Goal: Task Accomplishment & Management: Manage account settings

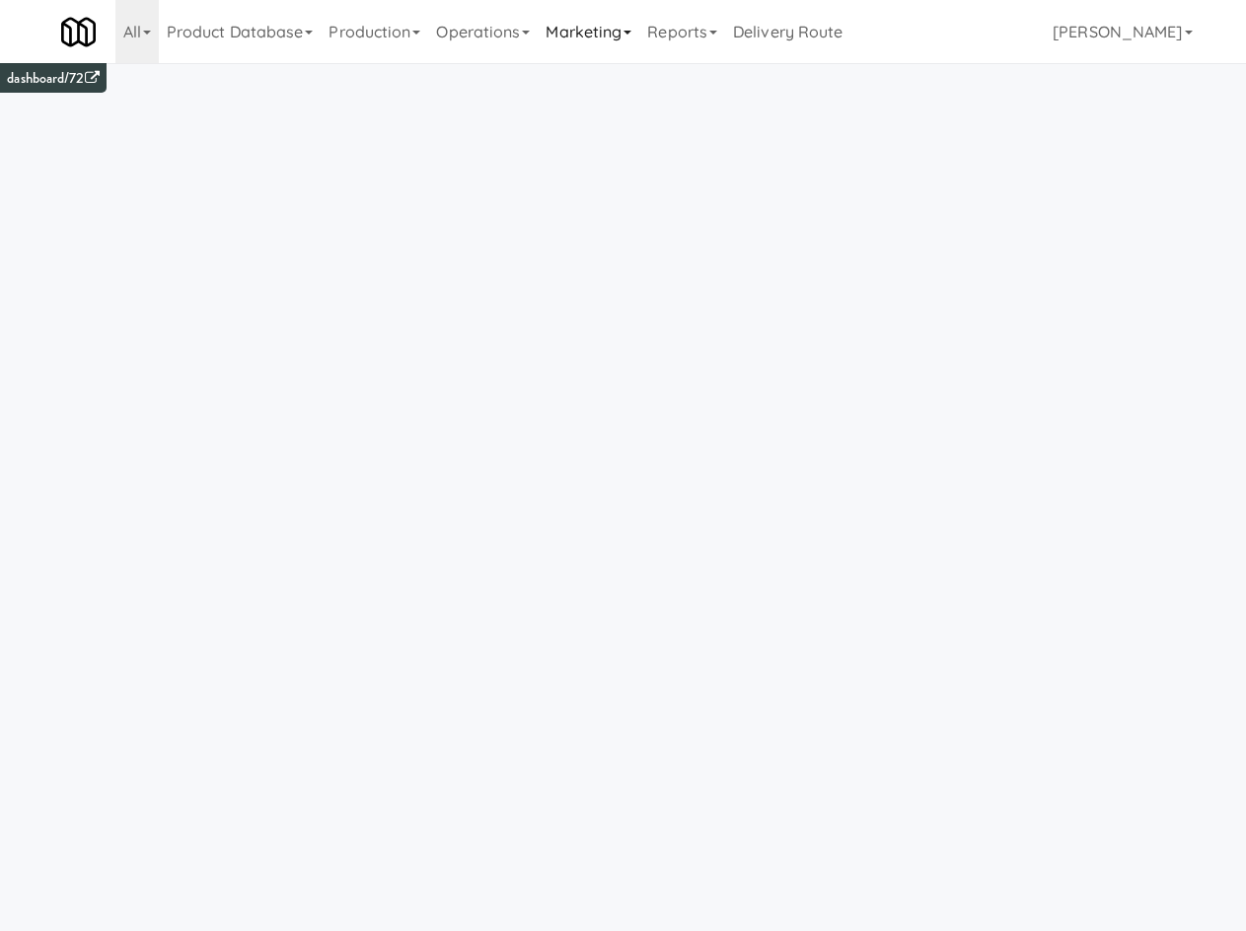
click at [554, 41] on link "Marketing" at bounding box center [589, 31] width 102 height 63
drag, startPoint x: 486, startPoint y: 46, endPoint x: 509, endPoint y: 142, distance: 98.4
click at [488, 57] on link "Operations" at bounding box center [483, 31] width 110 height 63
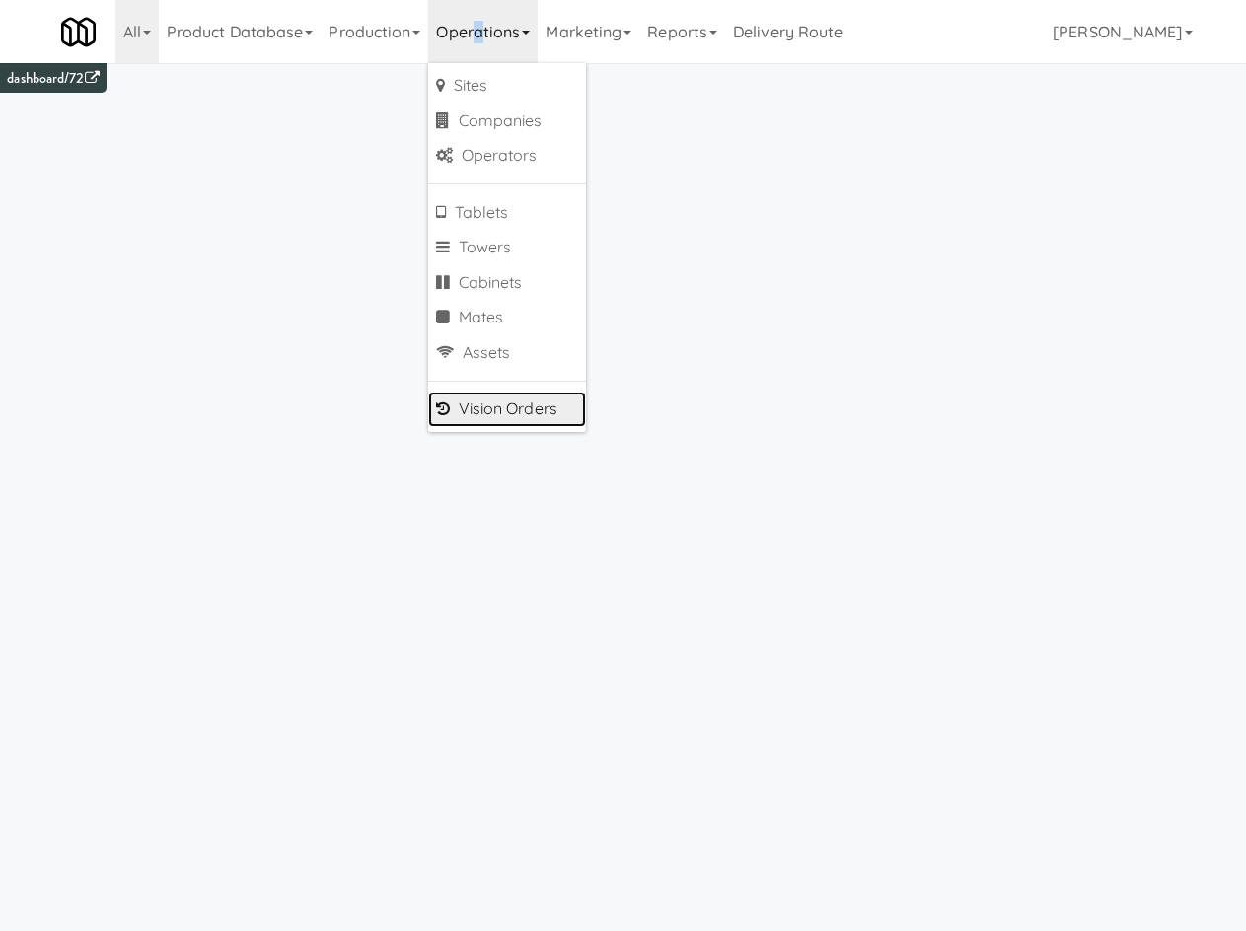
click at [527, 409] on link "Vision Orders" at bounding box center [507, 410] width 158 height 36
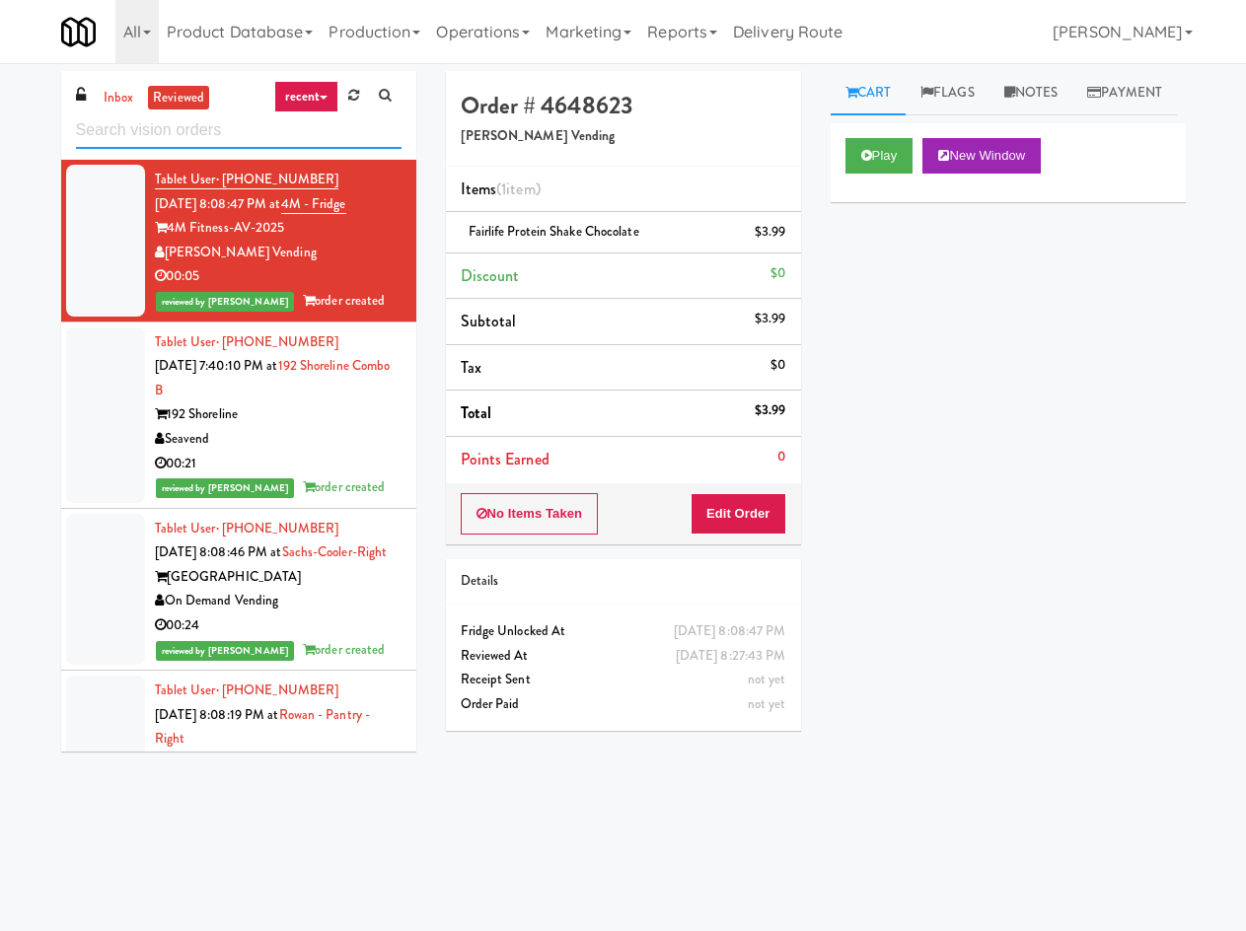
click at [154, 134] on input "text" at bounding box center [239, 130] width 326 height 37
click at [115, 101] on link "inbox" at bounding box center [119, 98] width 40 height 25
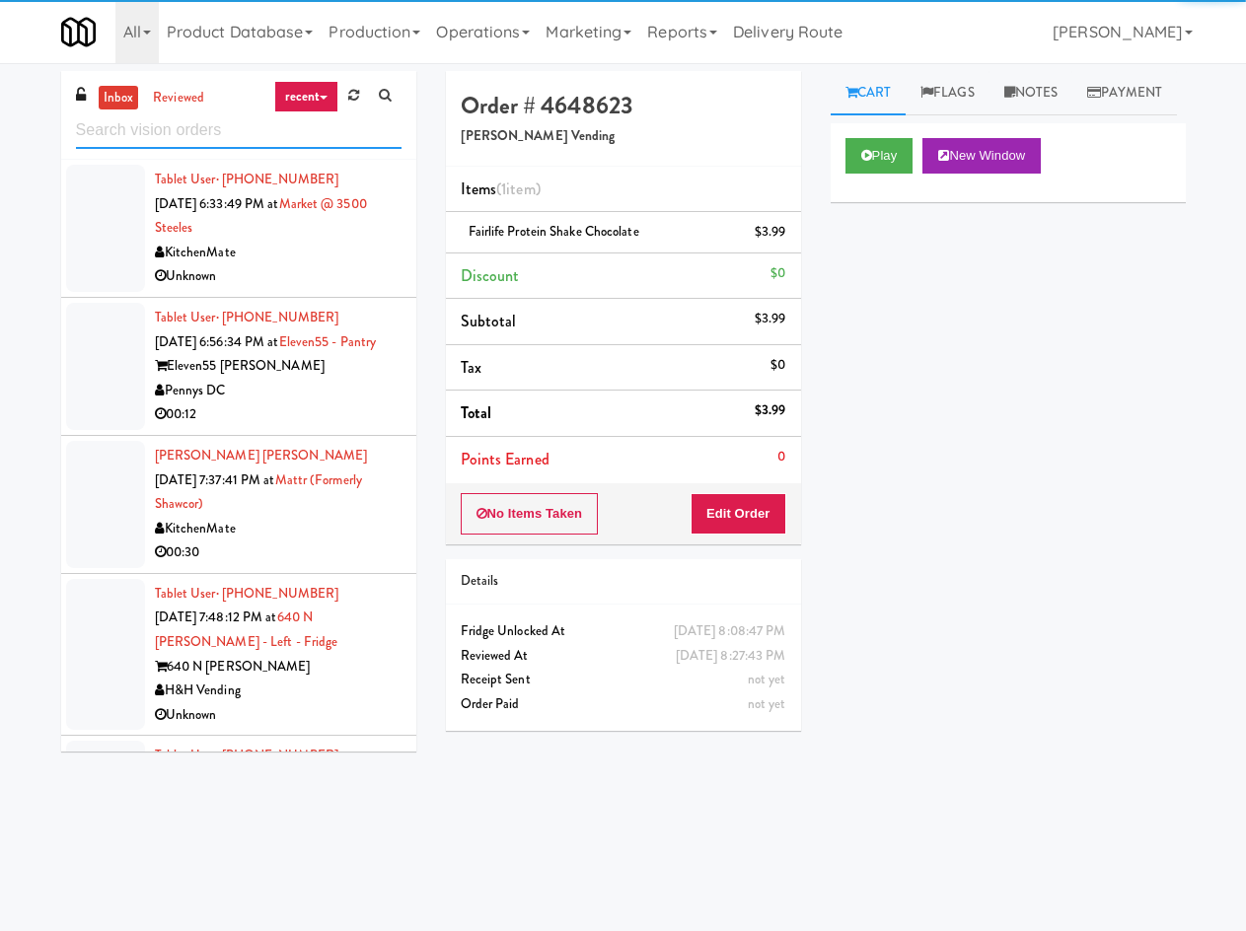
click at [143, 139] on input "text" at bounding box center [239, 130] width 326 height 37
paste input "Aubreys Landing - Cooler - Solo"
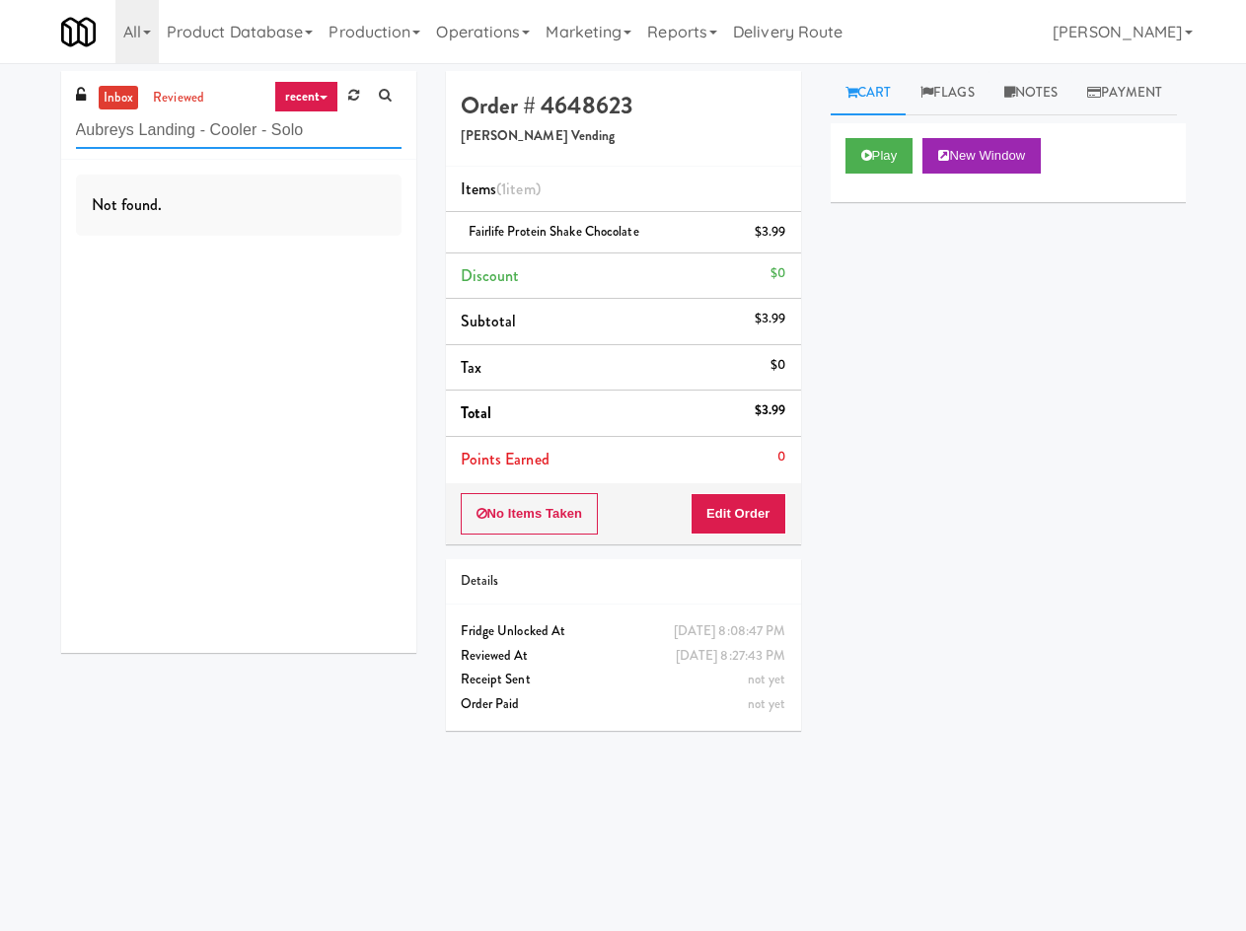
type input "Aubreys Landing - Cooler - Solo"
click at [309, 95] on link "recent" at bounding box center [306, 97] width 65 height 32
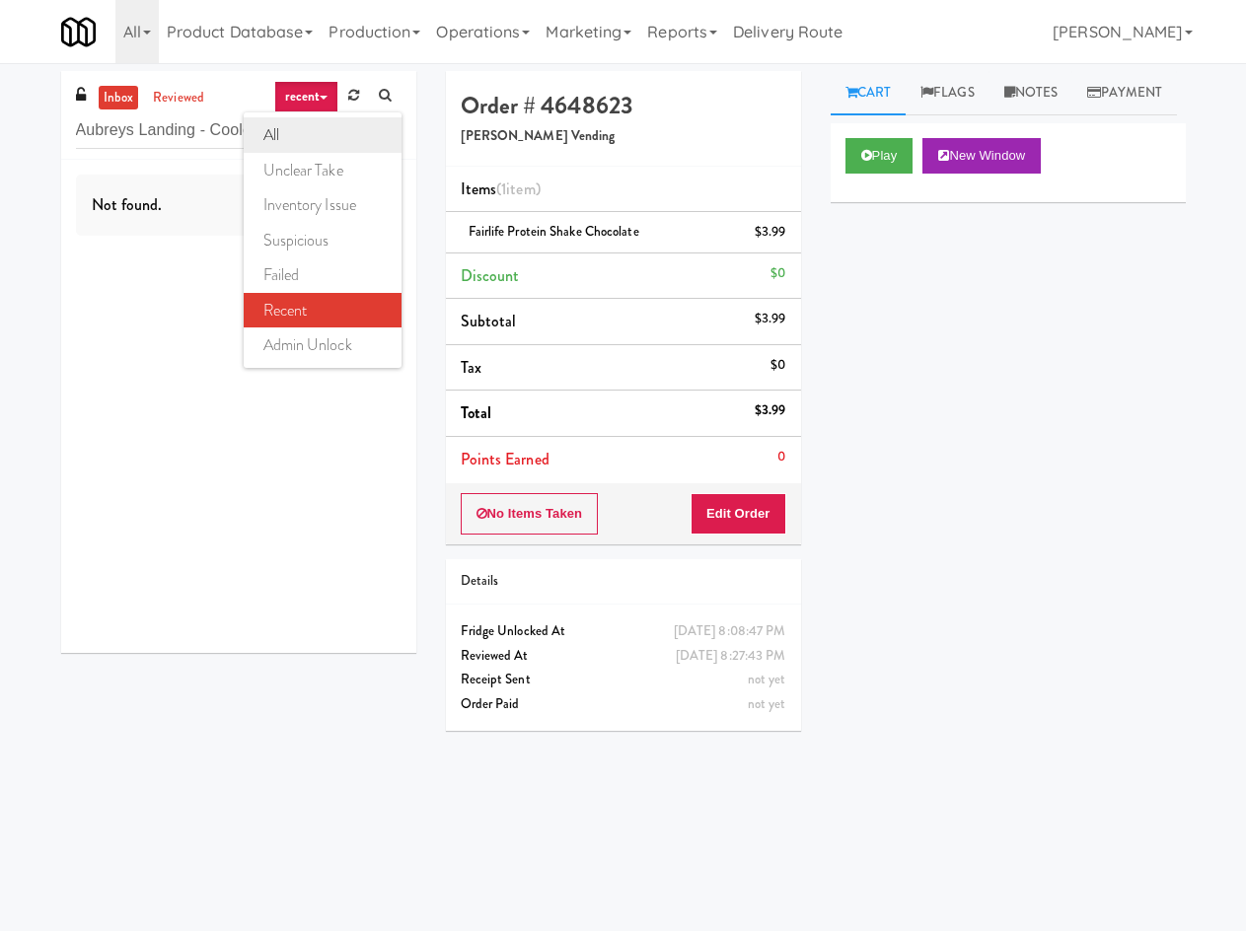
click at [323, 139] on link "all" at bounding box center [323, 135] width 158 height 36
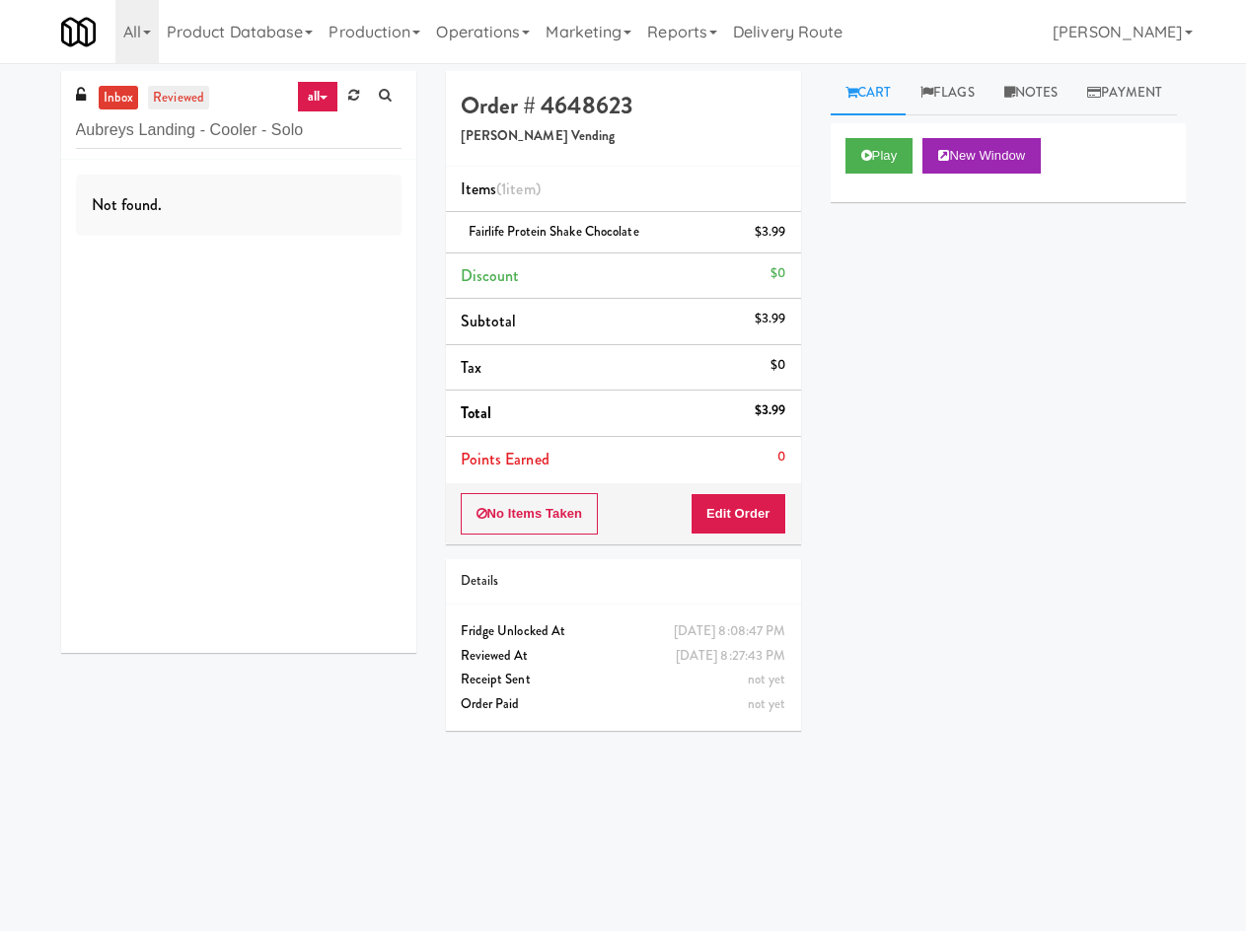
click at [184, 92] on link "reviewed" at bounding box center [178, 98] width 61 height 25
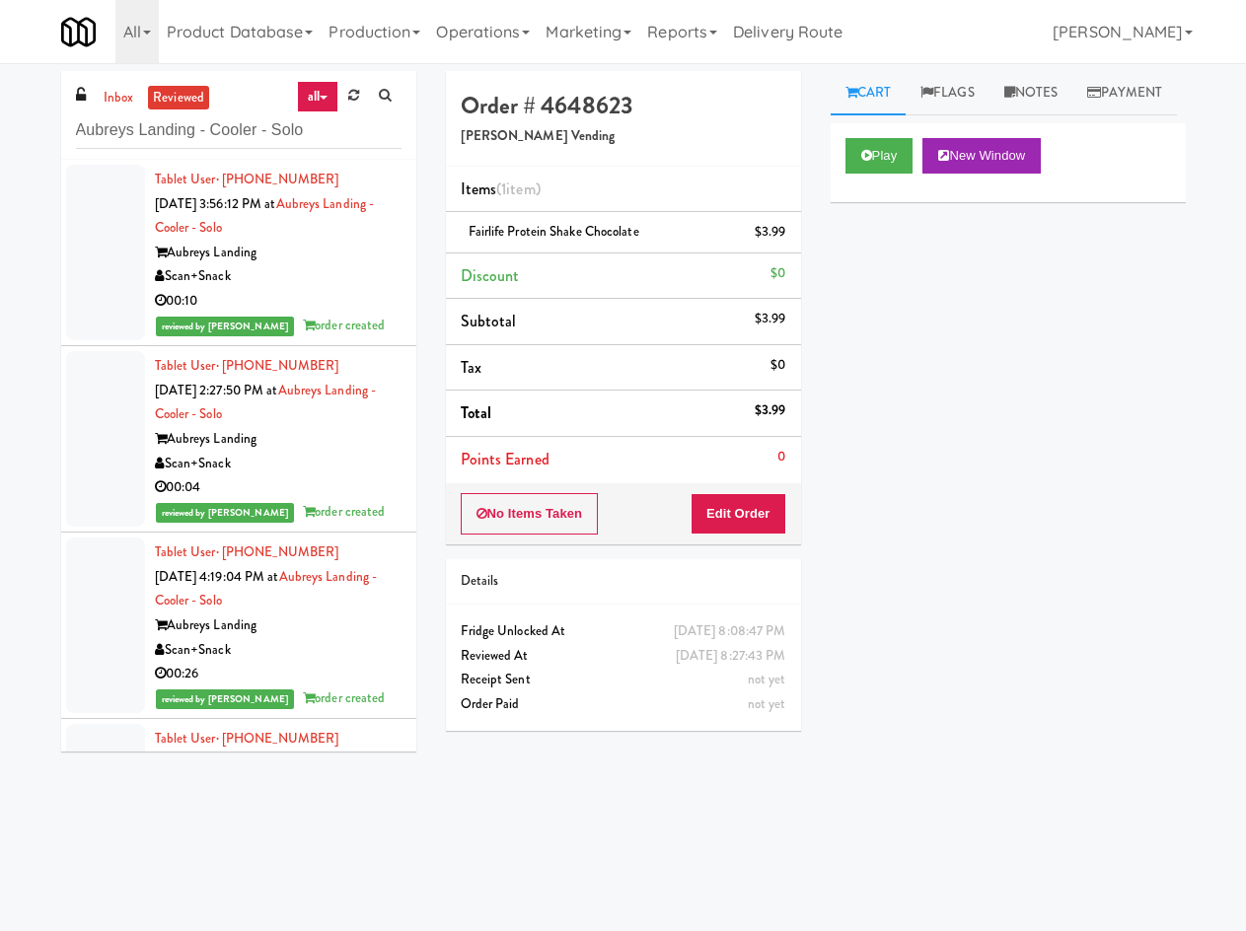
click at [139, 100] on ul "inbox reviewed" at bounding box center [154, 98] width 120 height 25
click at [359, 94] on icon at bounding box center [353, 95] width 11 height 13
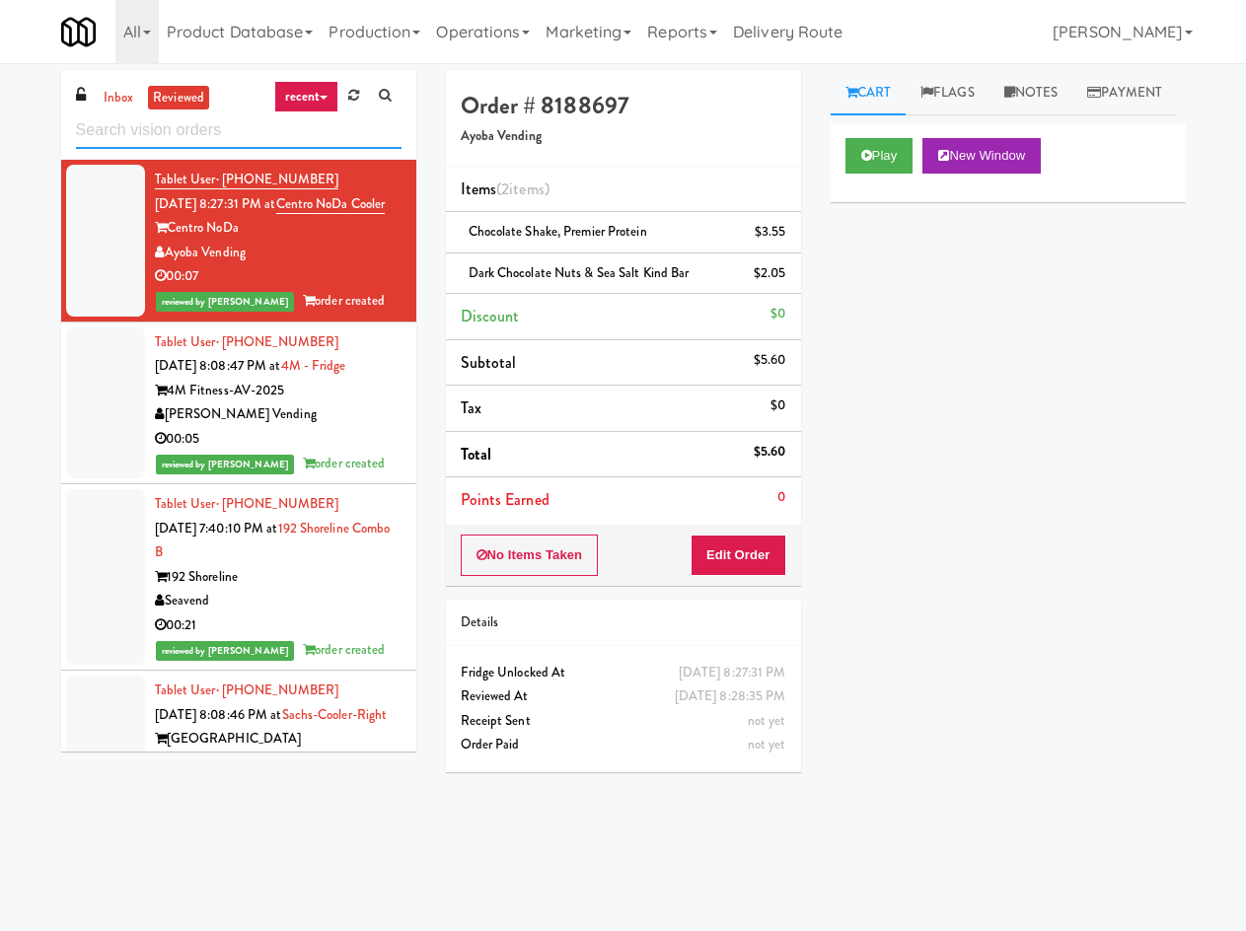
click at [113, 146] on input "text" at bounding box center [239, 130] width 326 height 37
paste input "Kinetic- Drinks"
type input "Kinetic- Drinks"
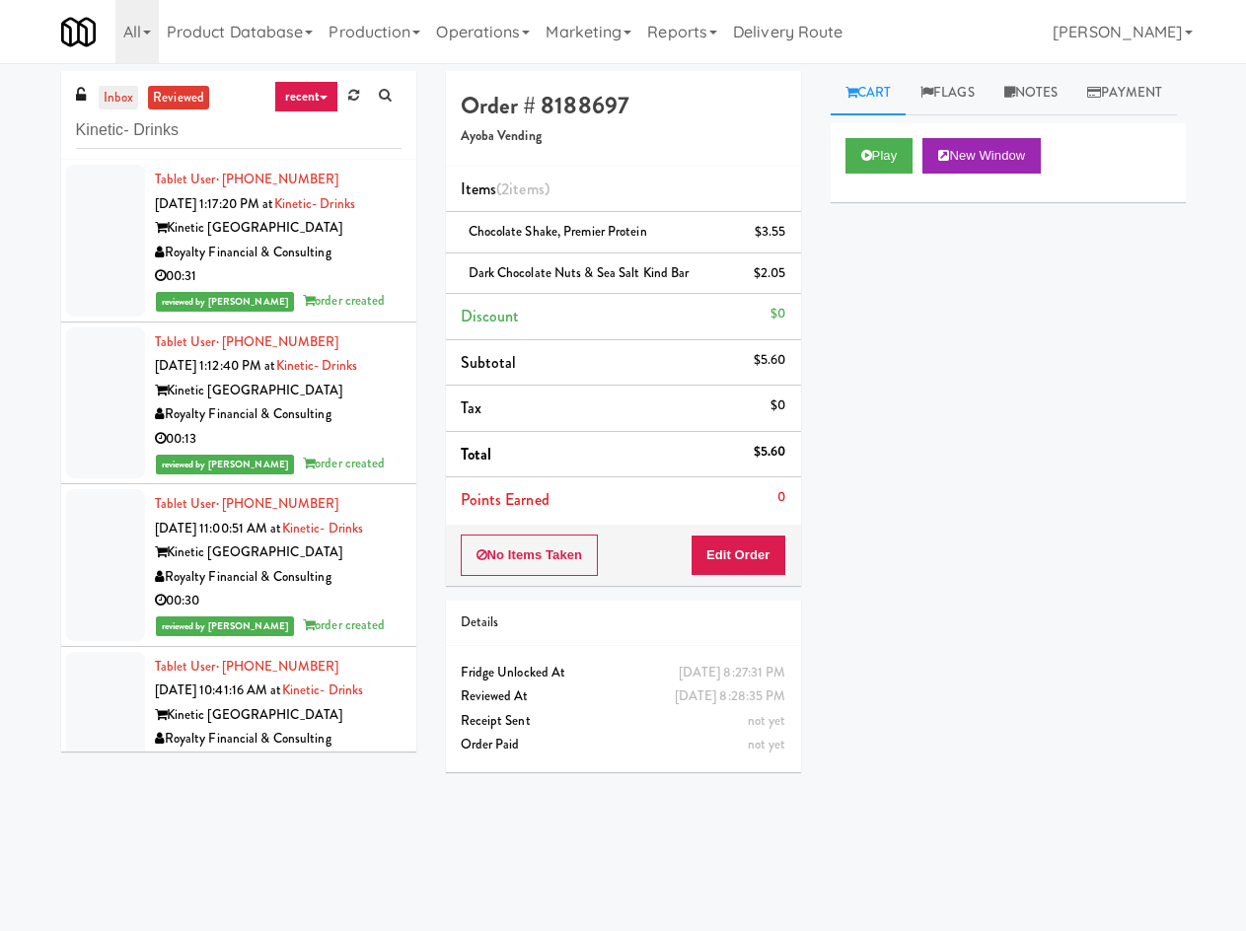
drag, startPoint x: 95, startPoint y: 98, endPoint x: 118, endPoint y: 99, distance: 23.7
click at [97, 98] on ul "inbox reviewed" at bounding box center [154, 98] width 120 height 25
click at [118, 99] on link "inbox" at bounding box center [119, 98] width 40 height 25
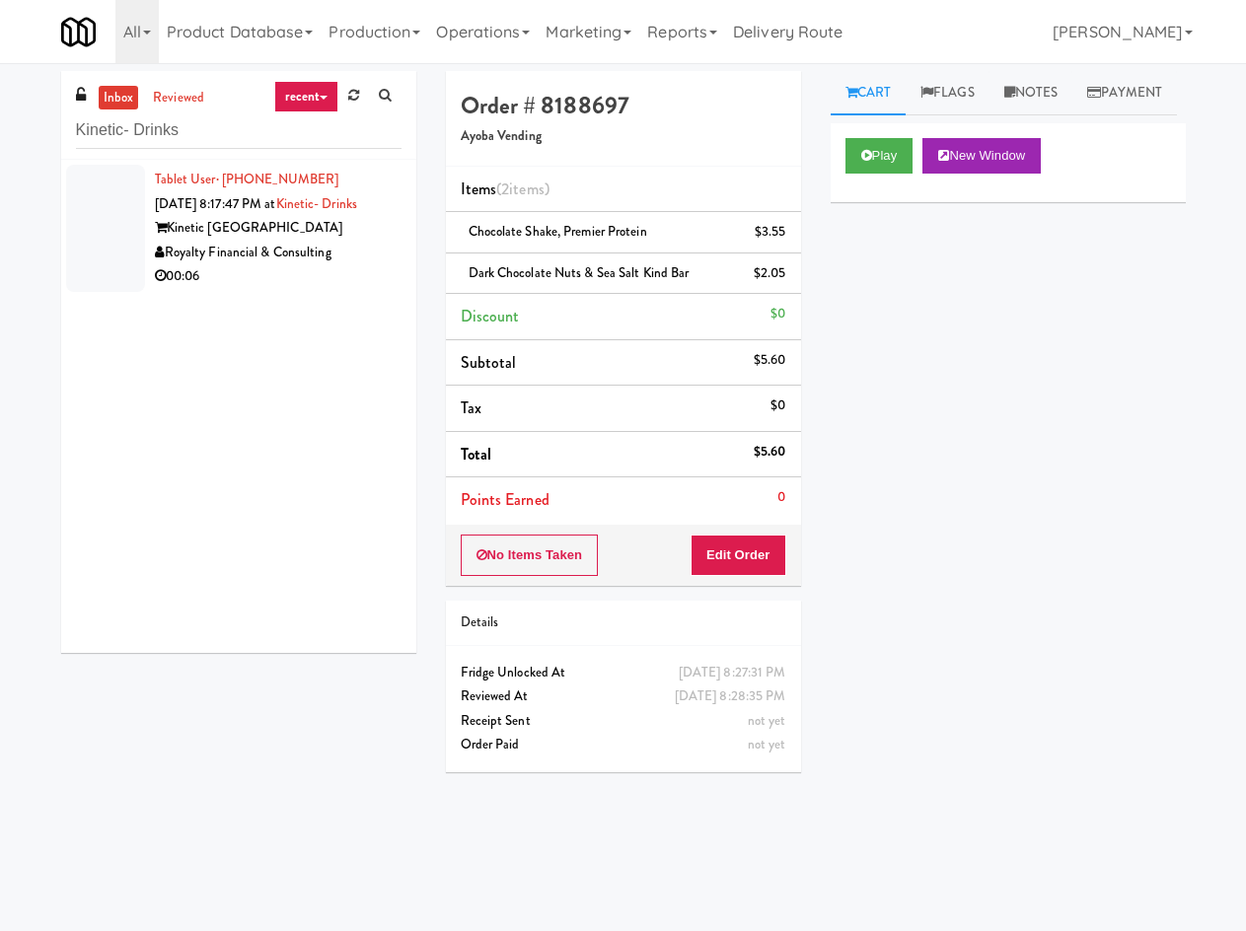
click at [266, 241] on div "Kinetic Atlanta" at bounding box center [278, 228] width 247 height 25
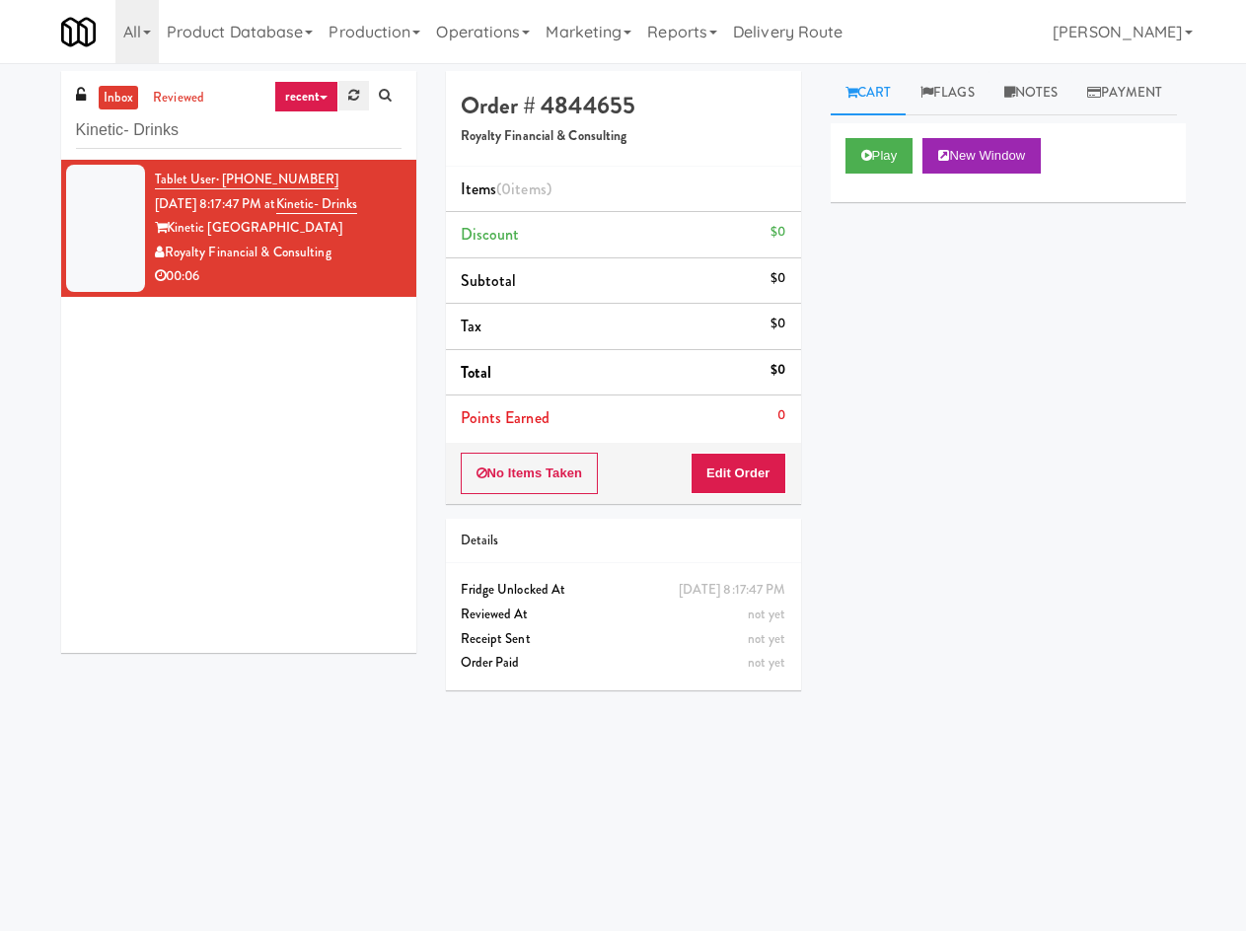
click at [348, 102] on icon at bounding box center [353, 95] width 11 height 13
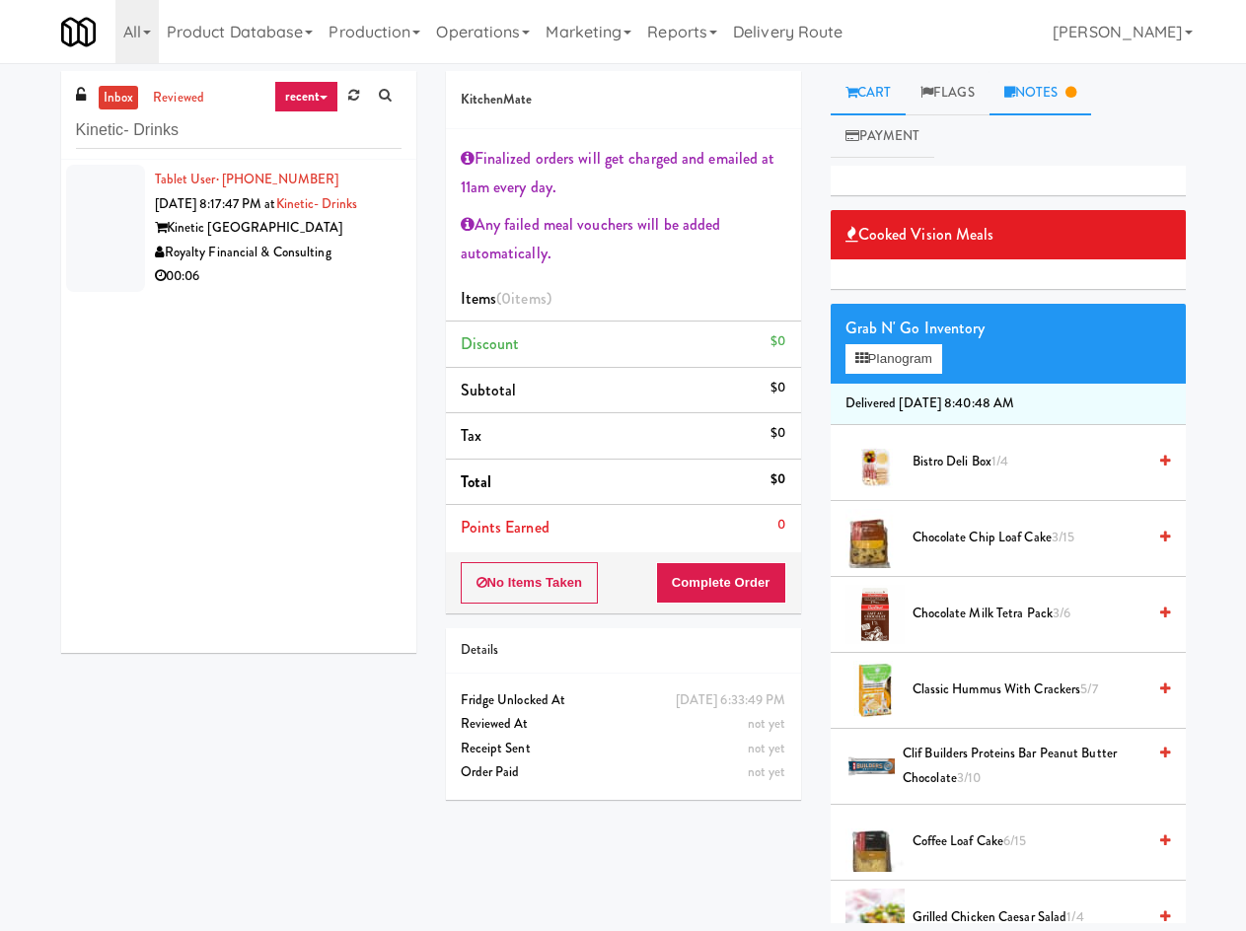
click at [1044, 88] on link "Notes" at bounding box center [1041, 93] width 103 height 44
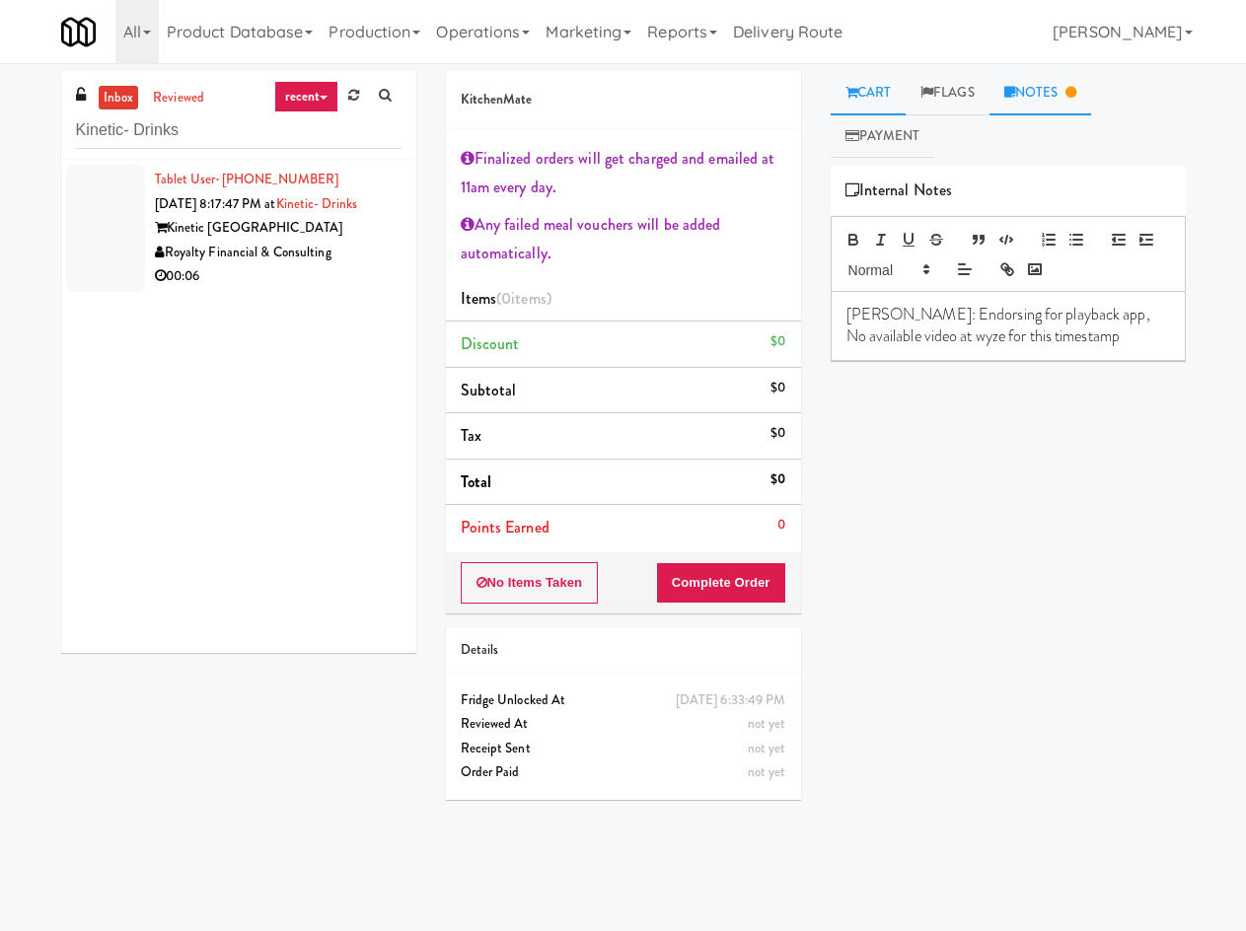
click at [872, 98] on link "Cart" at bounding box center [869, 93] width 76 height 44
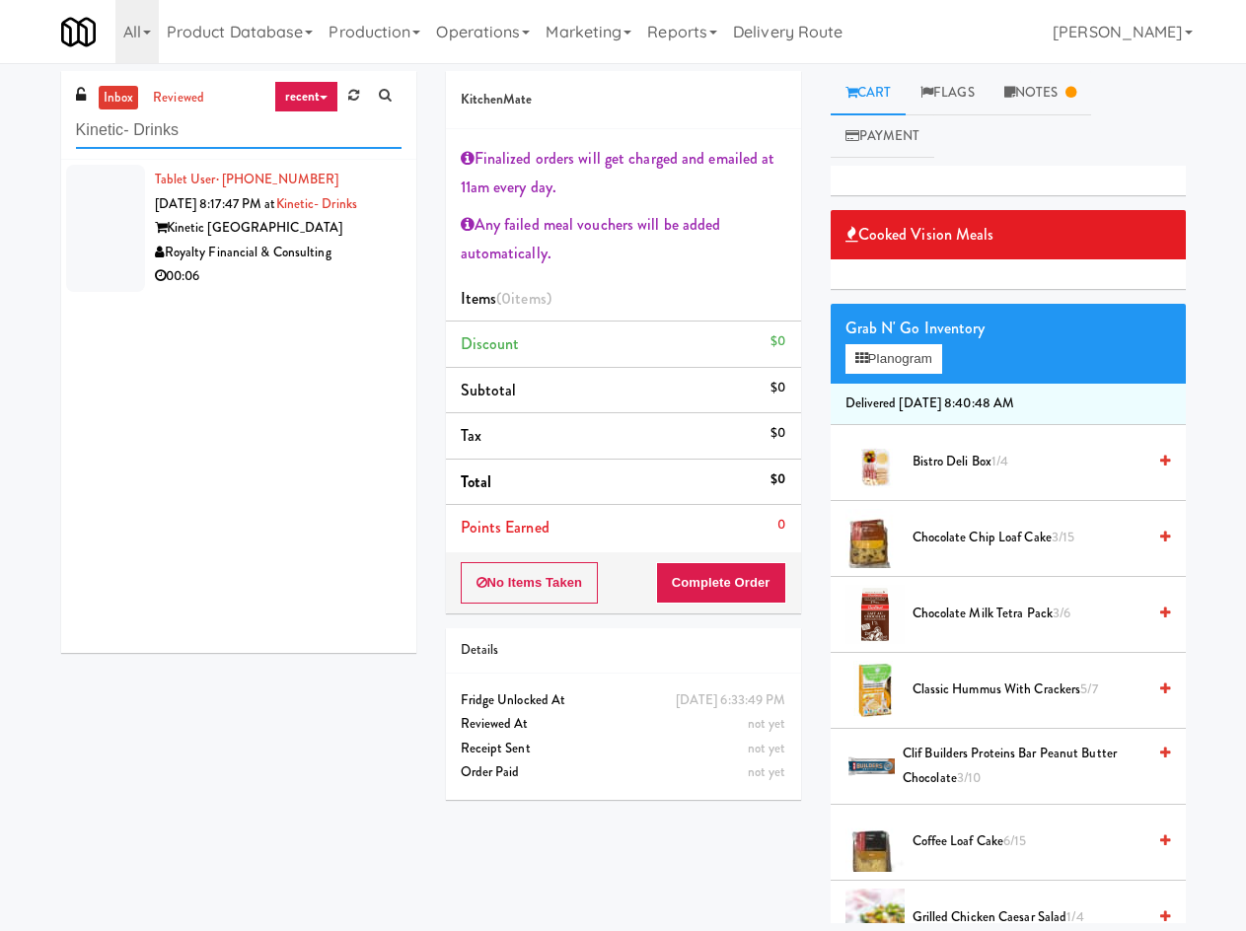
click at [275, 121] on input "Kinetic- Drinks" at bounding box center [239, 130] width 326 height 37
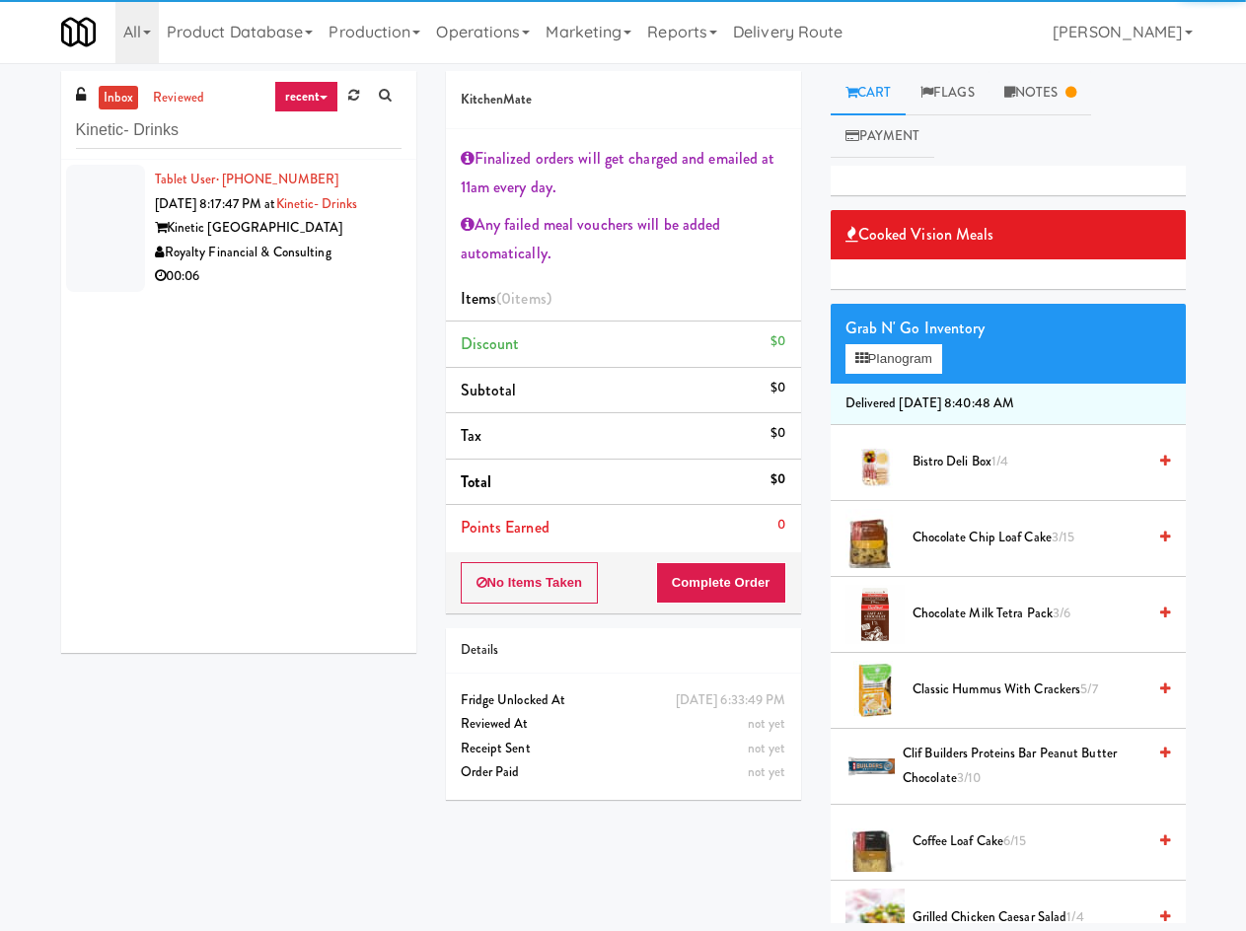
click at [316, 102] on link "recent" at bounding box center [306, 97] width 65 height 32
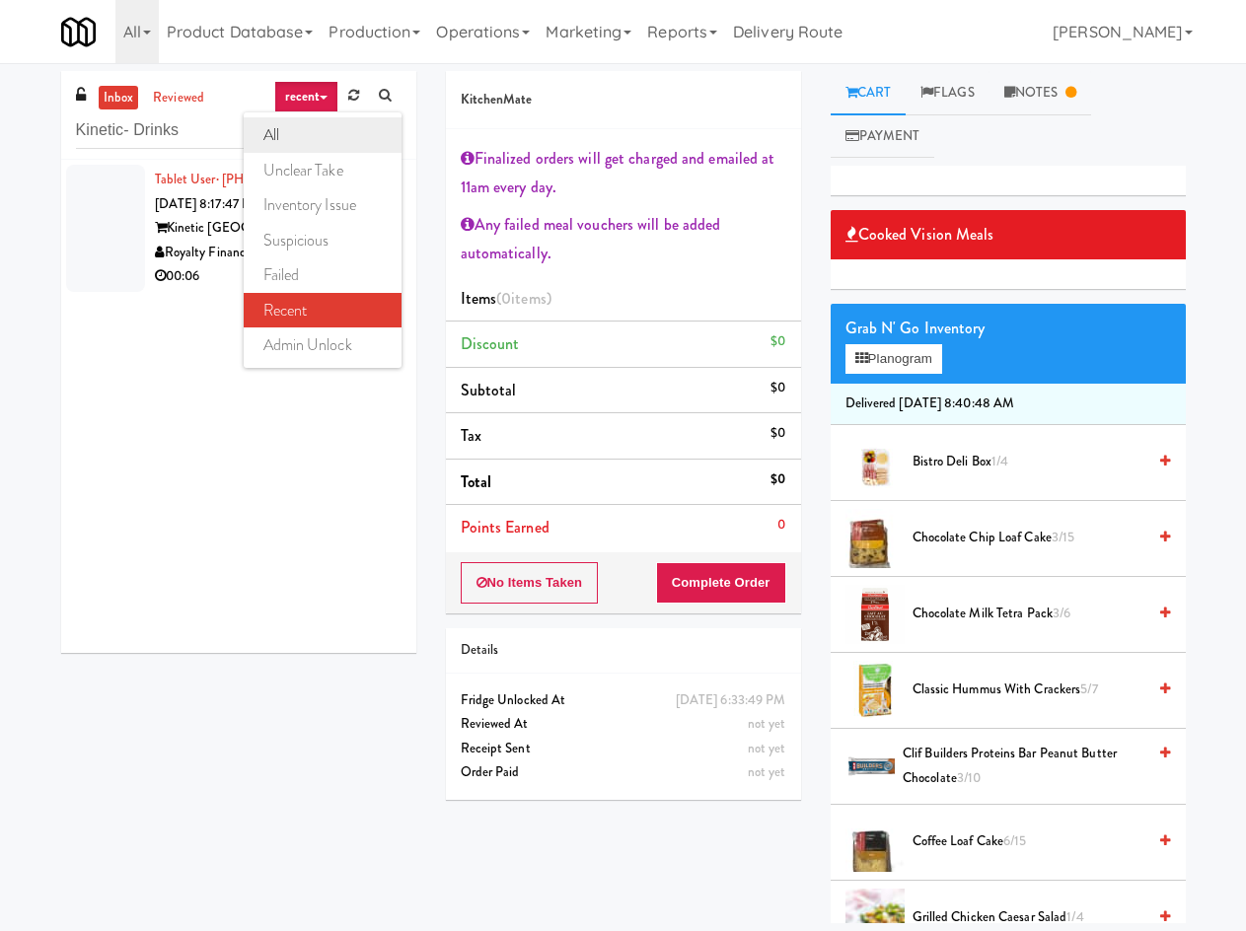
click at [331, 132] on link "all" at bounding box center [323, 135] width 158 height 36
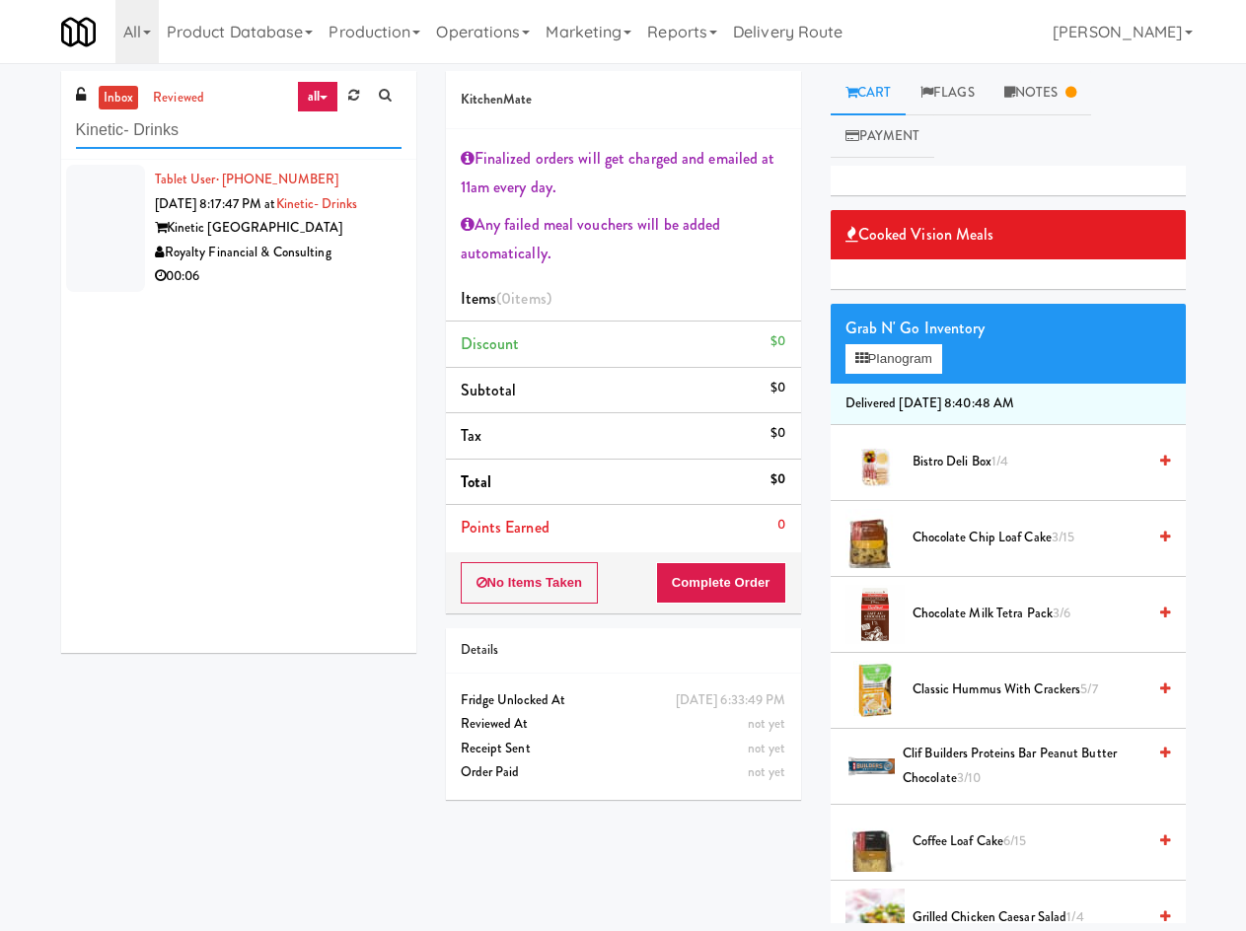
click at [321, 139] on input "Kinetic- Drinks" at bounding box center [239, 130] width 326 height 37
click at [221, 136] on input "Kinetic- Drinks" at bounding box center [239, 130] width 326 height 37
click at [214, 574] on div "Tablet User · (404) 632-6787 Sep 18, 2025 8:17:47 PM at Kinetic- Drinks Kinetic…" at bounding box center [238, 406] width 355 height 493
drag, startPoint x: 6, startPoint y: 312, endPoint x: 7, endPoint y: 291, distance: 20.7
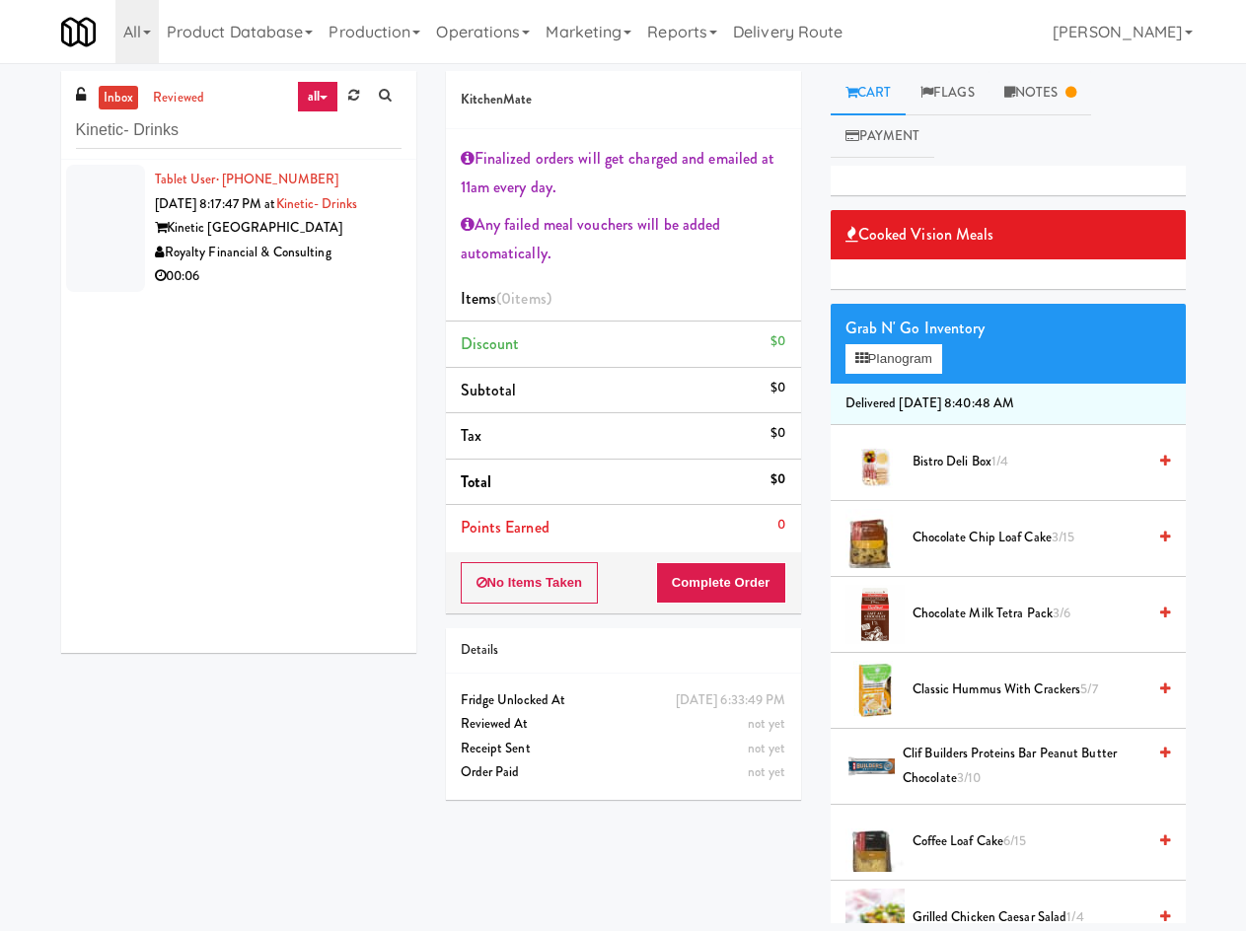
click at [7, 291] on div "inbox reviewed all all unclear take inventory issue suspicious failed recent ad…" at bounding box center [623, 497] width 1246 height 852
click at [304, 117] on input "Kinetic- Drinks" at bounding box center [238, 130] width 326 height 37
type input "K"
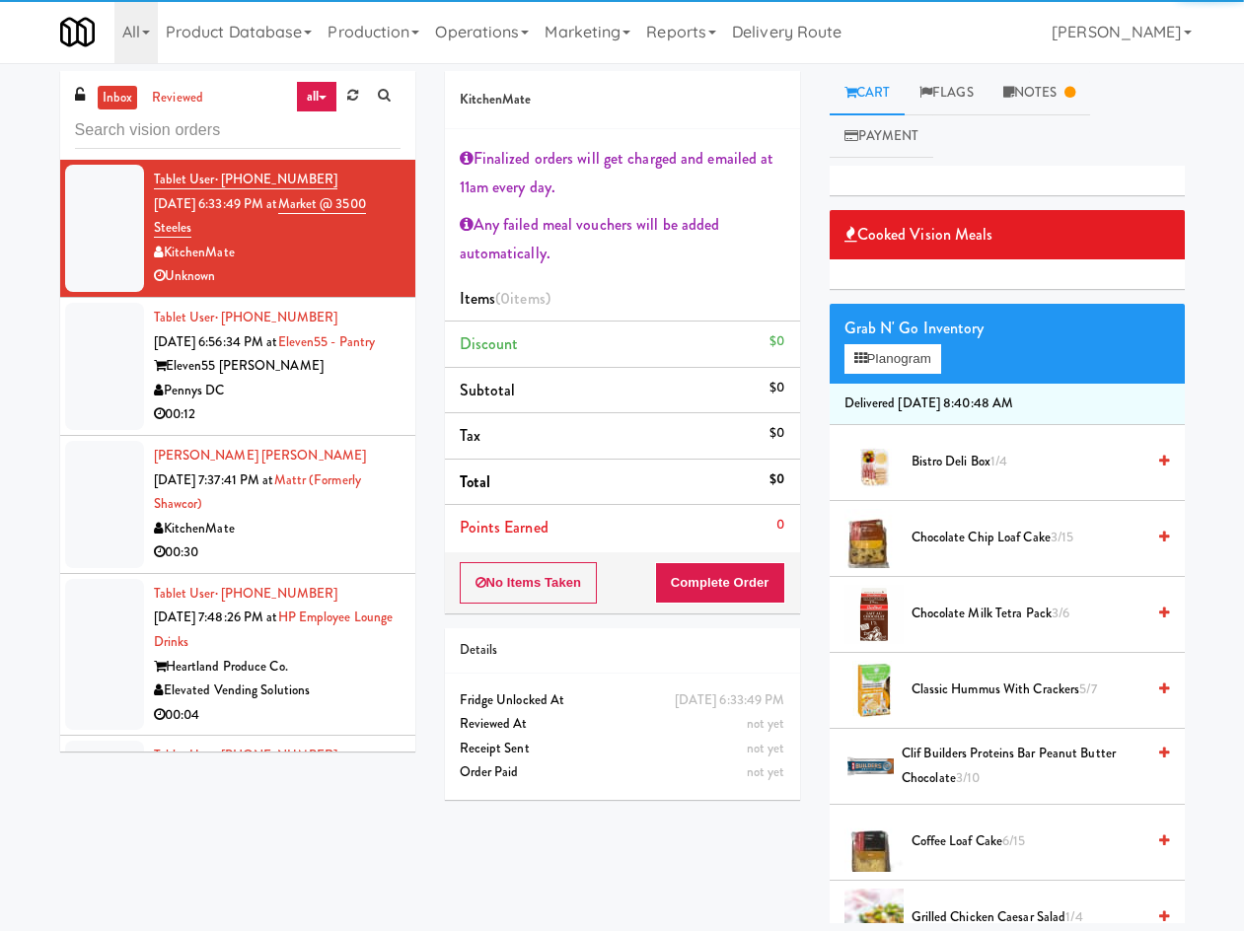
click at [316, 100] on link "all" at bounding box center [316, 97] width 41 height 32
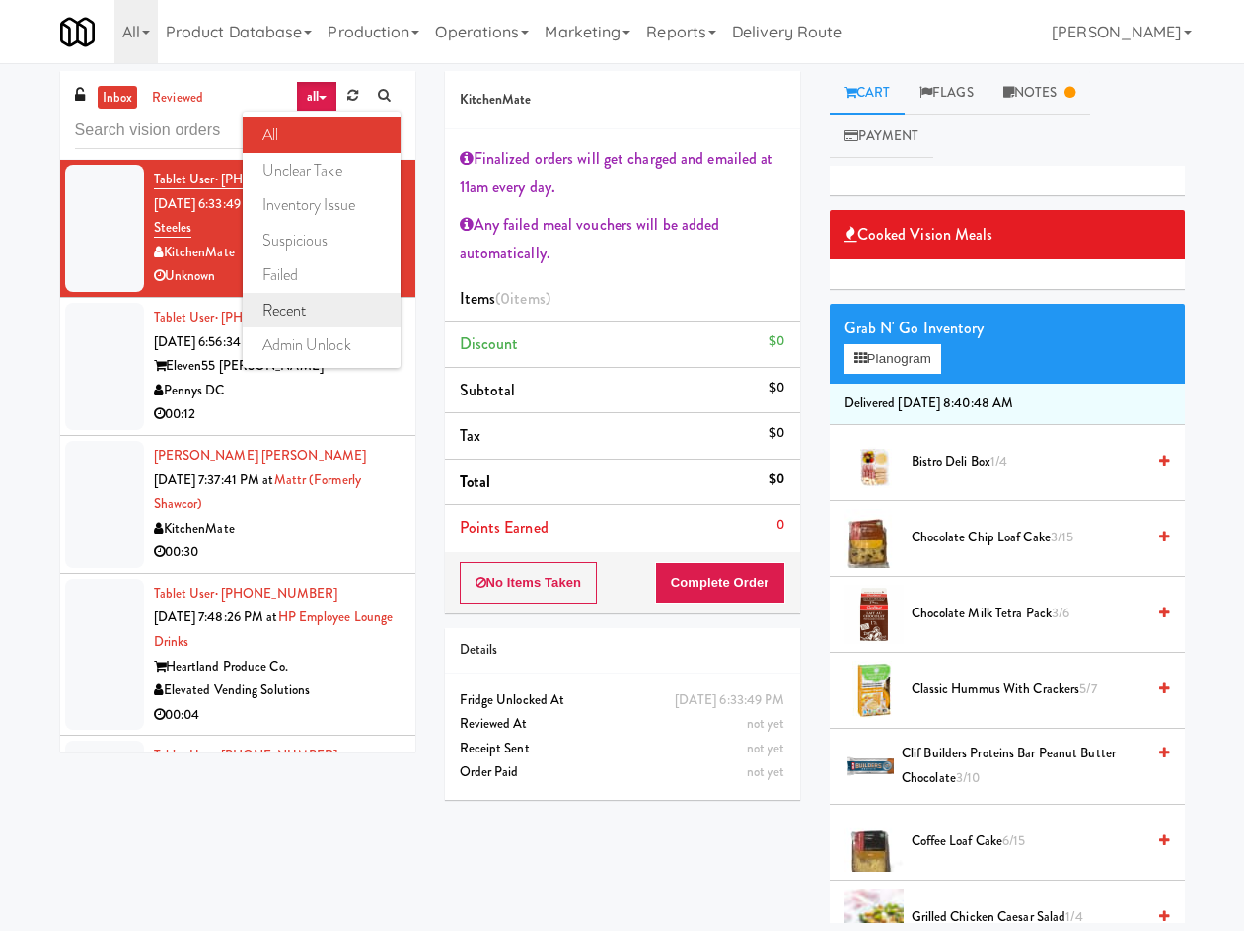
click at [339, 316] on link "recent" at bounding box center [322, 311] width 158 height 36
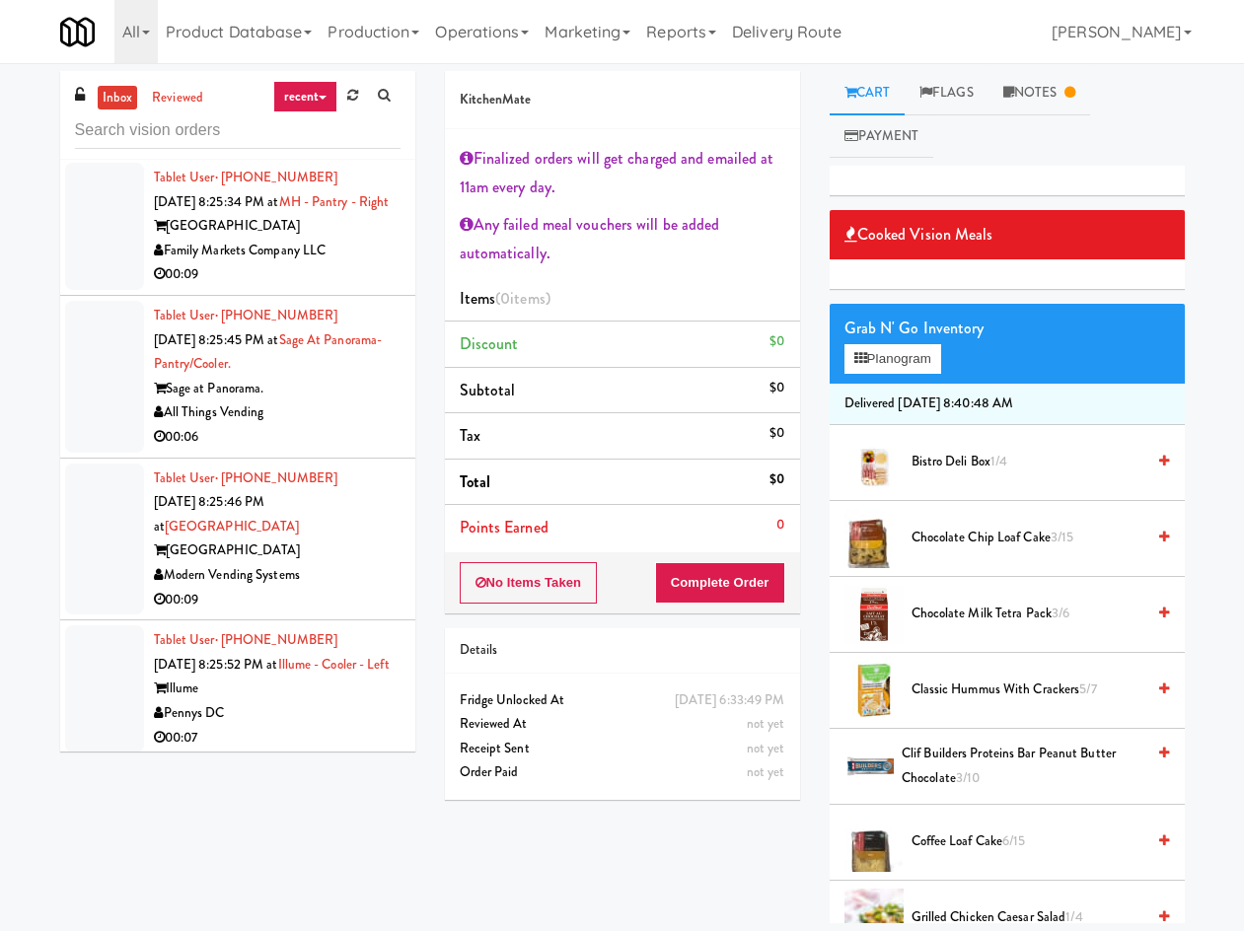
scroll to position [23482, 0]
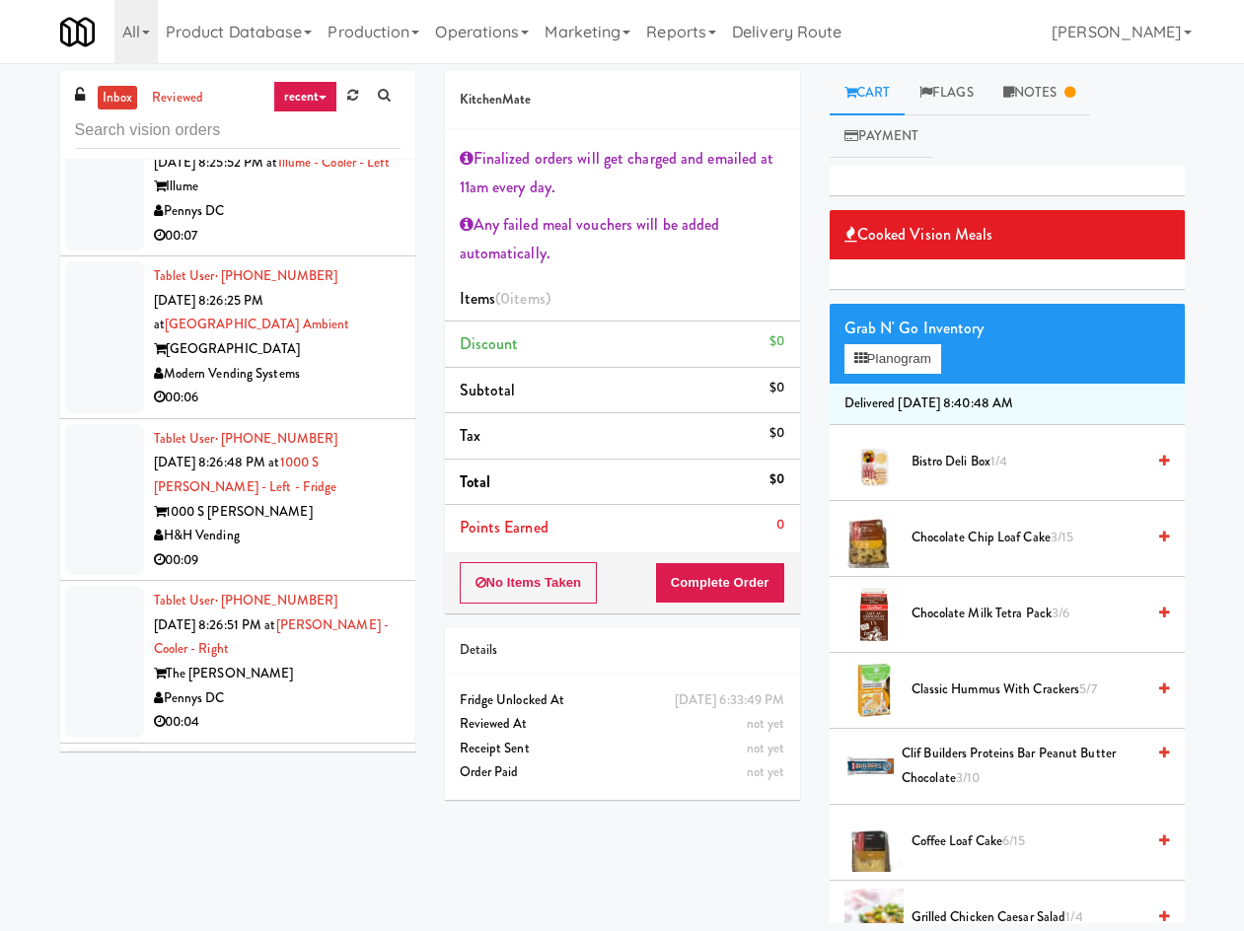
click at [269, 851] on div "inbox reviewed recent all unclear take inventory issue suspicious failed recent…" at bounding box center [622, 497] width 1154 height 852
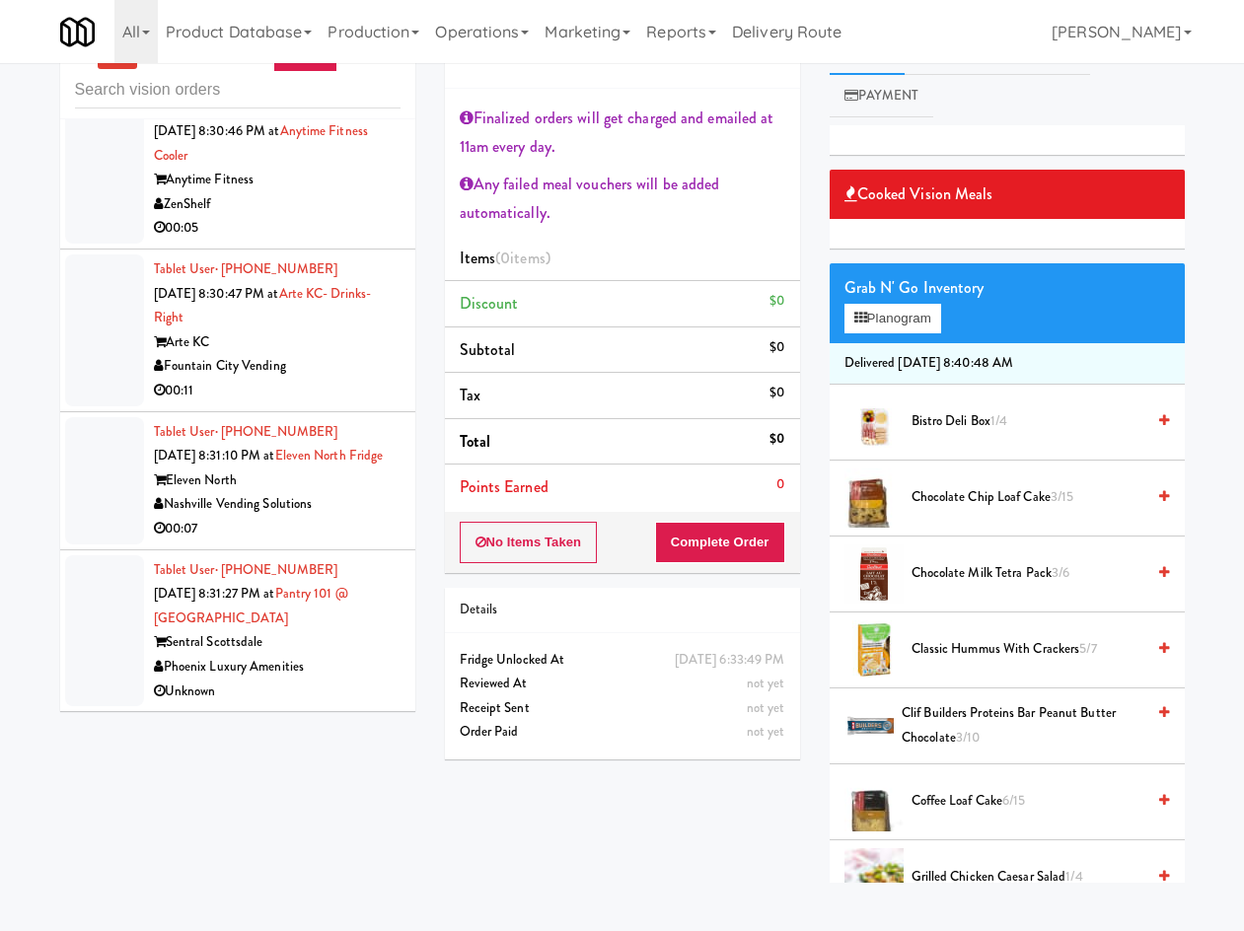
scroll to position [63, 0]
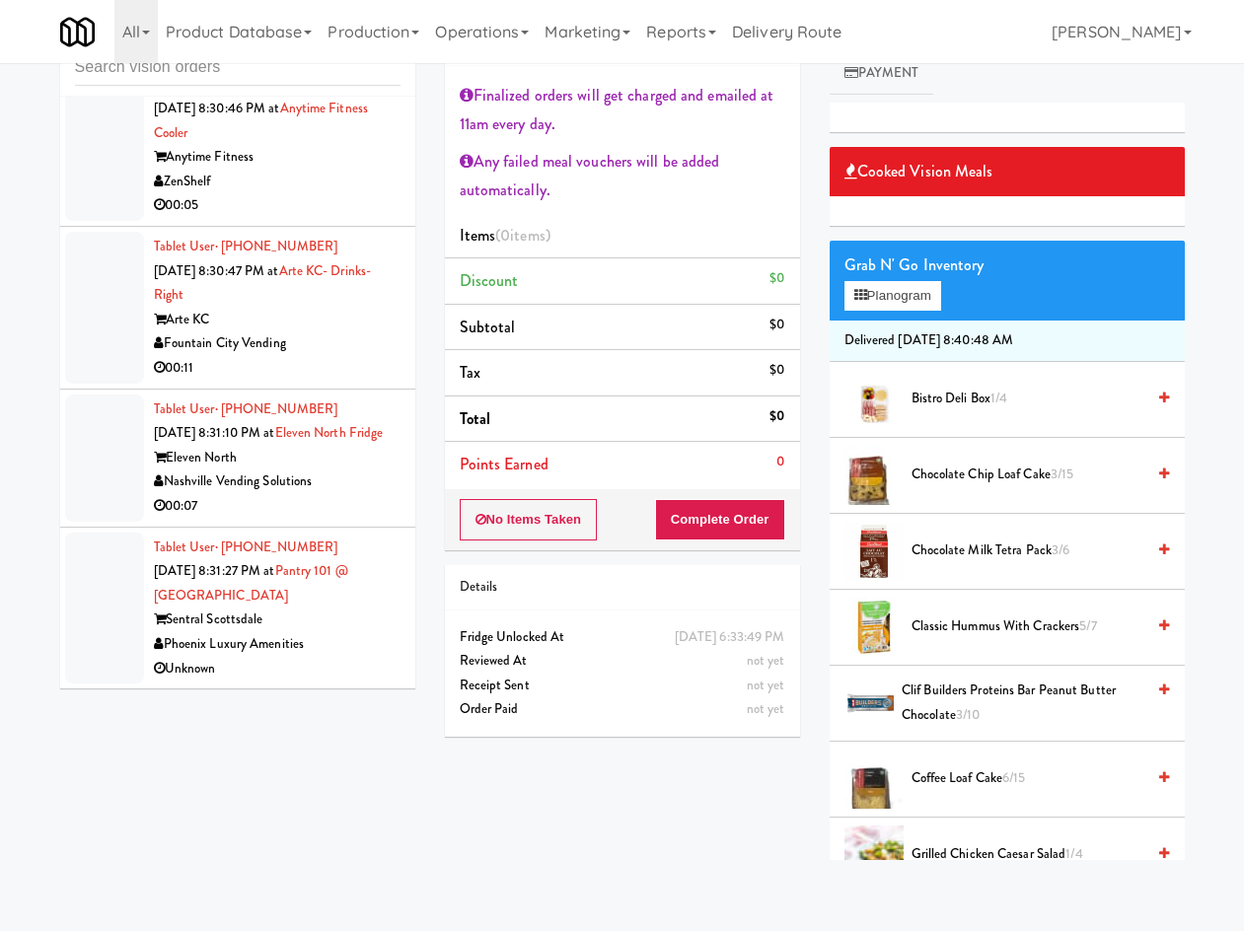
click at [350, 777] on div "inbox reviewed recent all unclear take inventory issue suspicious failed recent…" at bounding box center [622, 434] width 1154 height 852
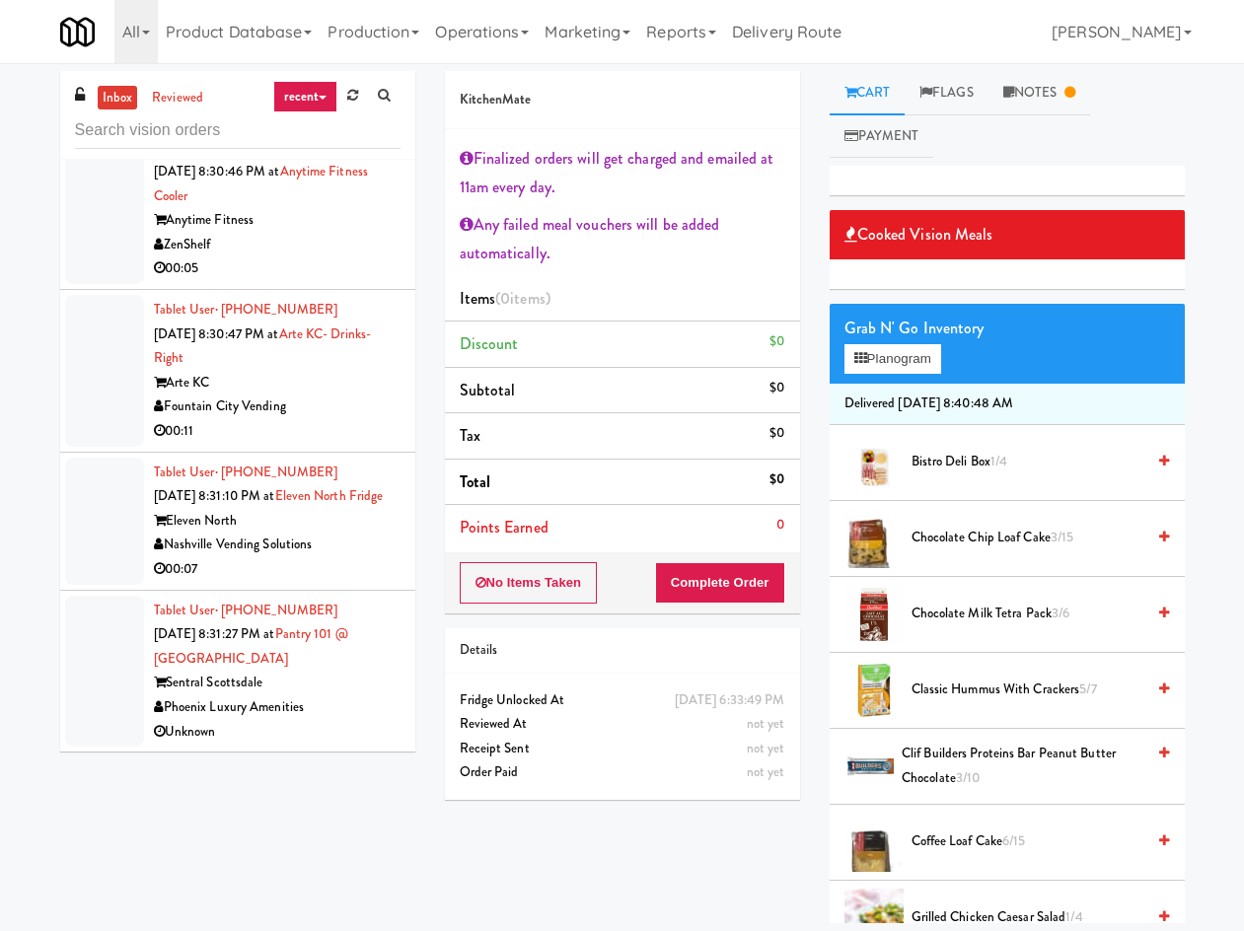
scroll to position [16517, 0]
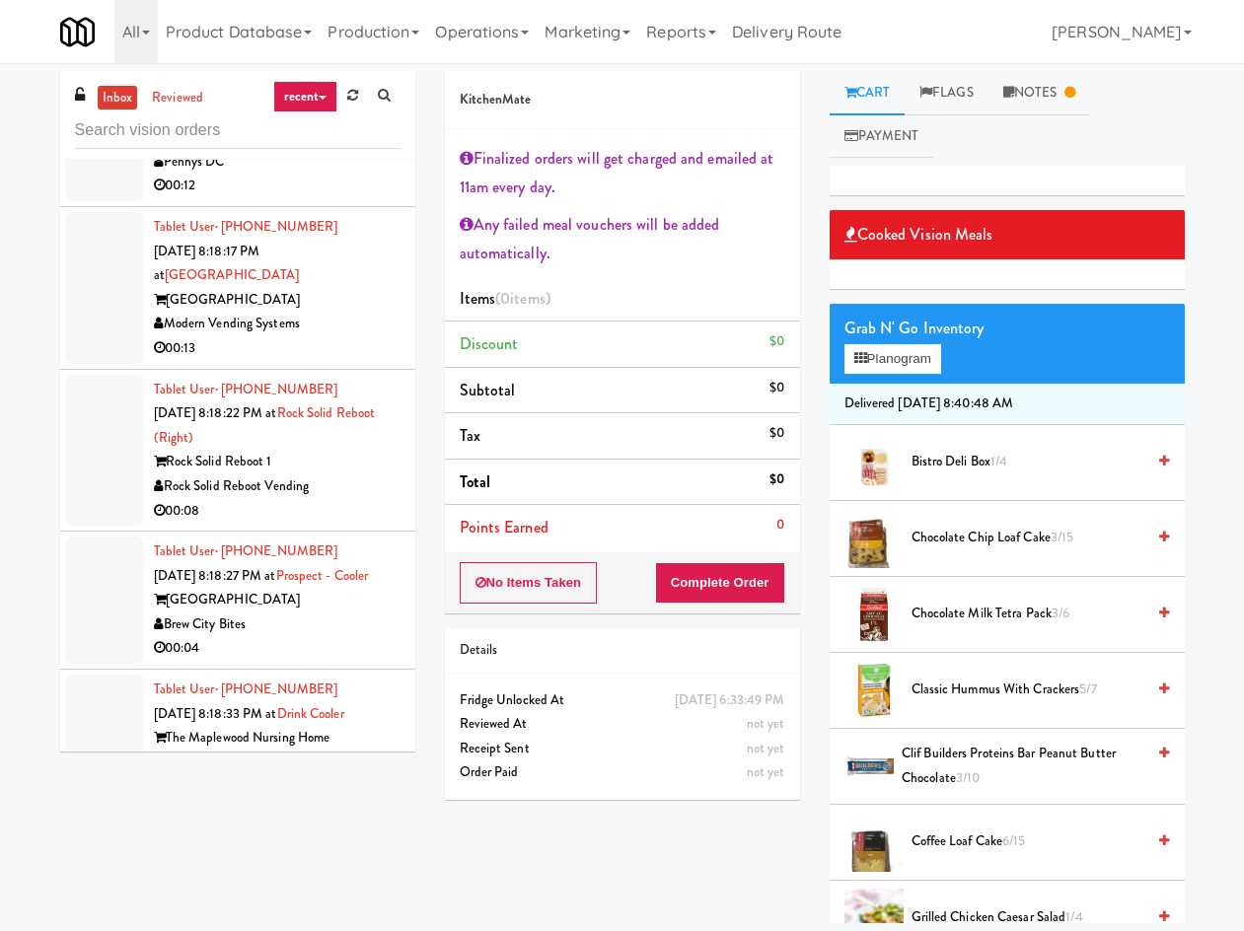
click at [279, 89] on link "recent" at bounding box center [305, 97] width 65 height 32
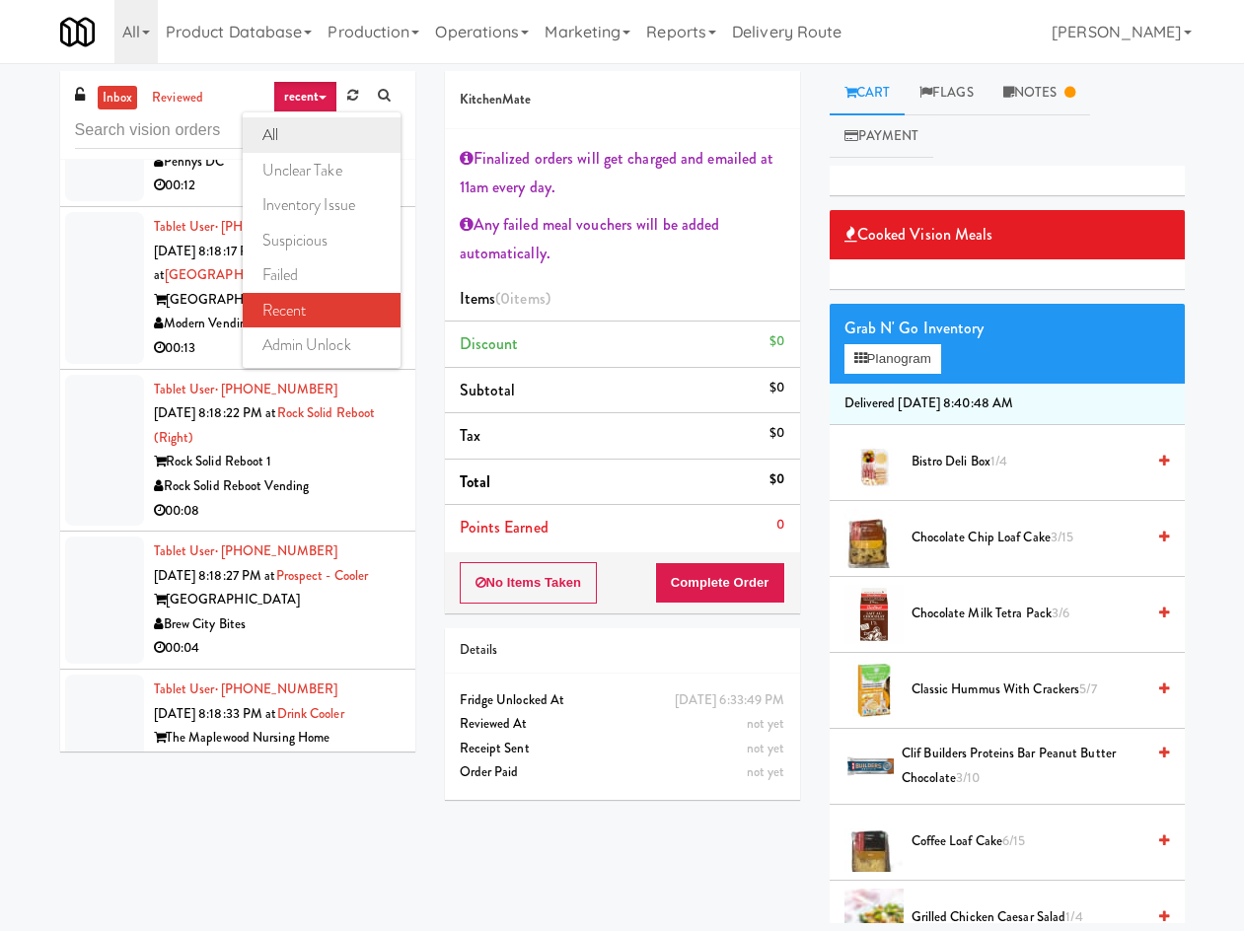
click at [302, 138] on link "all" at bounding box center [322, 135] width 158 height 36
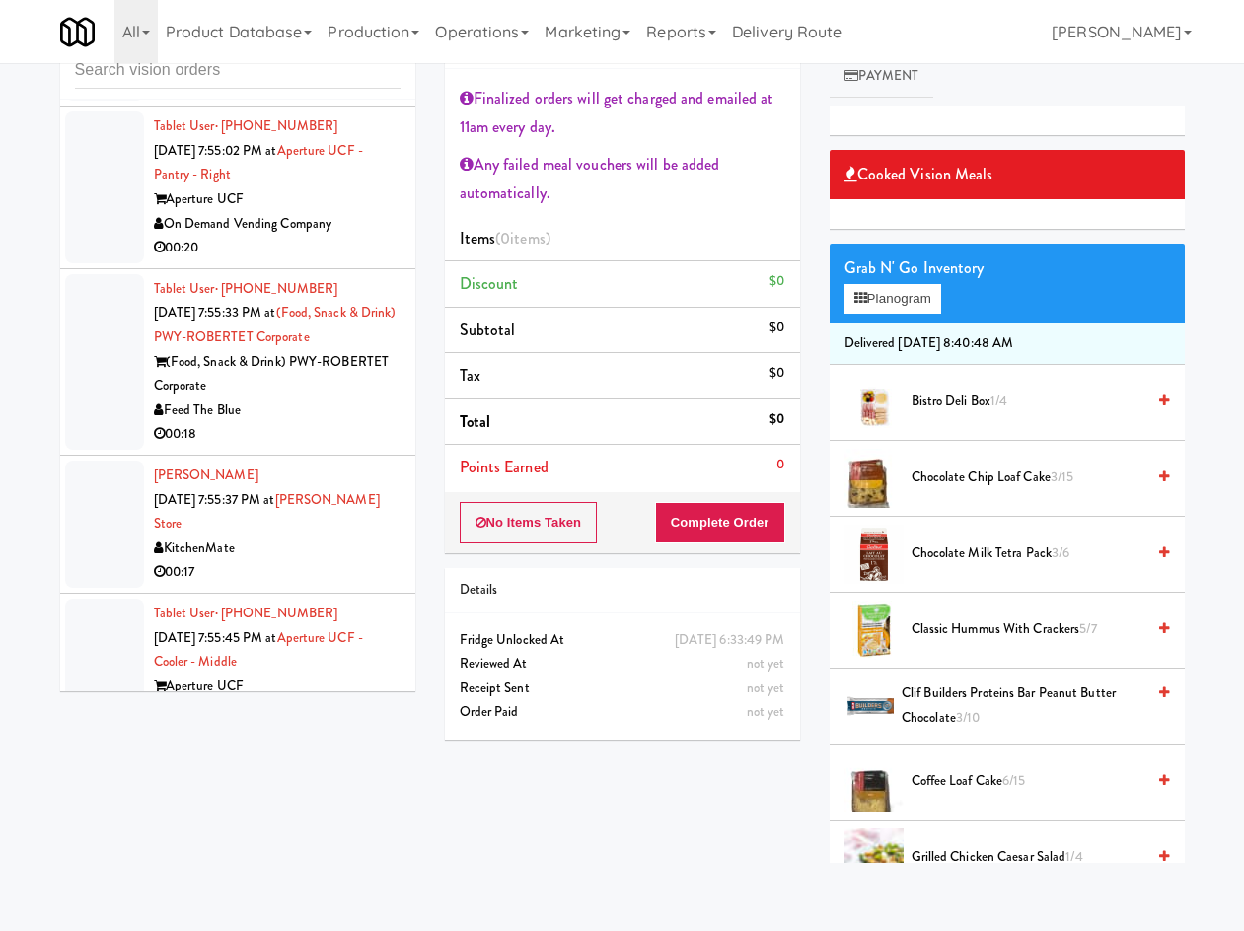
scroll to position [63, 0]
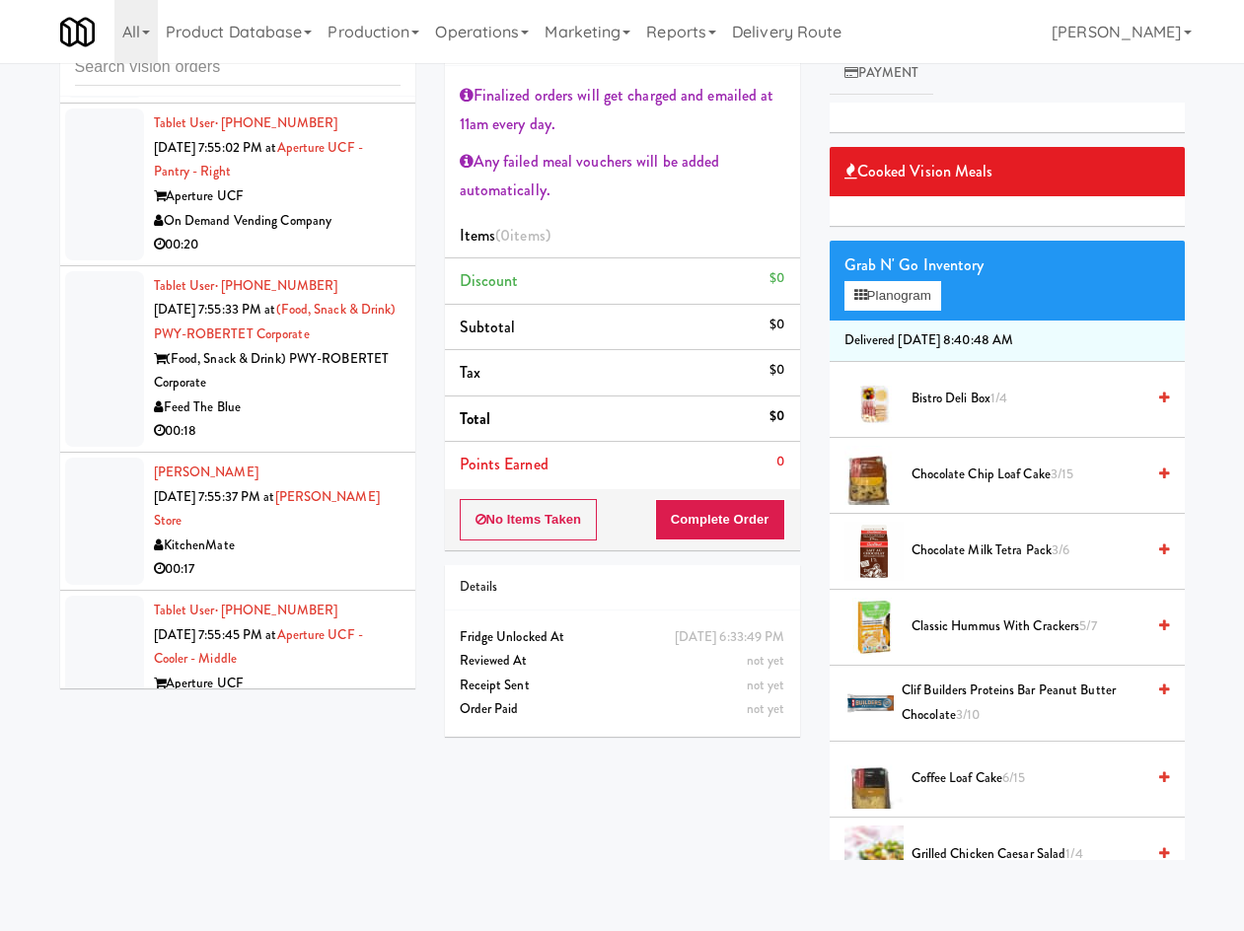
click at [127, 394] on div at bounding box center [104, 359] width 79 height 176
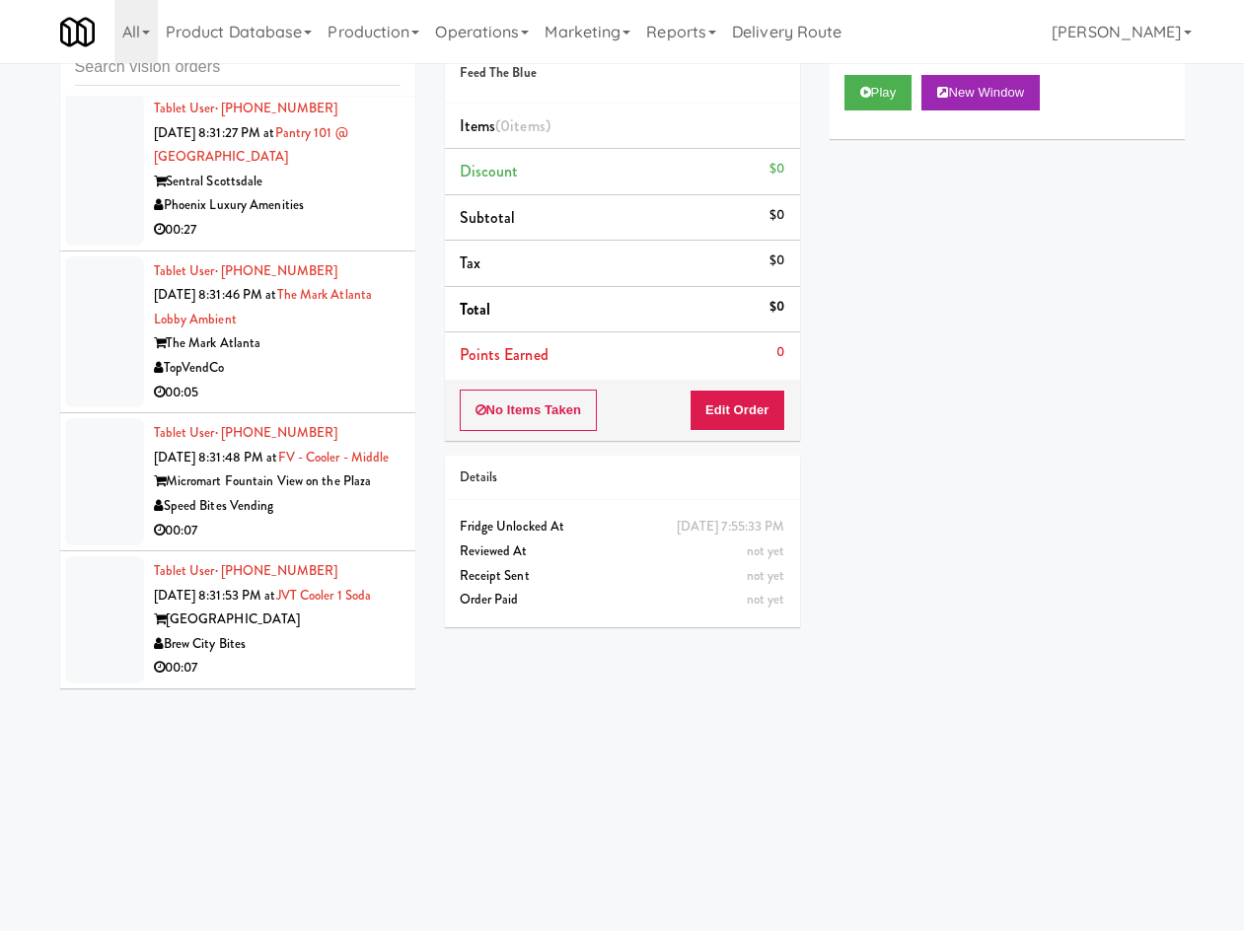
scroll to position [28007, 0]
click at [110, 615] on div at bounding box center [104, 619] width 79 height 127
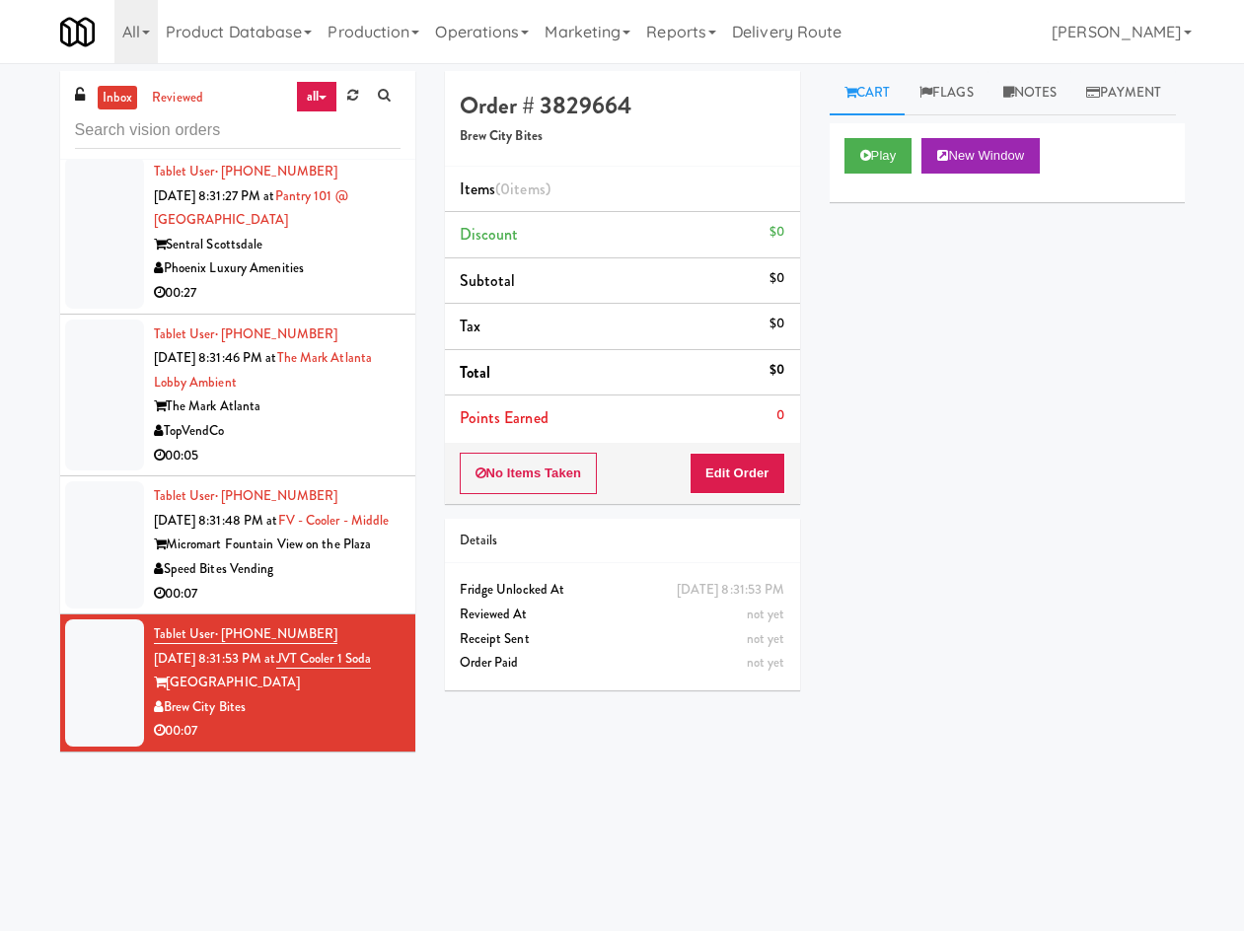
click at [316, 104] on link "all" at bounding box center [316, 97] width 41 height 32
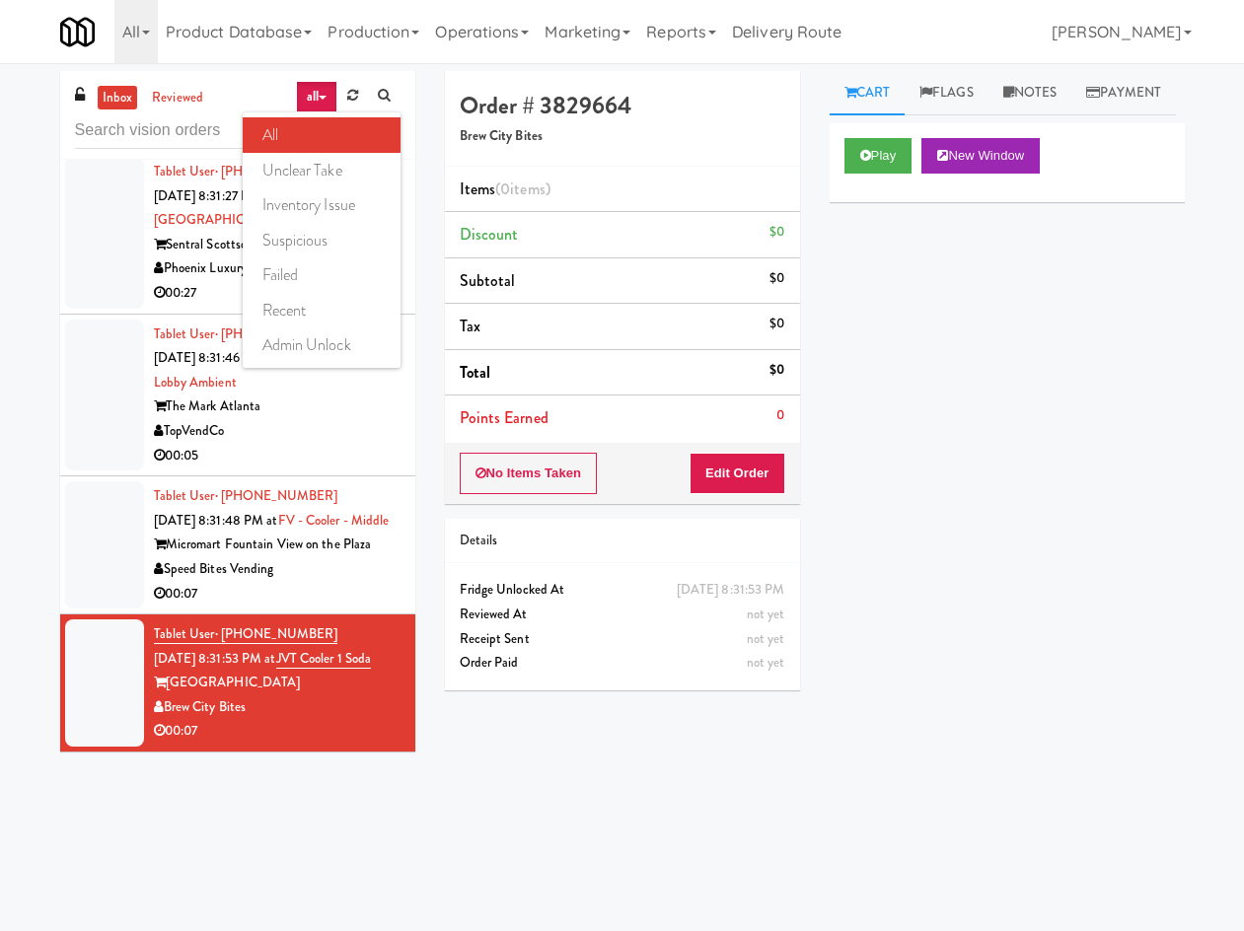
click at [316, 137] on link "all" at bounding box center [322, 135] width 158 height 36
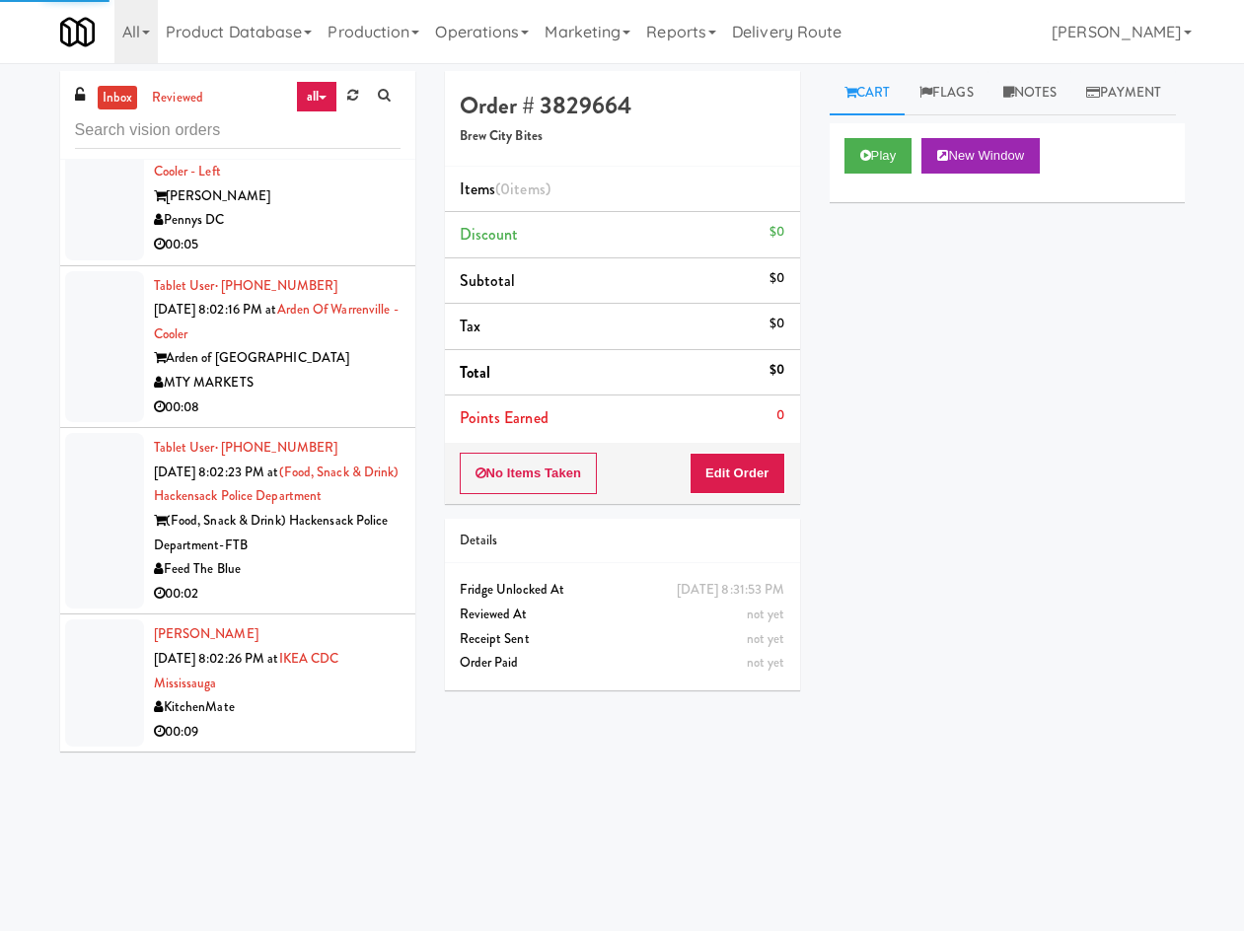
scroll to position [63, 0]
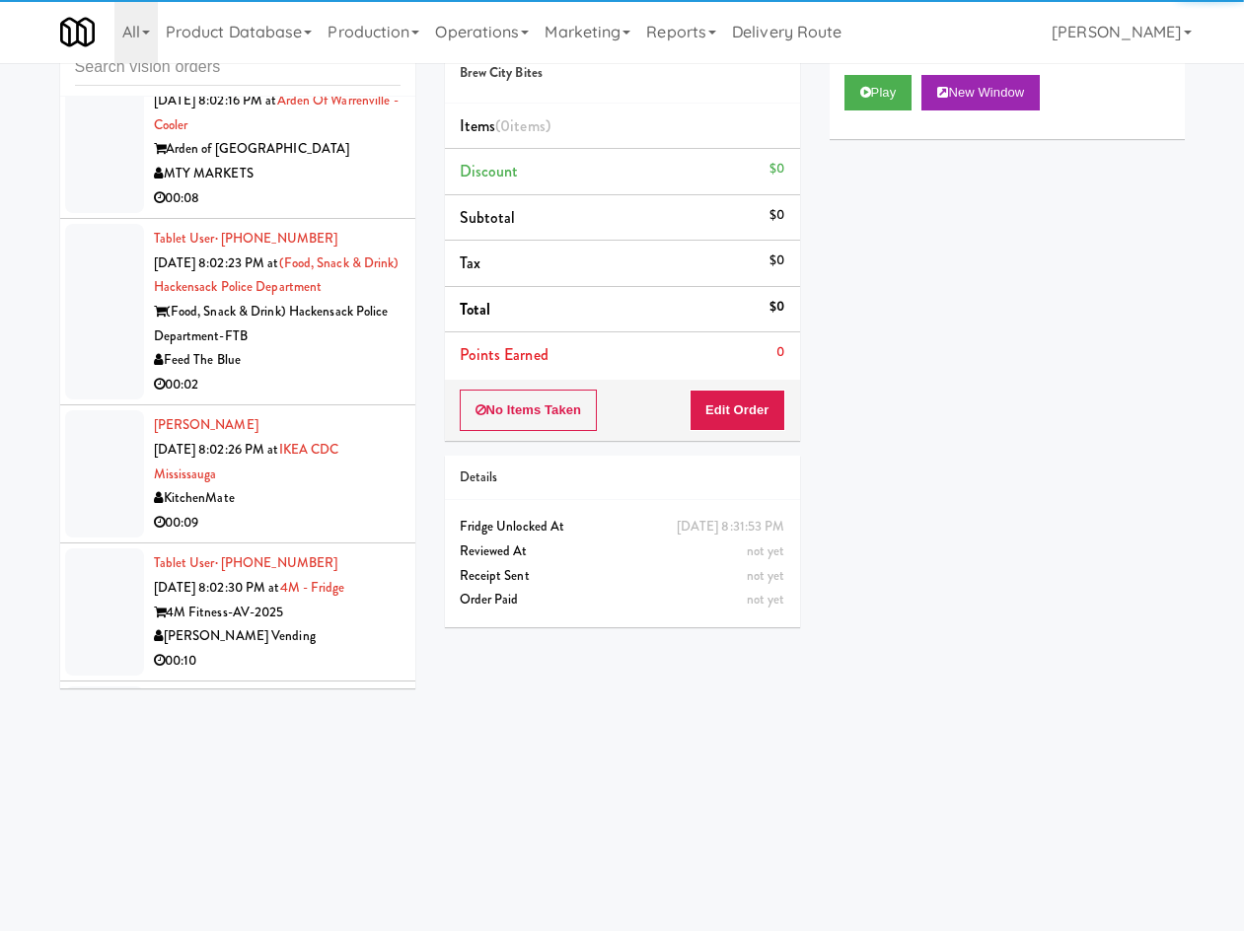
drag, startPoint x: 372, startPoint y: 746, endPoint x: 356, endPoint y: 691, distance: 57.5
click at [372, 745] on div "inbox reviewed all all unclear take inventory issue suspicious failed recent ad…" at bounding box center [622, 404] width 1154 height 792
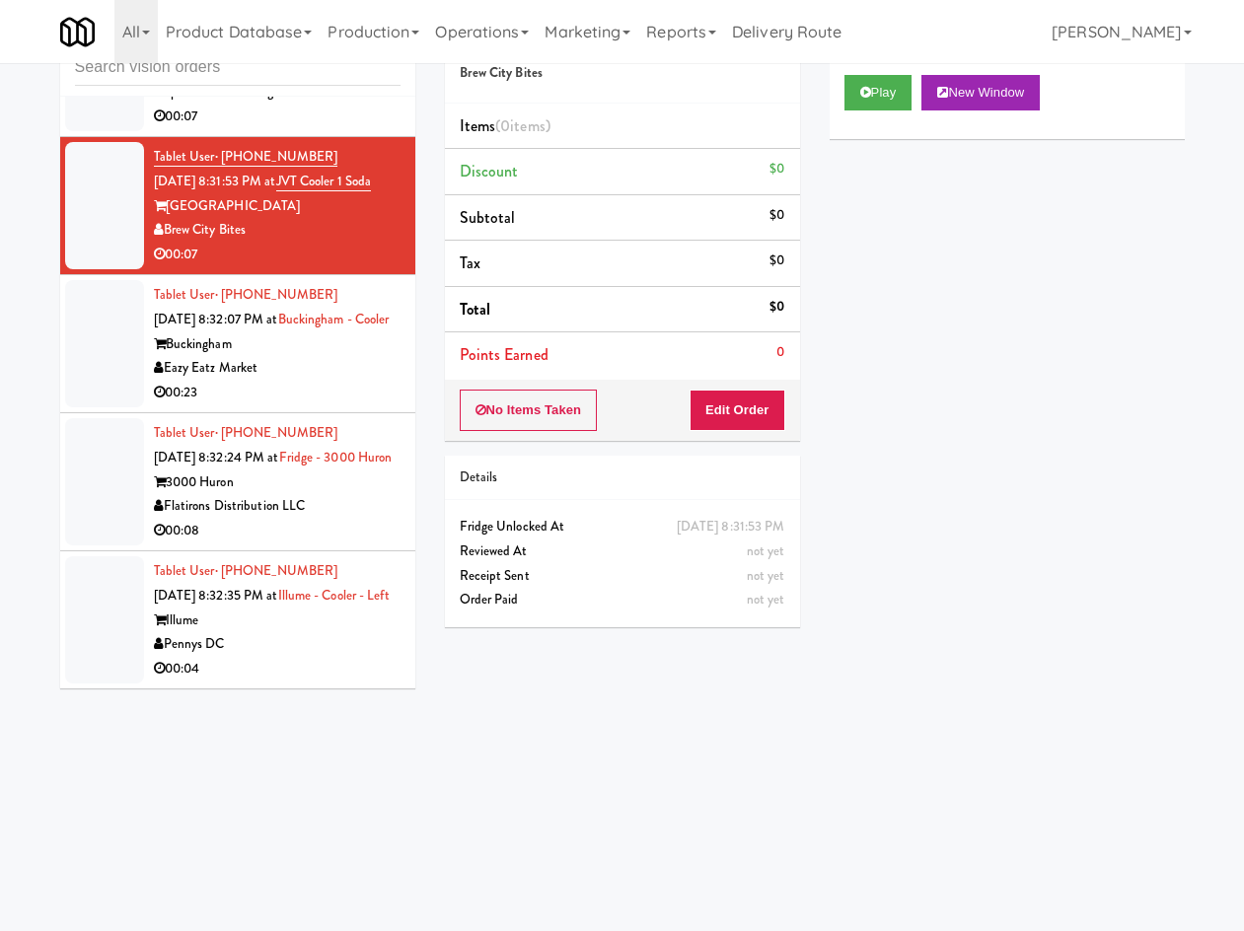
scroll to position [27846, 0]
click at [298, 633] on div "Pennys DC" at bounding box center [277, 644] width 247 height 25
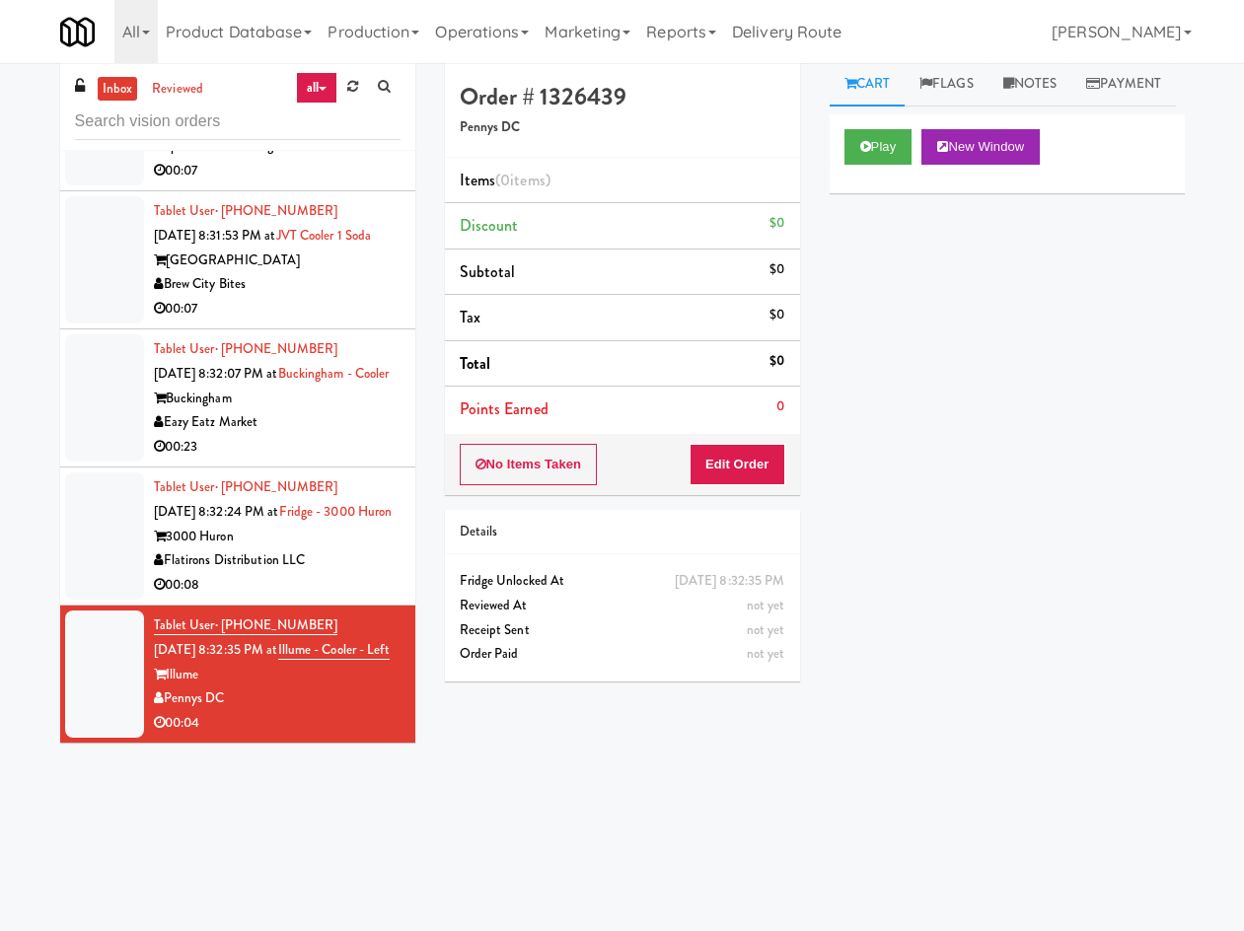
scroll to position [63, 0]
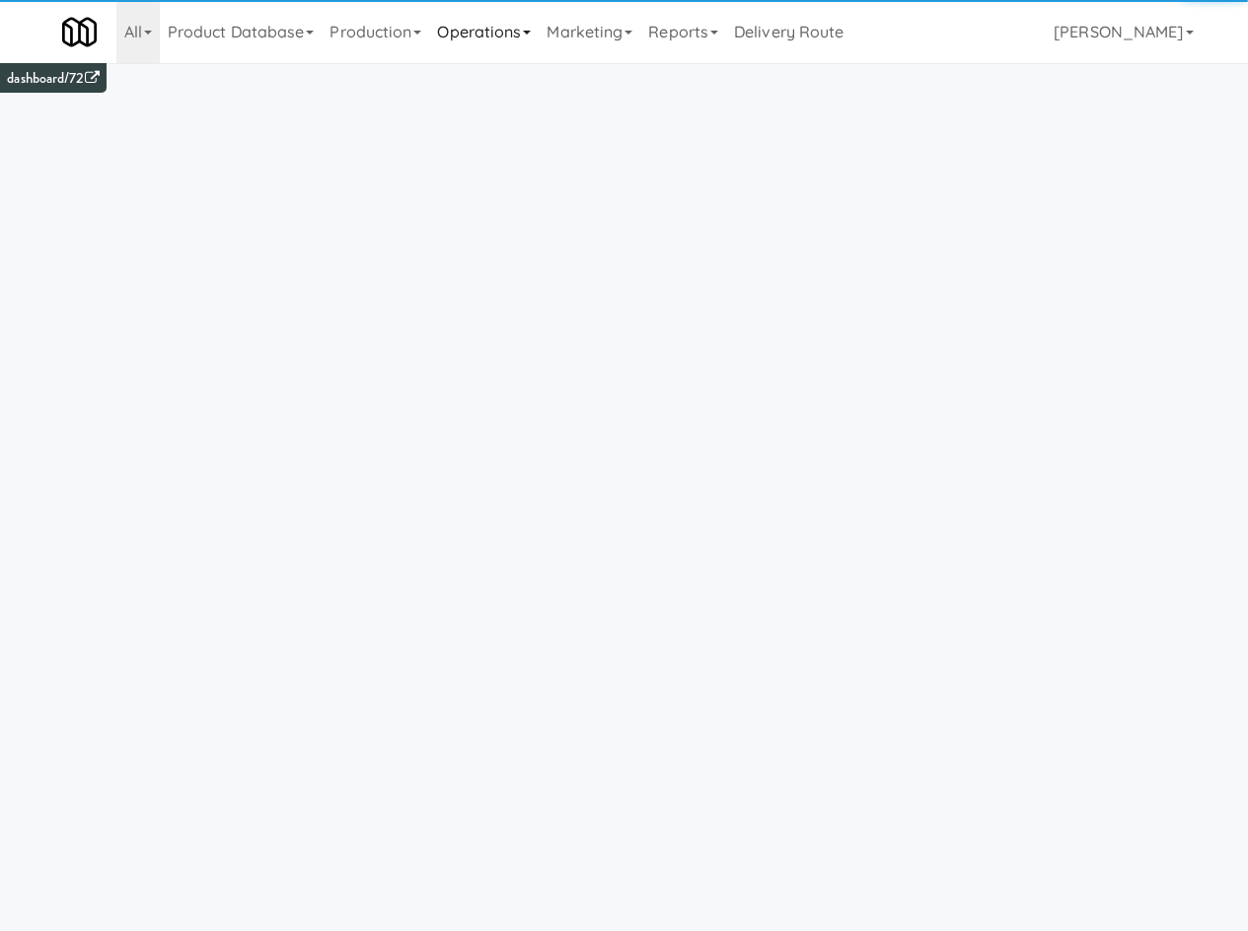
click at [531, 40] on link "Operations" at bounding box center [484, 31] width 110 height 63
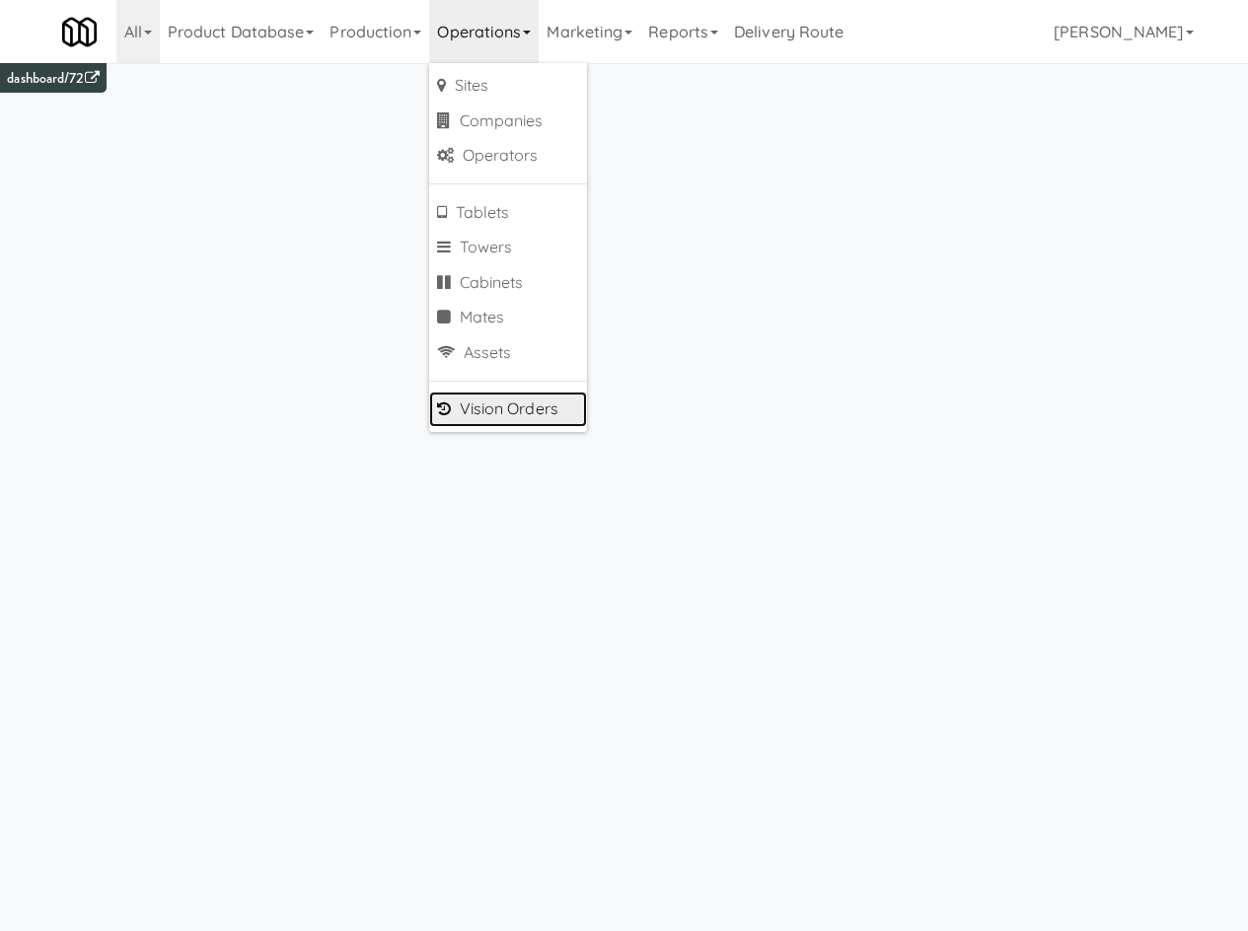
click at [548, 405] on link "Vision Orders" at bounding box center [508, 410] width 158 height 36
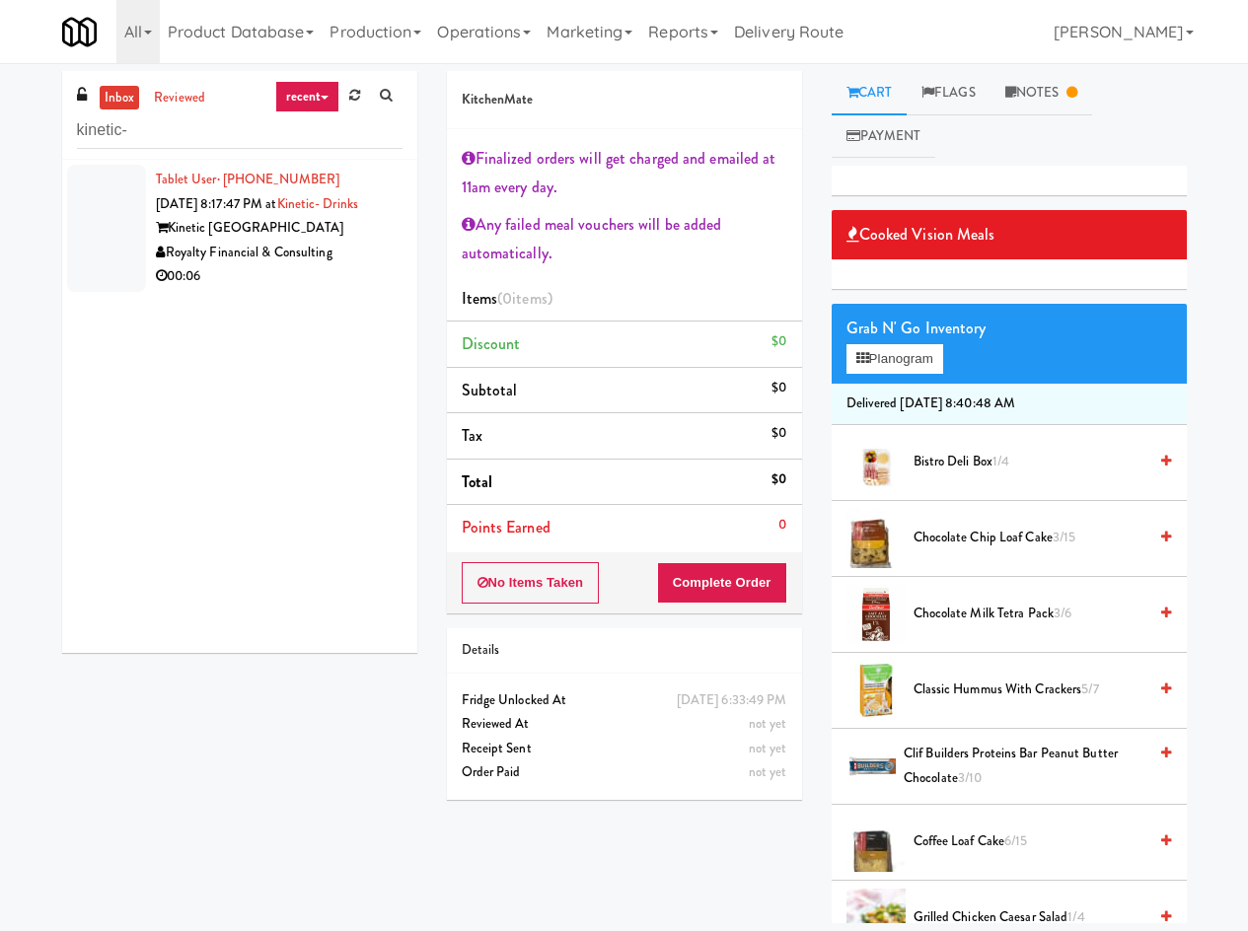
type input "kinetic-"
click at [308, 241] on div "Kinetic Atlanta" at bounding box center [279, 228] width 247 height 25
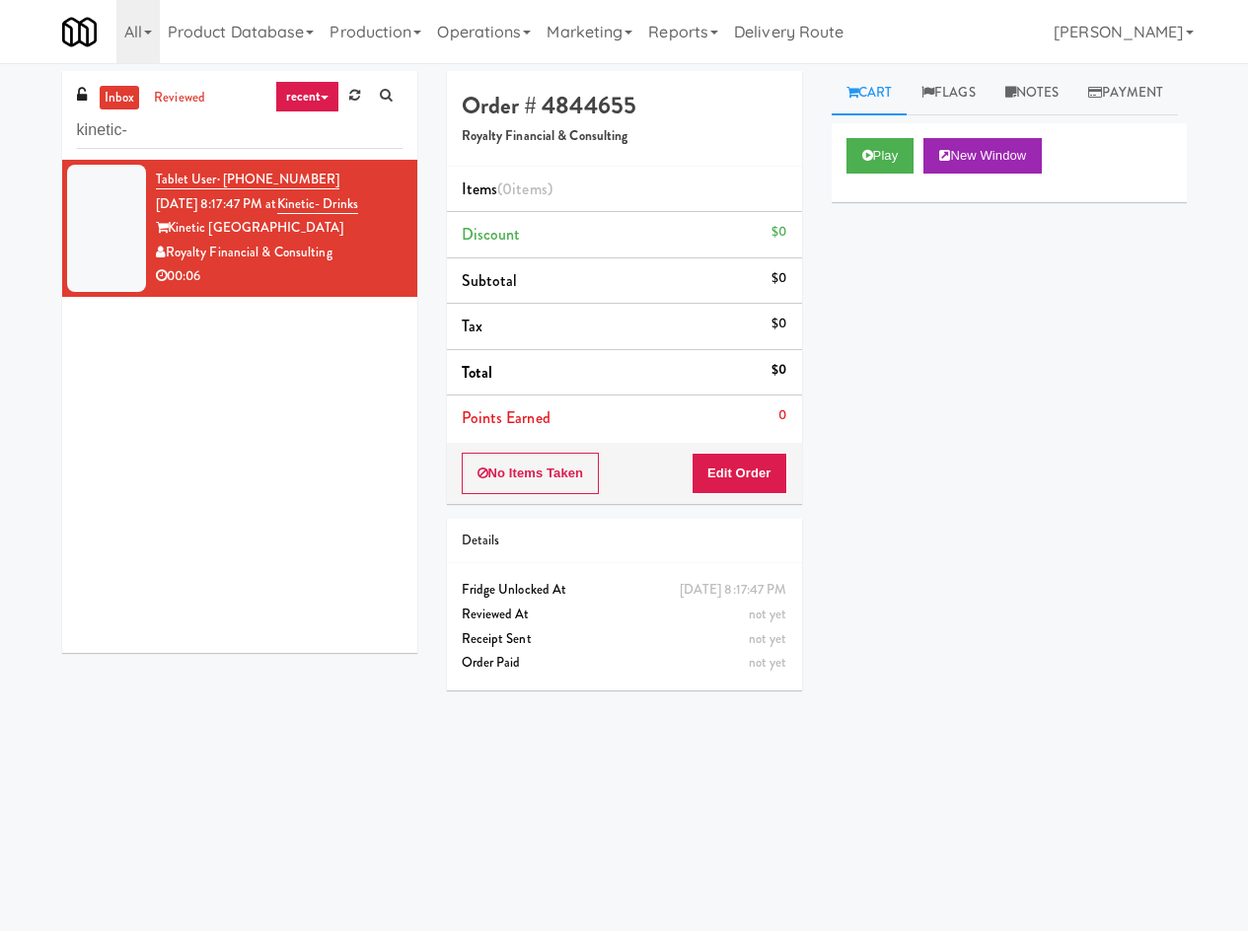
drag, startPoint x: 321, startPoint y: 521, endPoint x: 942, endPoint y: 342, distance: 646.7
click at [942, 342] on div "Play New Window Primary Flag Clear Flag if unable to determine what was taken o…" at bounding box center [1009, 493] width 355 height 740
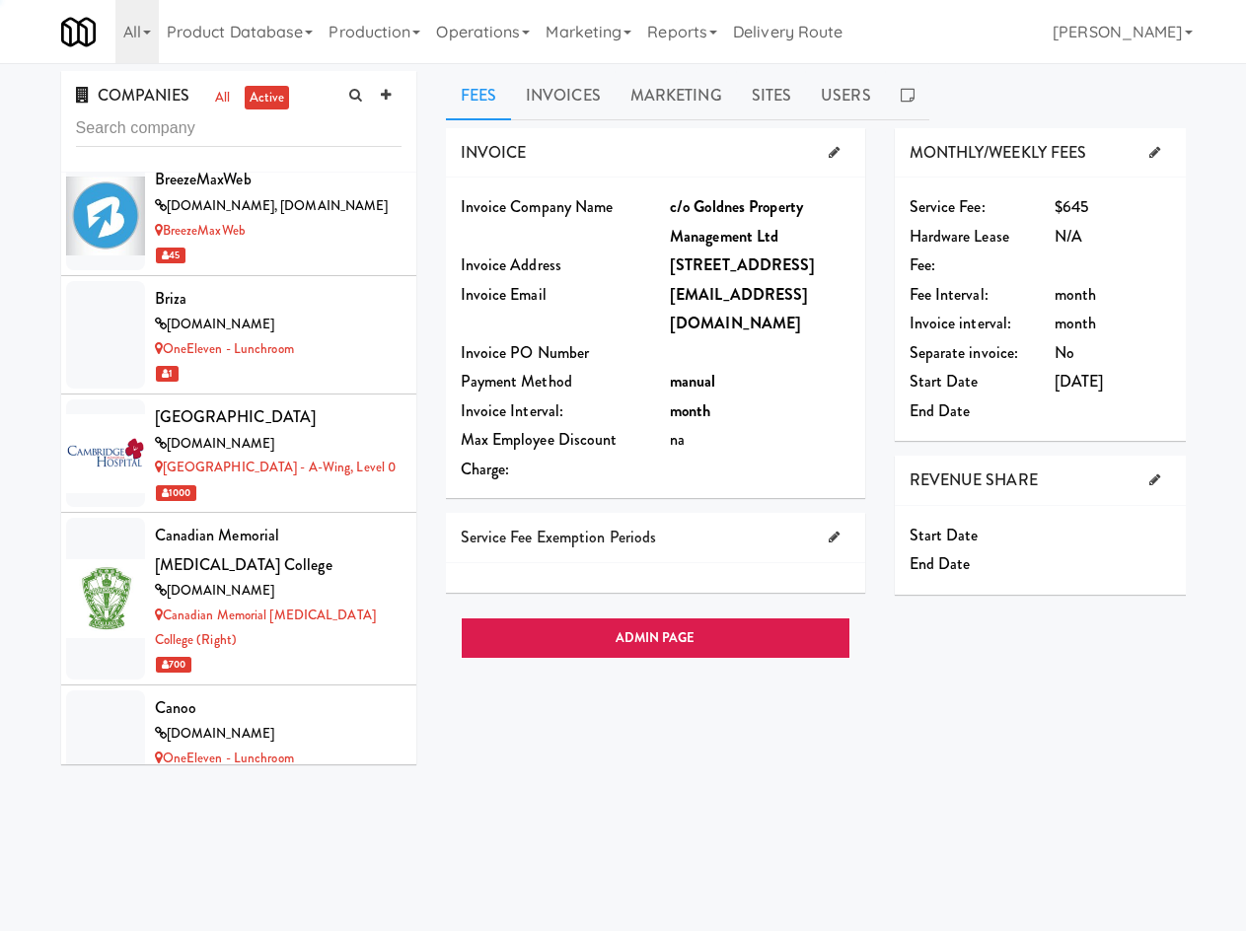
scroll to position [8900, 0]
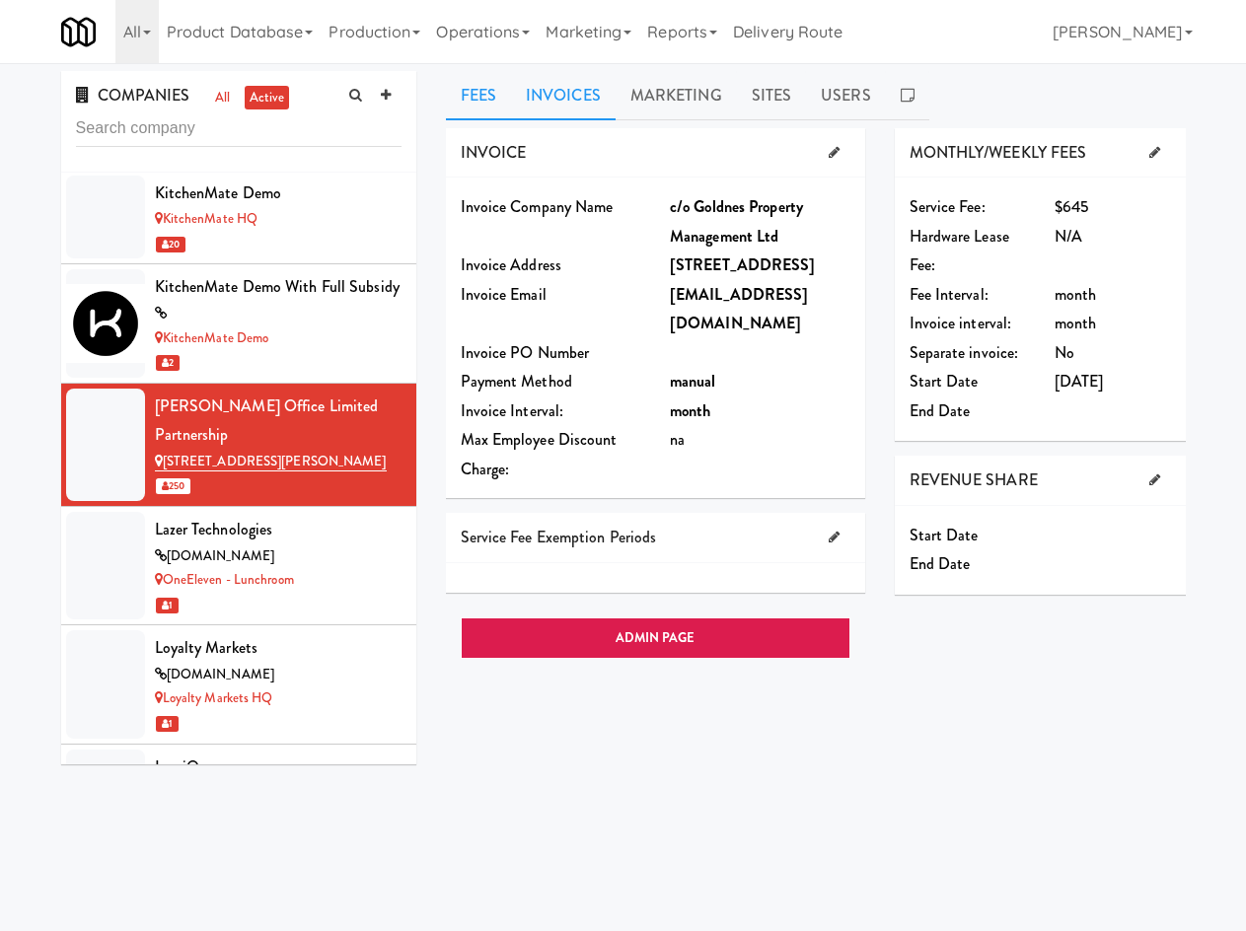
click at [564, 77] on link "Invoices" at bounding box center [563, 95] width 105 height 49
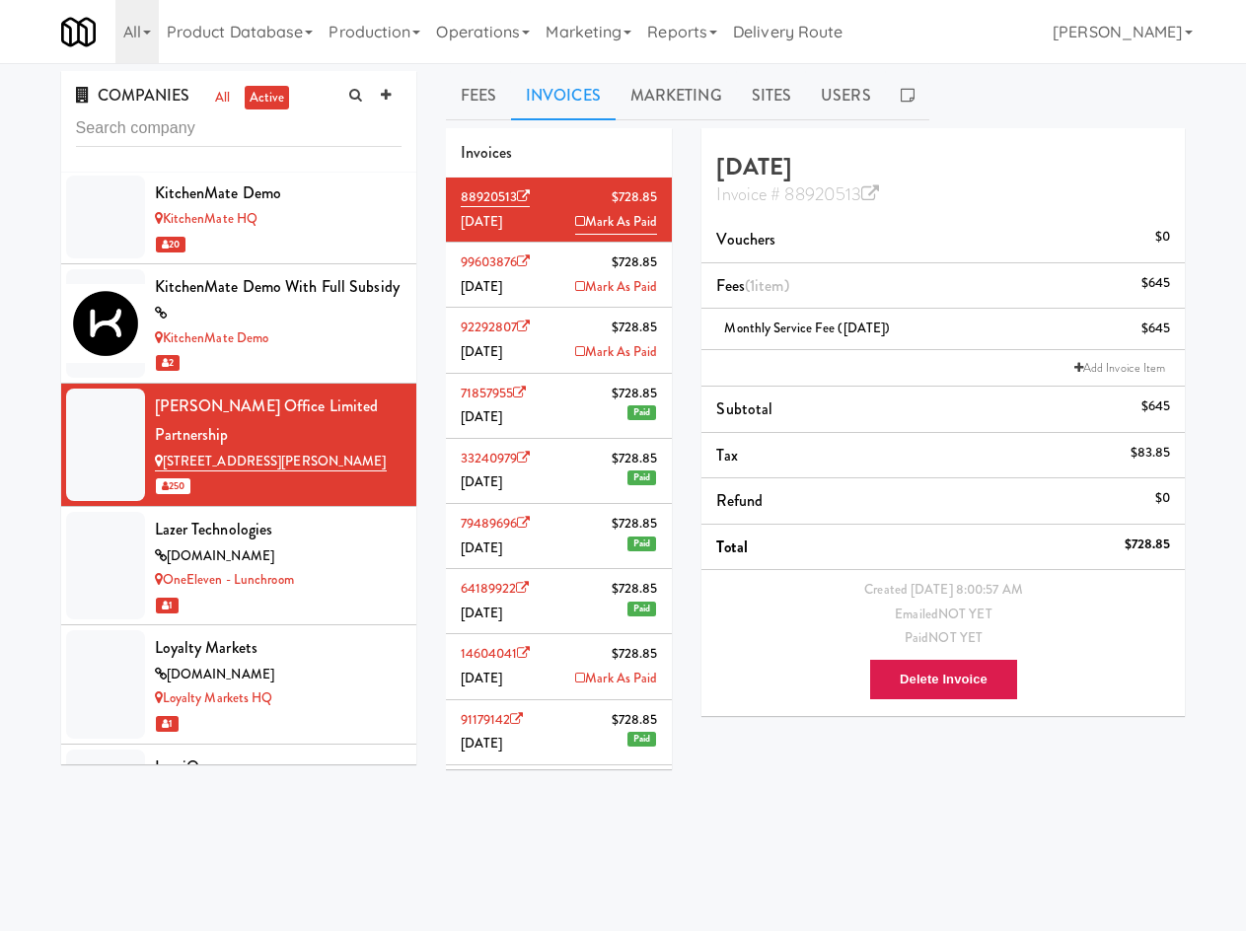
click at [1038, 801] on div "INVOICE Invoice Company Name c/o Goldnes Property Management Ltd Invoice Addres…" at bounding box center [816, 498] width 740 height 740
drag, startPoint x: 289, startPoint y: 264, endPoint x: 167, endPoint y: 249, distance: 123.4
click at [167, 450] on div "2075 - Kennedy Rd" at bounding box center [278, 462] width 247 height 25
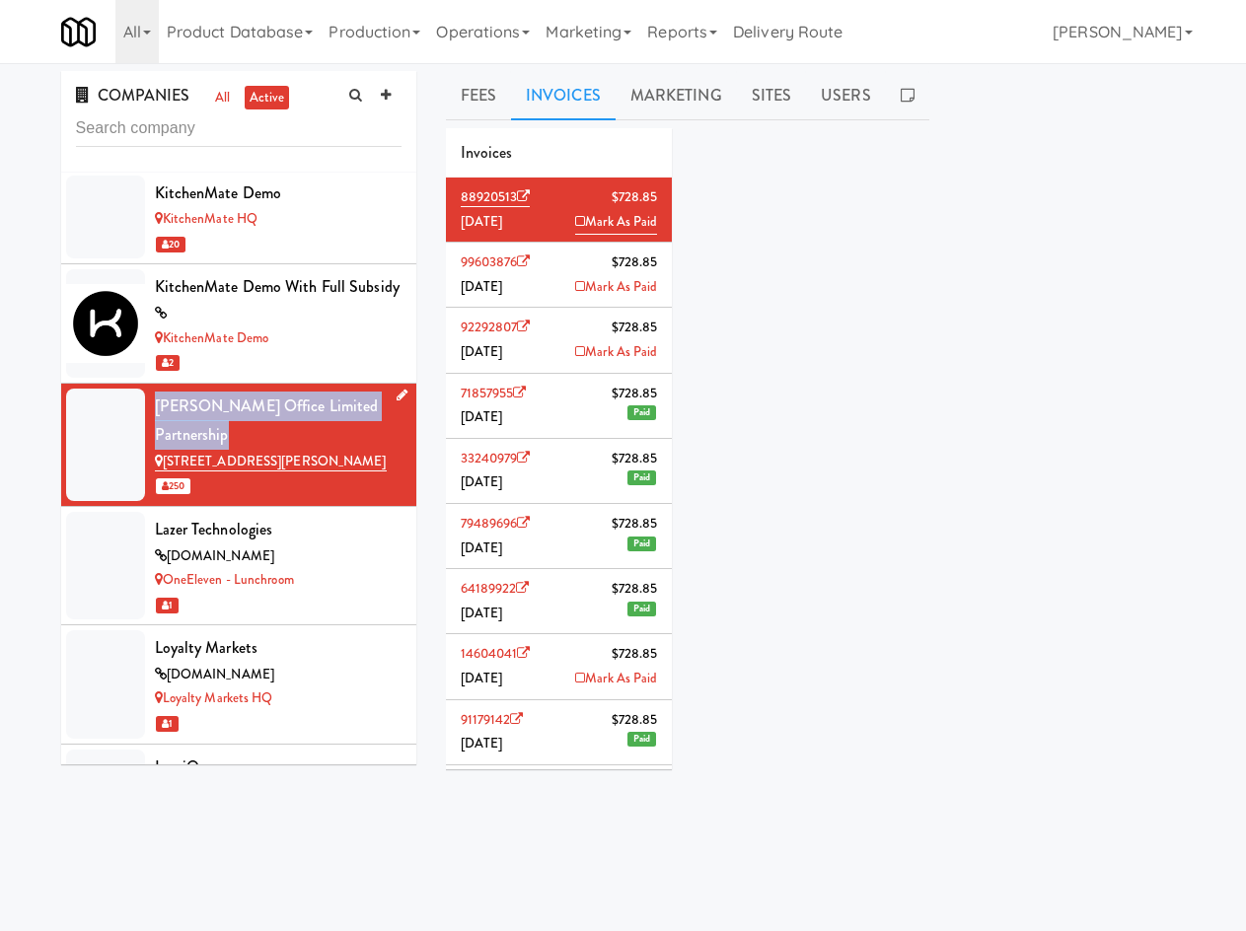
drag, startPoint x: 228, startPoint y: 220, endPoint x: 150, endPoint y: 208, distance: 78.8
click at [150, 384] on li "Landa Kennedy Office Limited Partnership 2075 - Kennedy Rd 250" at bounding box center [238, 445] width 355 height 123
copy div "Landa Kennedy Office Limited Partnership"
click at [539, 354] on li "92292807 $728.85 June 2025 Mark As Paid" at bounding box center [559, 340] width 227 height 65
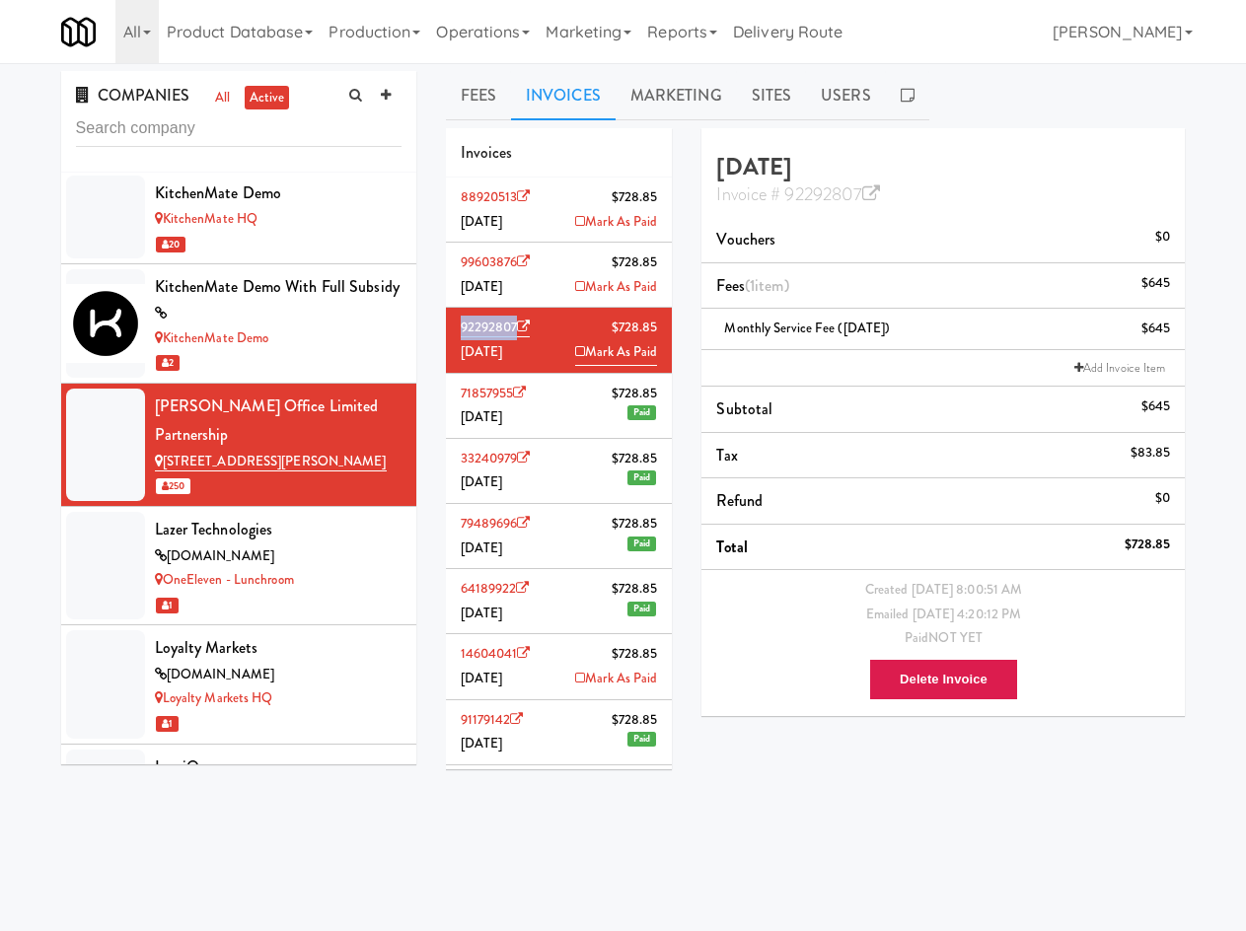
drag, startPoint x: 452, startPoint y: 331, endPoint x: 517, endPoint y: 329, distance: 65.2
click at [517, 334] on li "92292807 $728.85 June 2025 Mark As Paid" at bounding box center [559, 340] width 227 height 65
copy link "92292807"
click at [479, 95] on link "Fees" at bounding box center [478, 95] width 65 height 49
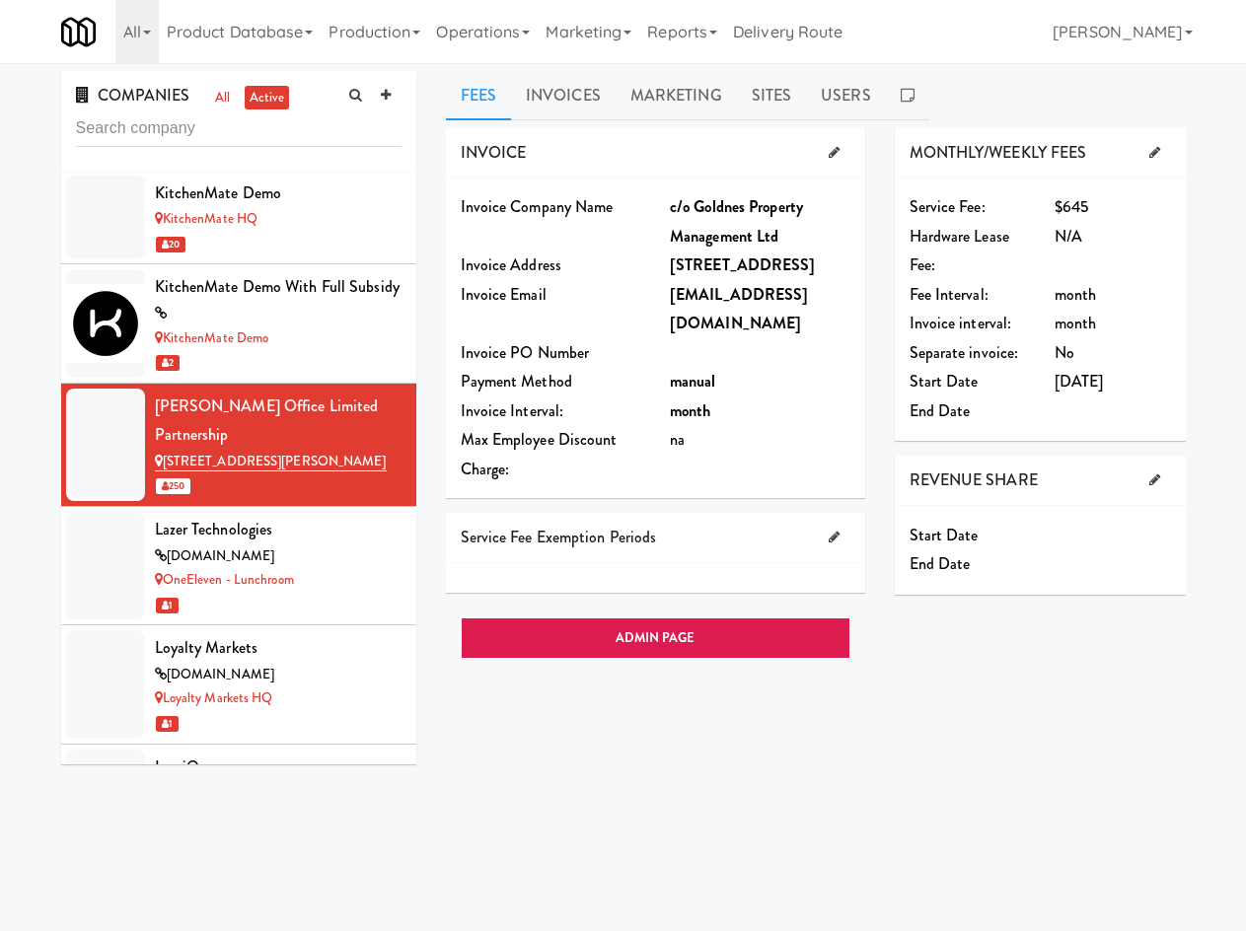
drag, startPoint x: 720, startPoint y: 215, endPoint x: 795, endPoint y: 239, distance: 78.6
click at [795, 239] on div "c/o Goldnes Property Management Ltd" at bounding box center [760, 221] width 181 height 58
copy b "oldnes Property Management Ltd"
click at [550, 72] on link "Invoices" at bounding box center [563, 95] width 105 height 49
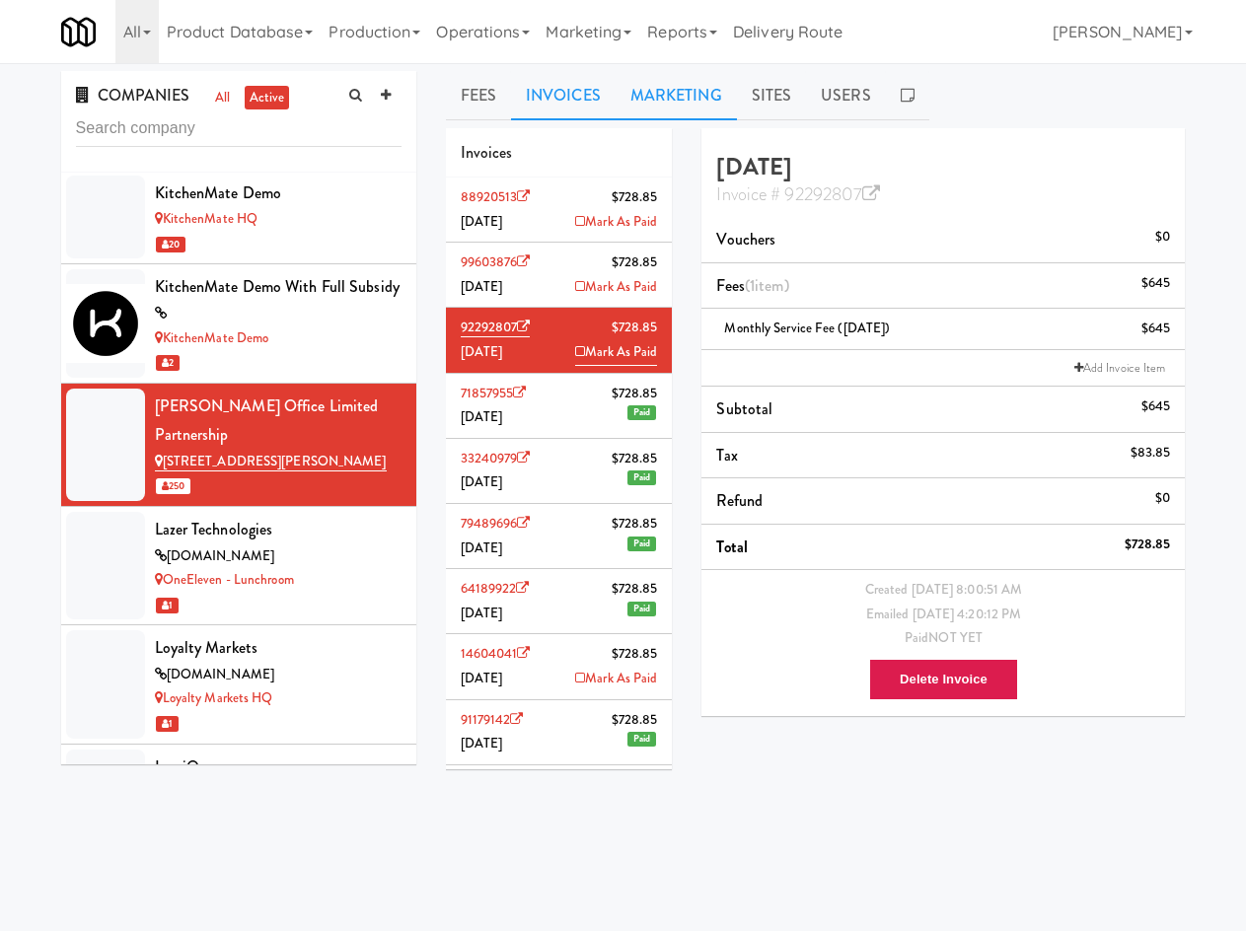
drag, startPoint x: 568, startPoint y: 355, endPoint x: 726, endPoint y: 109, distance: 292.8
click at [575, 355] on icon at bounding box center [580, 351] width 10 height 13
click at [575, 679] on icon at bounding box center [580, 678] width 10 height 13
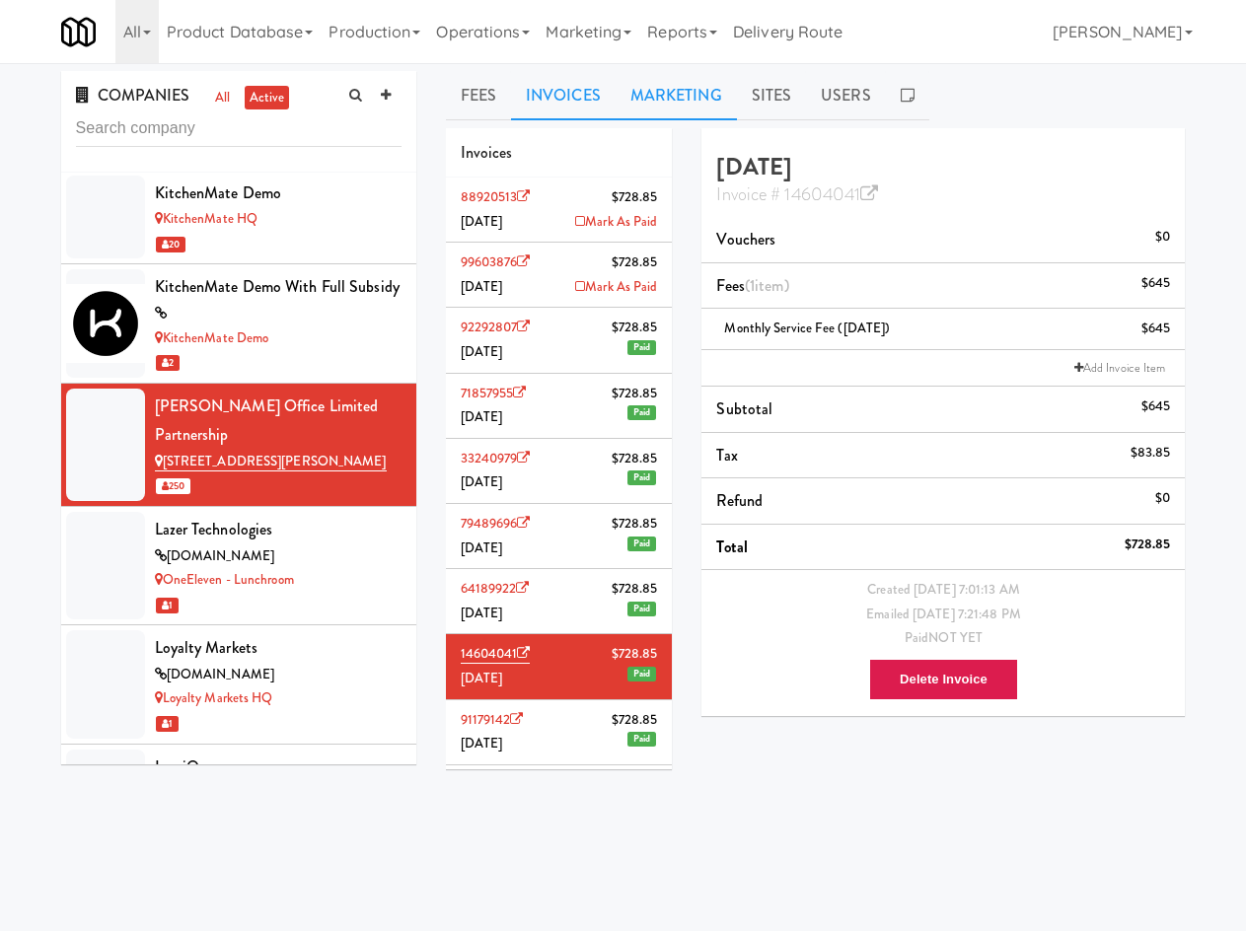
click at [646, 91] on link "Marketing" at bounding box center [676, 95] width 121 height 49
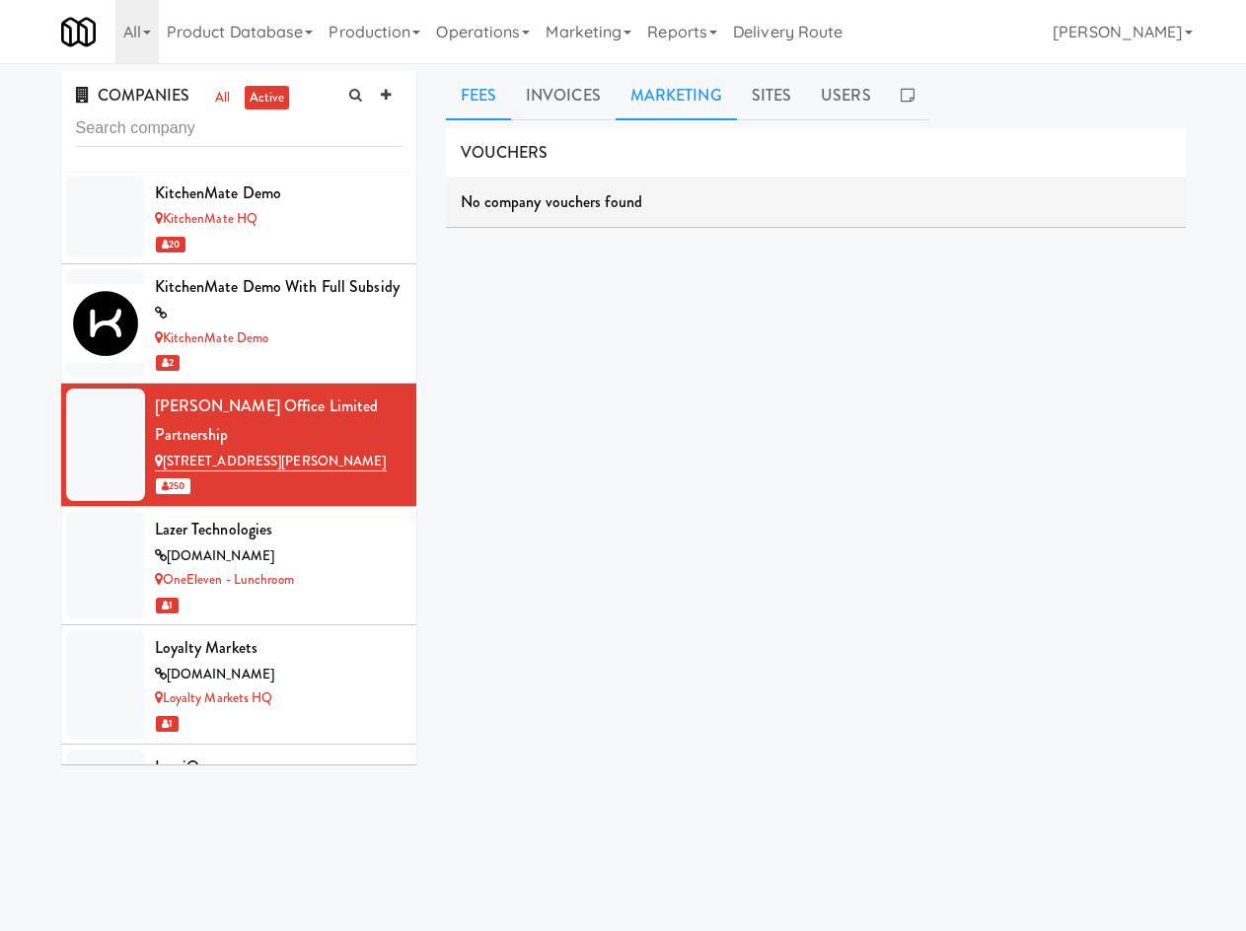
click at [491, 107] on link "Fees" at bounding box center [478, 95] width 65 height 49
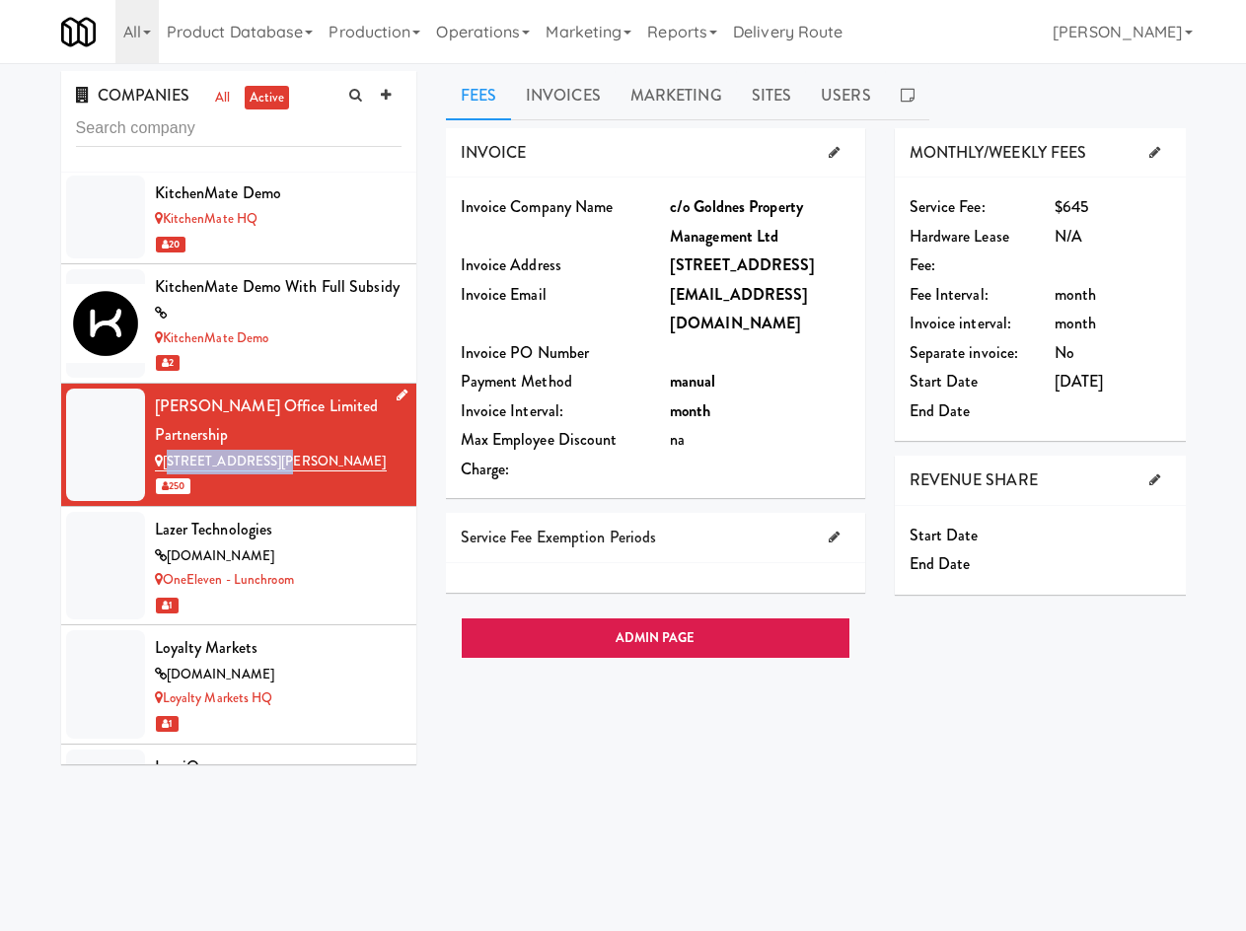
drag, startPoint x: 219, startPoint y: 269, endPoint x: 171, endPoint y: 259, distance: 49.3
click at [168, 450] on div "2075 - Kennedy Rd" at bounding box center [278, 462] width 247 height 25
click at [274, 149] on div "COMPANIES all active" at bounding box center [238, 122] width 355 height 102
click at [274, 141] on input "text" at bounding box center [239, 128] width 326 height 37
click at [343, 121] on input "text" at bounding box center [239, 128] width 326 height 37
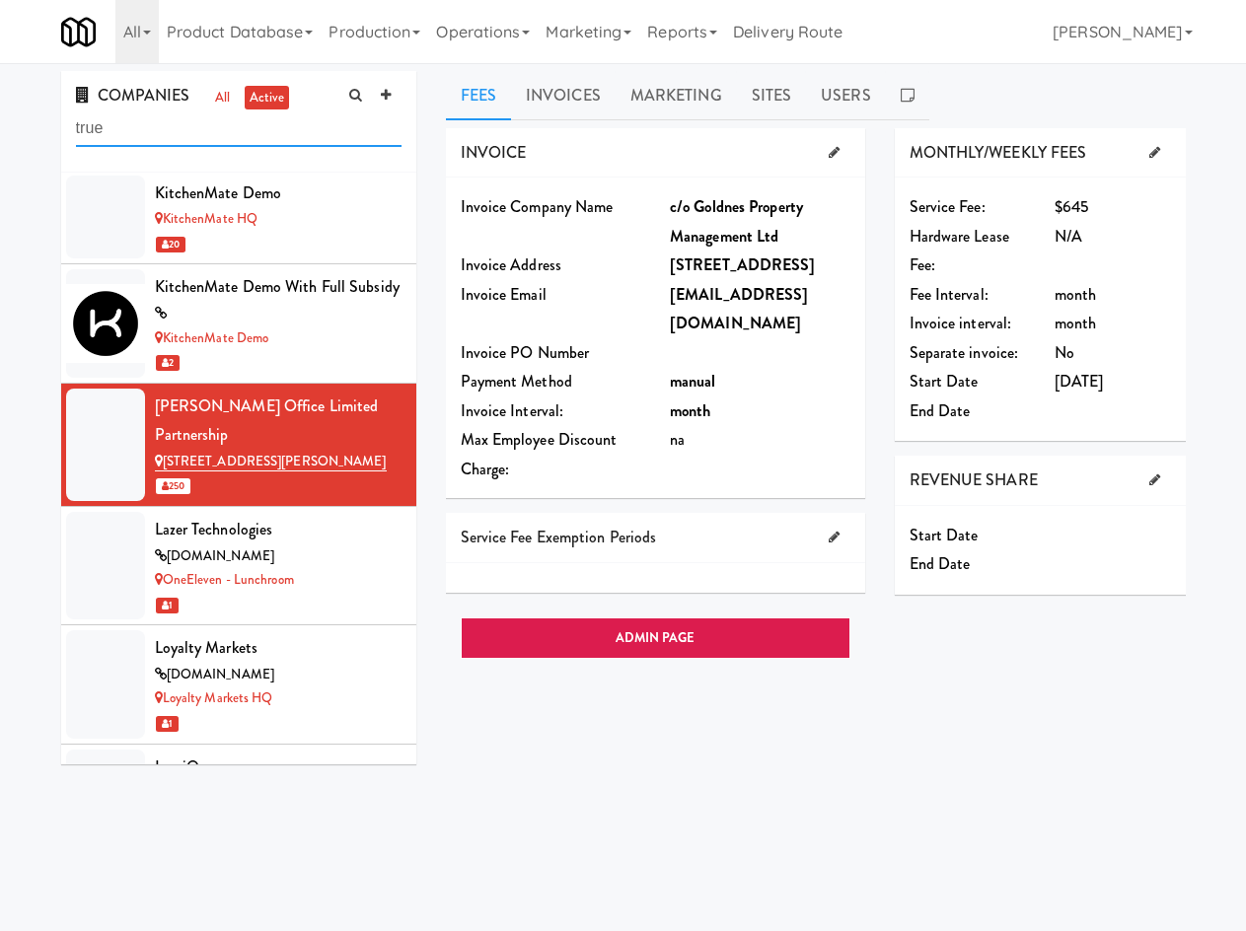
type input "true"
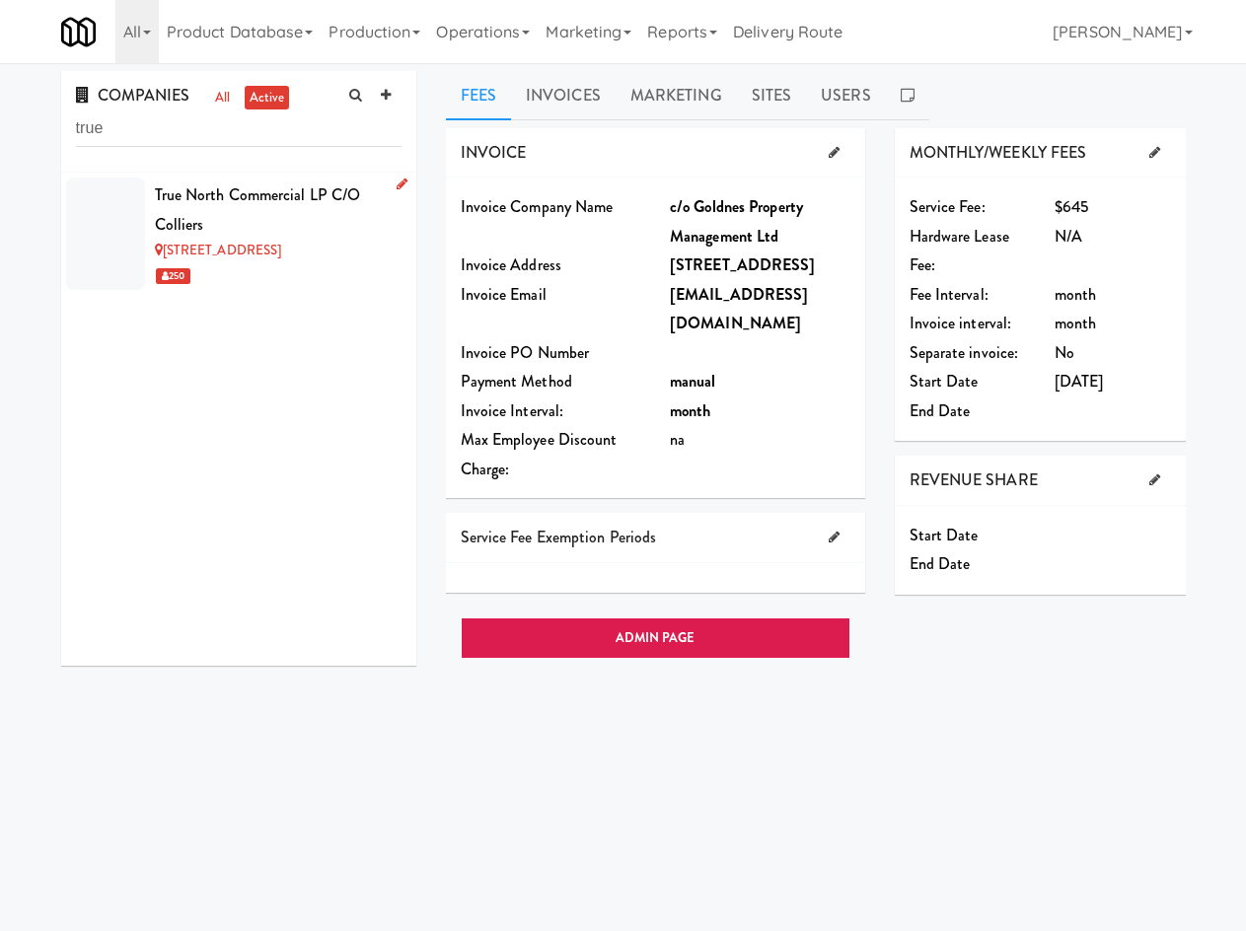
click at [341, 272] on div "250" at bounding box center [278, 275] width 247 height 25
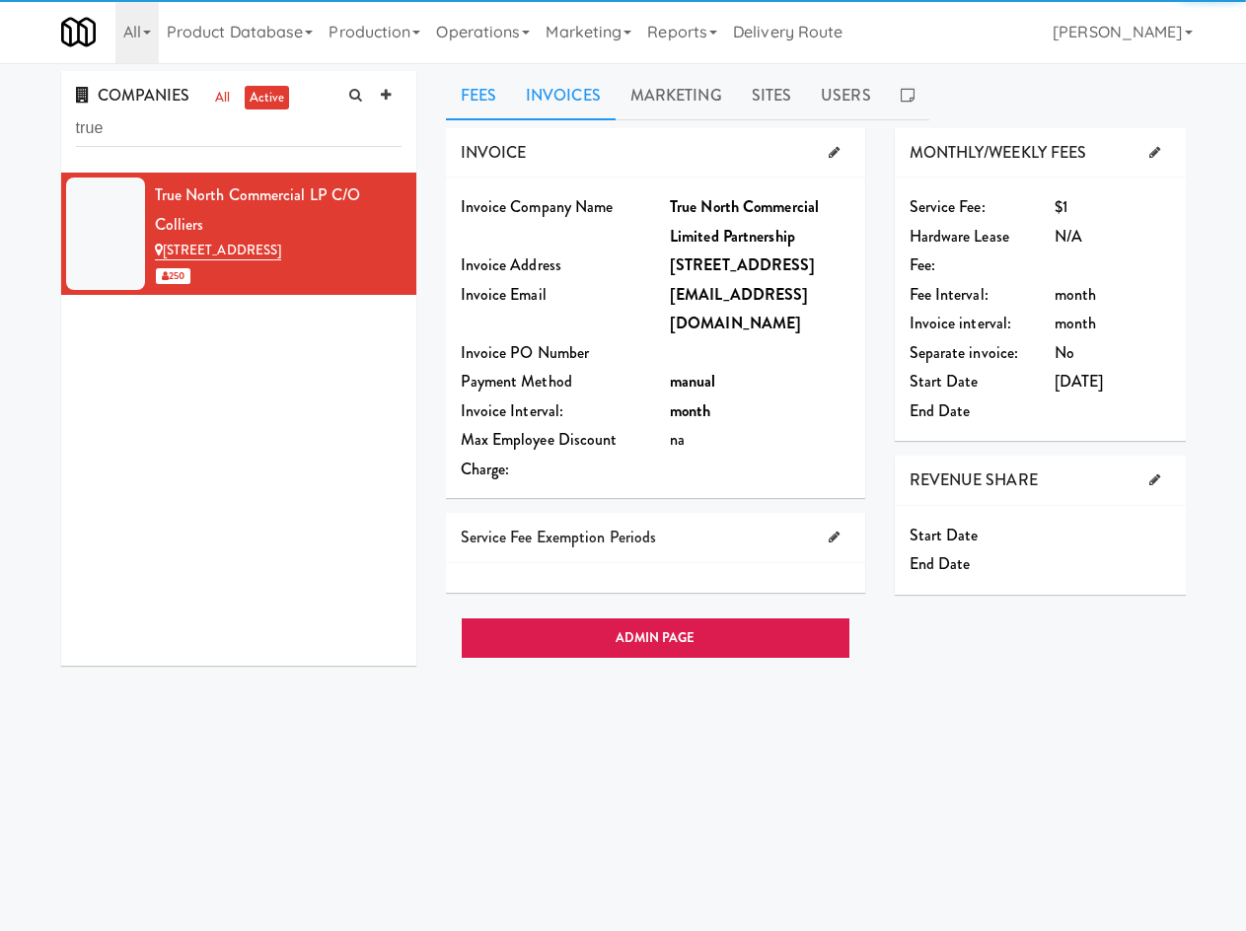
click at [550, 95] on link "Invoices" at bounding box center [563, 95] width 105 height 49
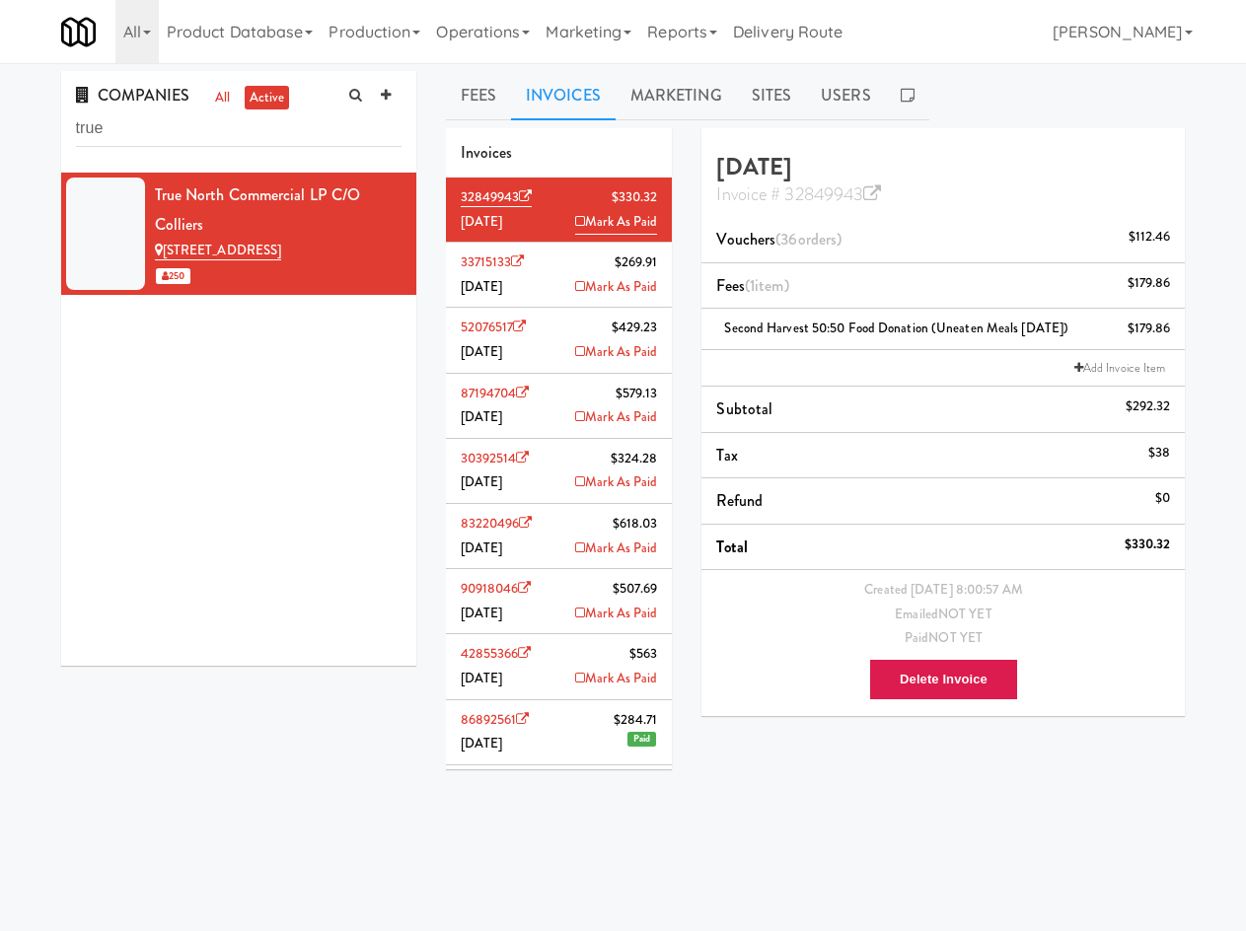
click at [646, 828] on div "INVOICE Invoice Company Name True North Commercial Limited Partnership Invoice …" at bounding box center [816, 498] width 740 height 740
click at [483, 491] on span "April 2025" at bounding box center [482, 482] width 42 height 19
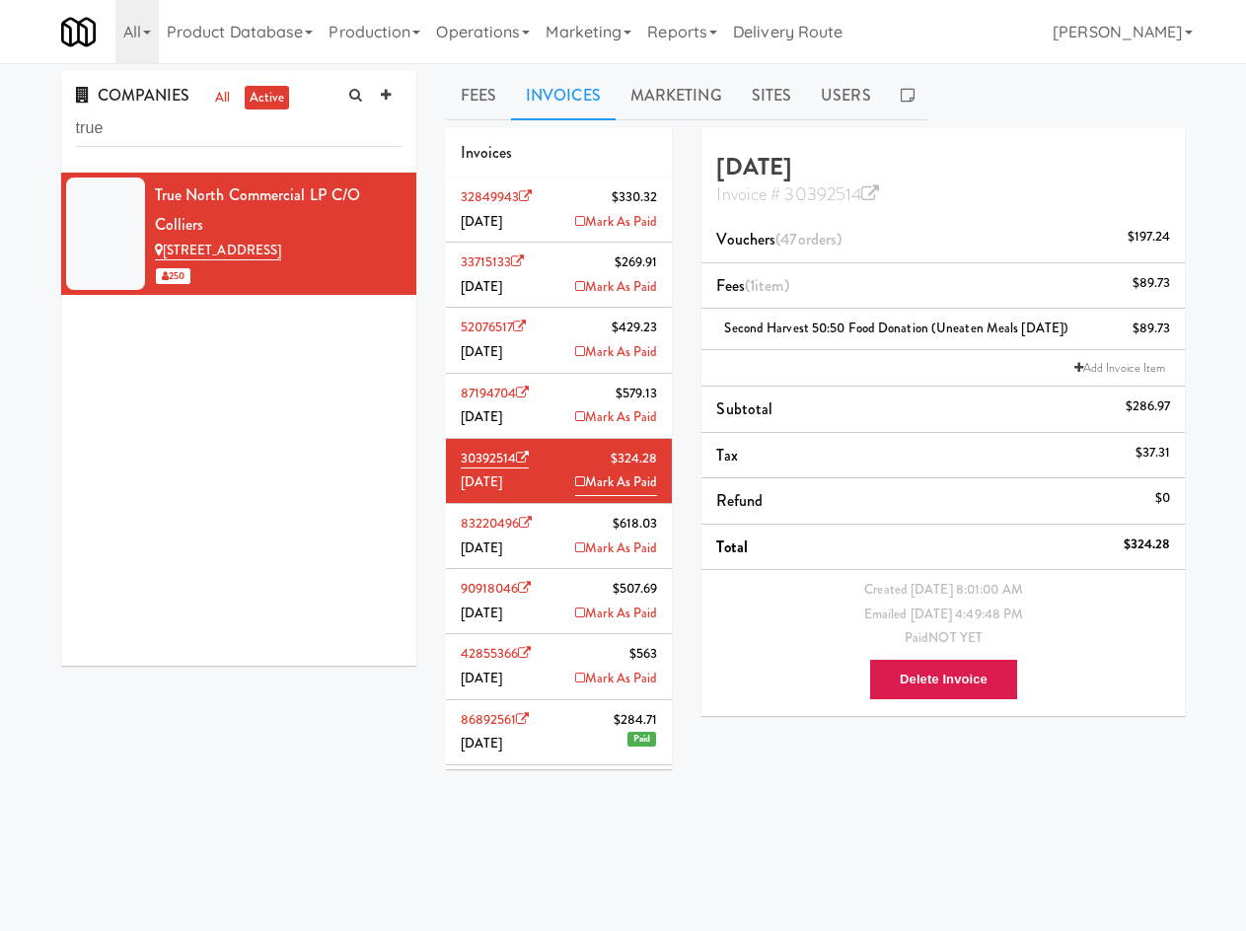
click at [575, 483] on icon at bounding box center [580, 482] width 10 height 13
drag, startPoint x: 480, startPoint y: 457, endPoint x: 509, endPoint y: 443, distance: 31.8
click at [514, 464] on li "30392514 $324.28 April 2025 Paid" at bounding box center [559, 471] width 227 height 65
copy link "30392514"
drag, startPoint x: 188, startPoint y: 813, endPoint x: 200, endPoint y: 804, distance: 14.8
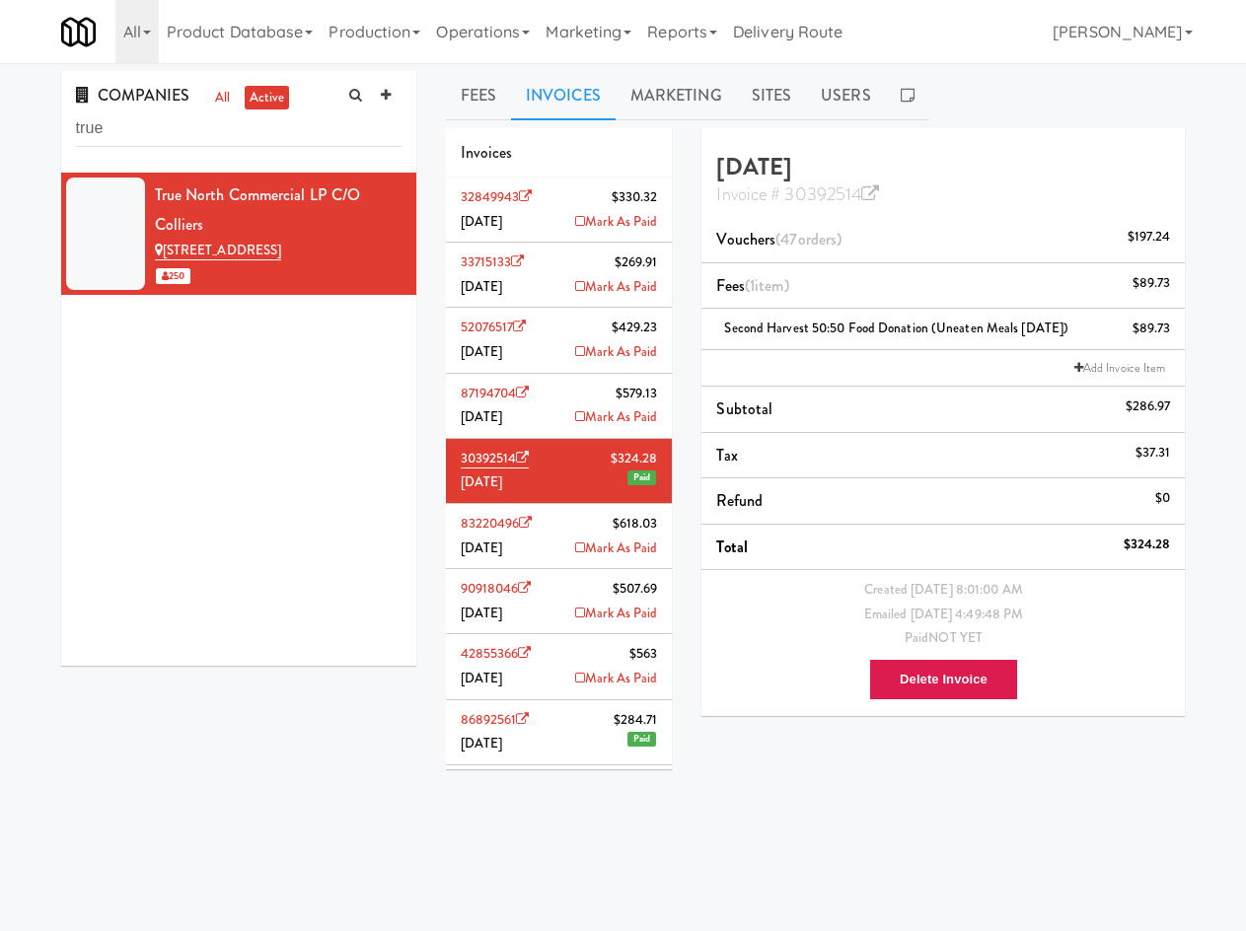
click at [189, 813] on div "COMPANIES all active true True North Commercial LP c/o Colliers 6925 Century Av…" at bounding box center [623, 469] width 1154 height 797
click at [575, 682] on link "Mark As Paid" at bounding box center [616, 679] width 82 height 25
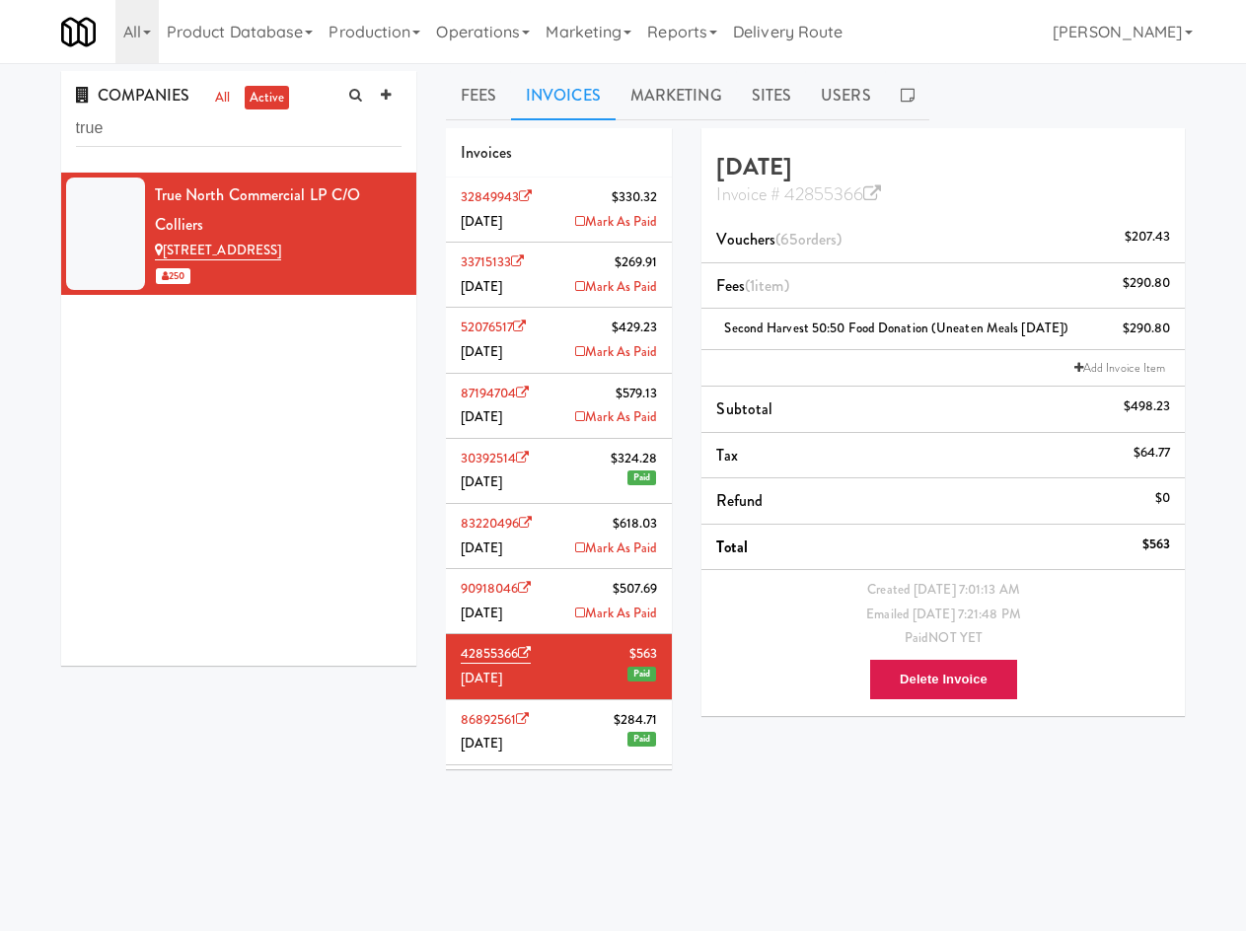
click at [864, 877] on body "Okay Okay Select date: previous 2025-Sep next Su Mo Tu We Th Fr Sa 31 1 2 3 4 5…" at bounding box center [623, 528] width 1246 height 931
click at [532, 354] on li "52076517 $429.23 June 2025 Mark As Paid" at bounding box center [559, 340] width 227 height 65
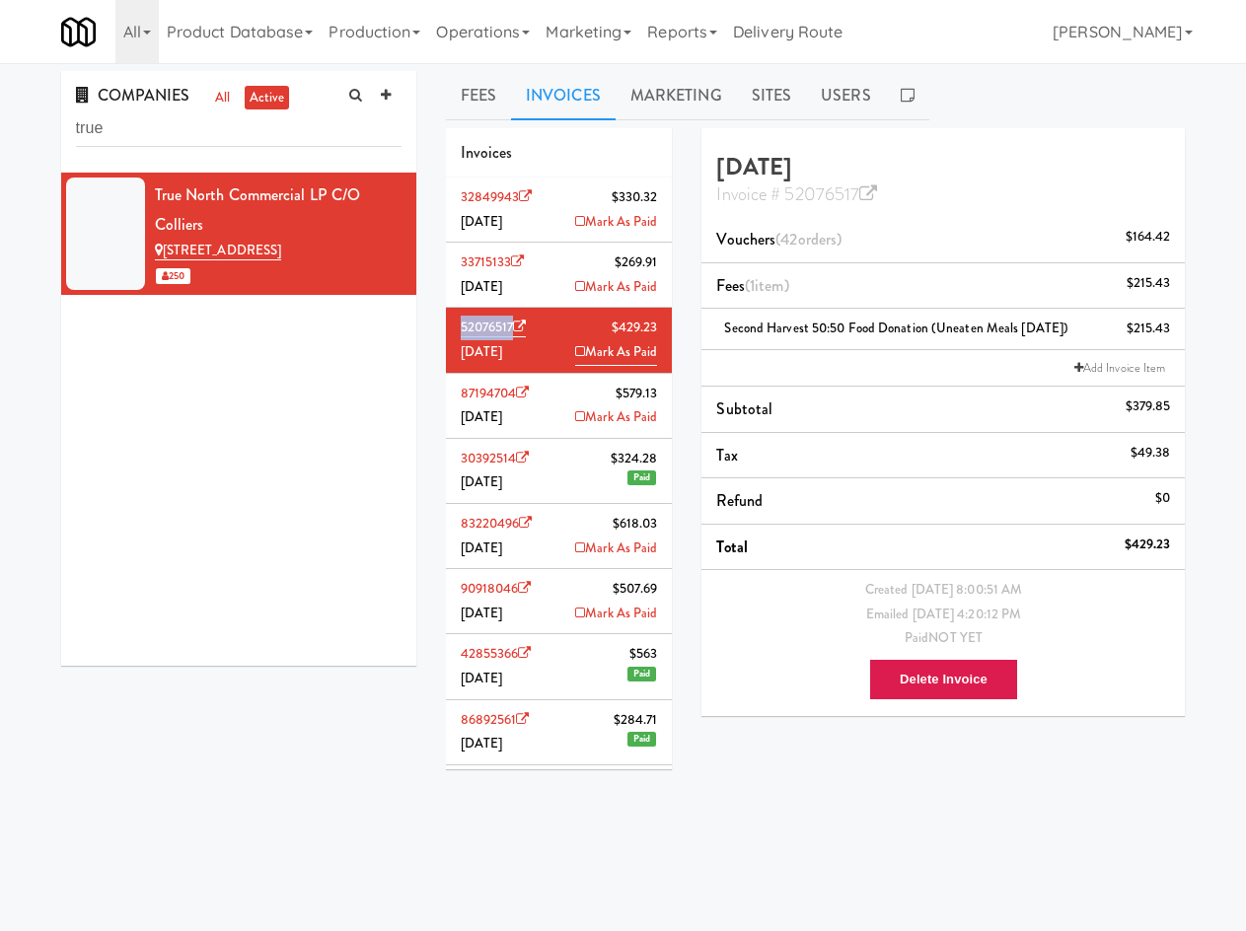
drag, startPoint x: 458, startPoint y: 333, endPoint x: 512, endPoint y: 334, distance: 54.3
click at [512, 334] on li "52076517 $429.23 June 2025 Mark As Paid" at bounding box center [559, 340] width 227 height 65
copy link "52076517"
click at [575, 354] on icon at bounding box center [580, 351] width 10 height 13
click at [317, 809] on div "COMPANIES all active true True North Commercial LP c/o Colliers 6925 Century Av…" at bounding box center [623, 469] width 1154 height 797
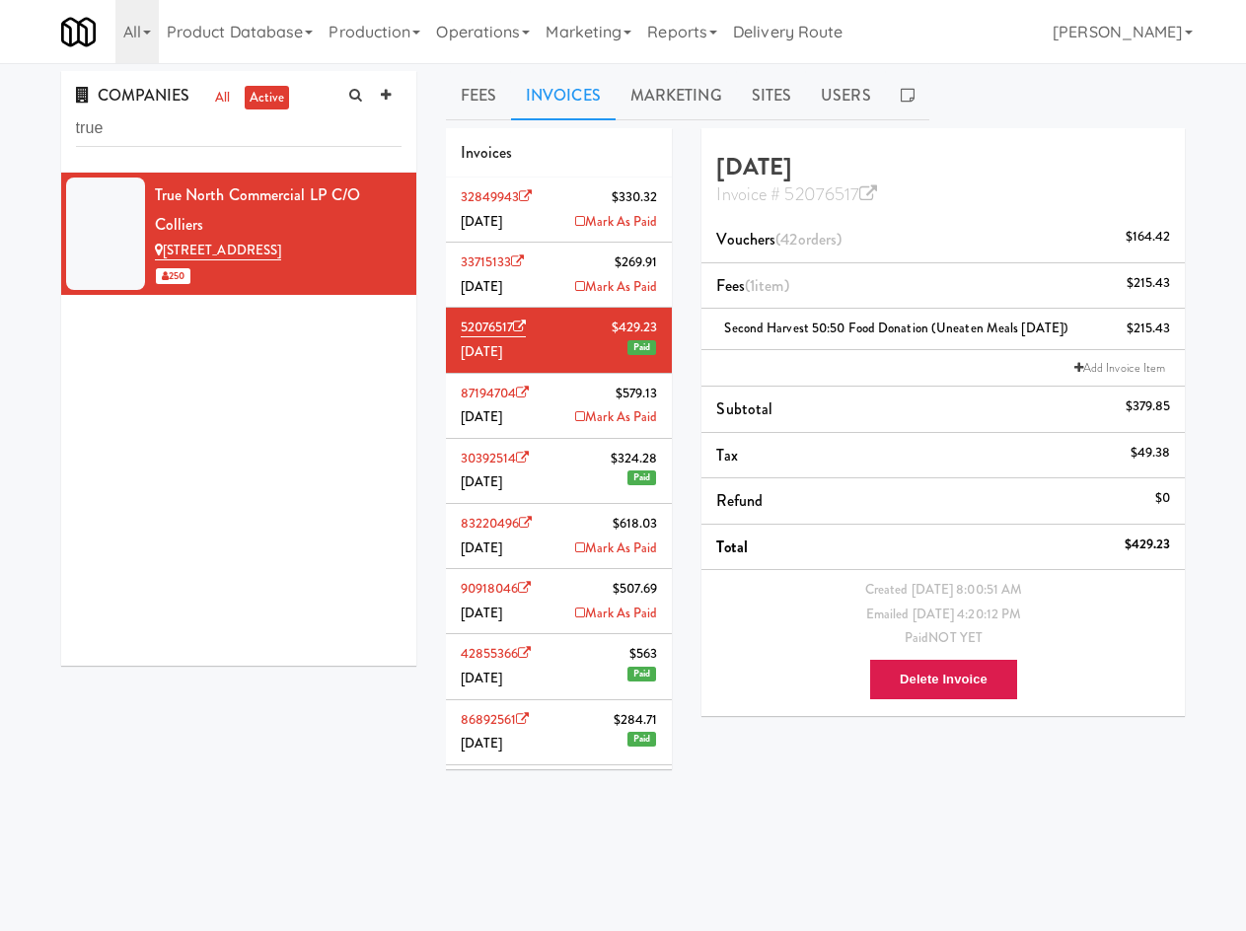
click at [575, 544] on icon at bounding box center [580, 548] width 10 height 13
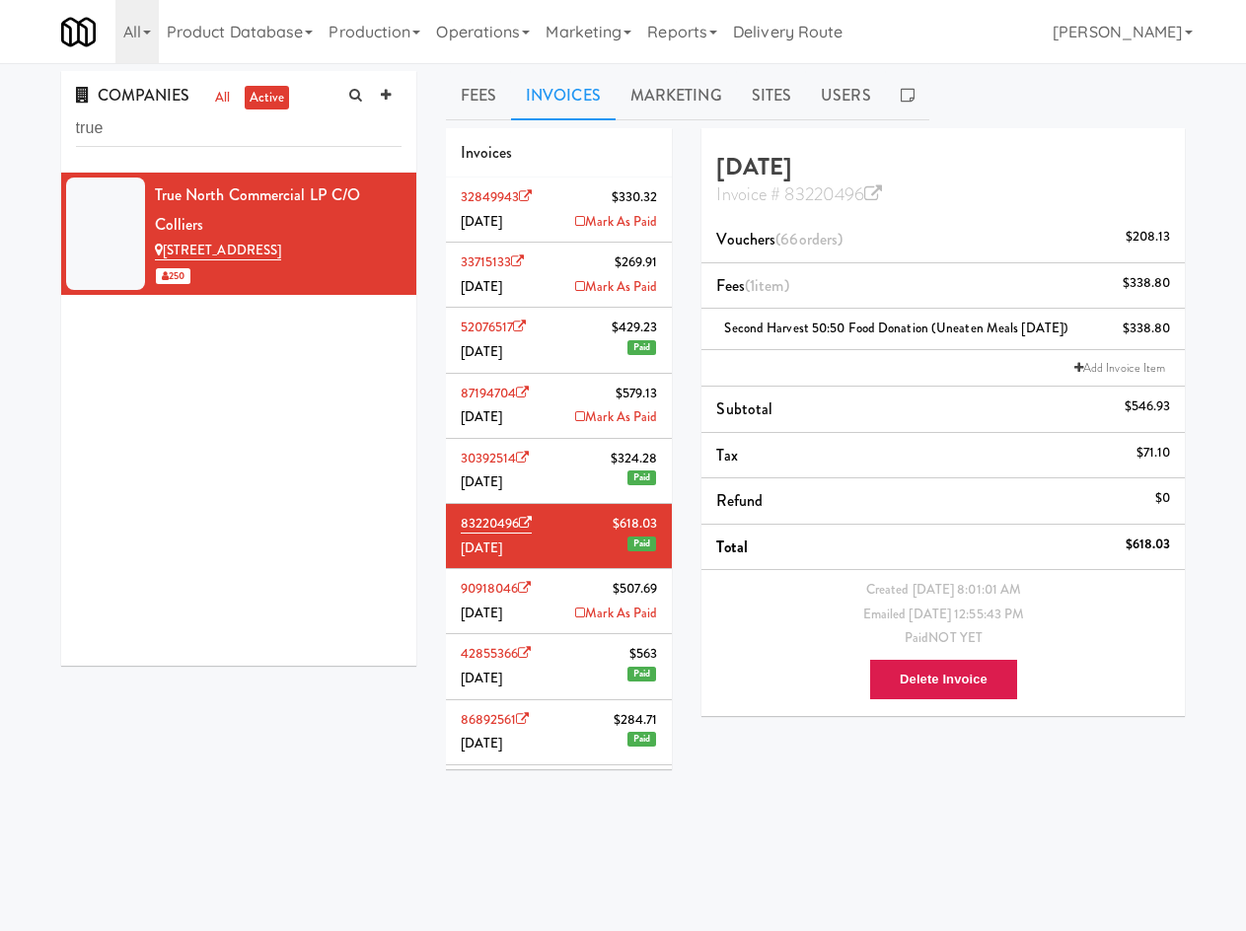
click at [796, 820] on div "INVOICE Invoice Company Name True North Commercial Limited Partnership Invoice …" at bounding box center [816, 498] width 740 height 740
click at [534, 422] on li "87194704 $579.13 May 2025 Mark As Paid" at bounding box center [559, 406] width 227 height 65
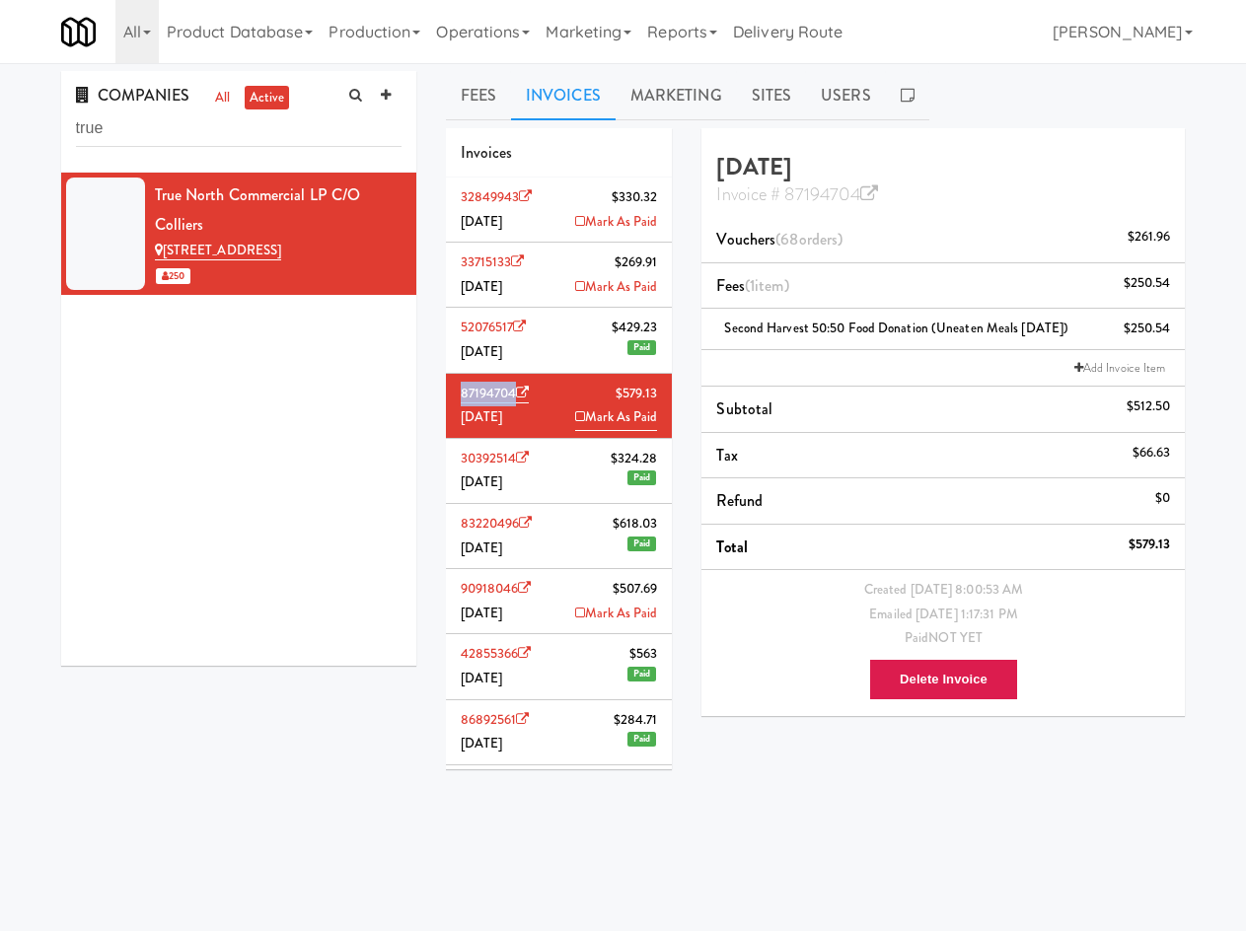
drag, startPoint x: 458, startPoint y: 393, endPoint x: 513, endPoint y: 385, distance: 55.8
click at [513, 385] on li "87194704 $579.13 May 2025 Mark As Paid" at bounding box center [559, 406] width 227 height 65
copy link "87194704"
drag, startPoint x: 567, startPoint y: 412, endPoint x: 703, endPoint y: 91, distance: 349.3
click at [575, 412] on icon at bounding box center [580, 416] width 10 height 13
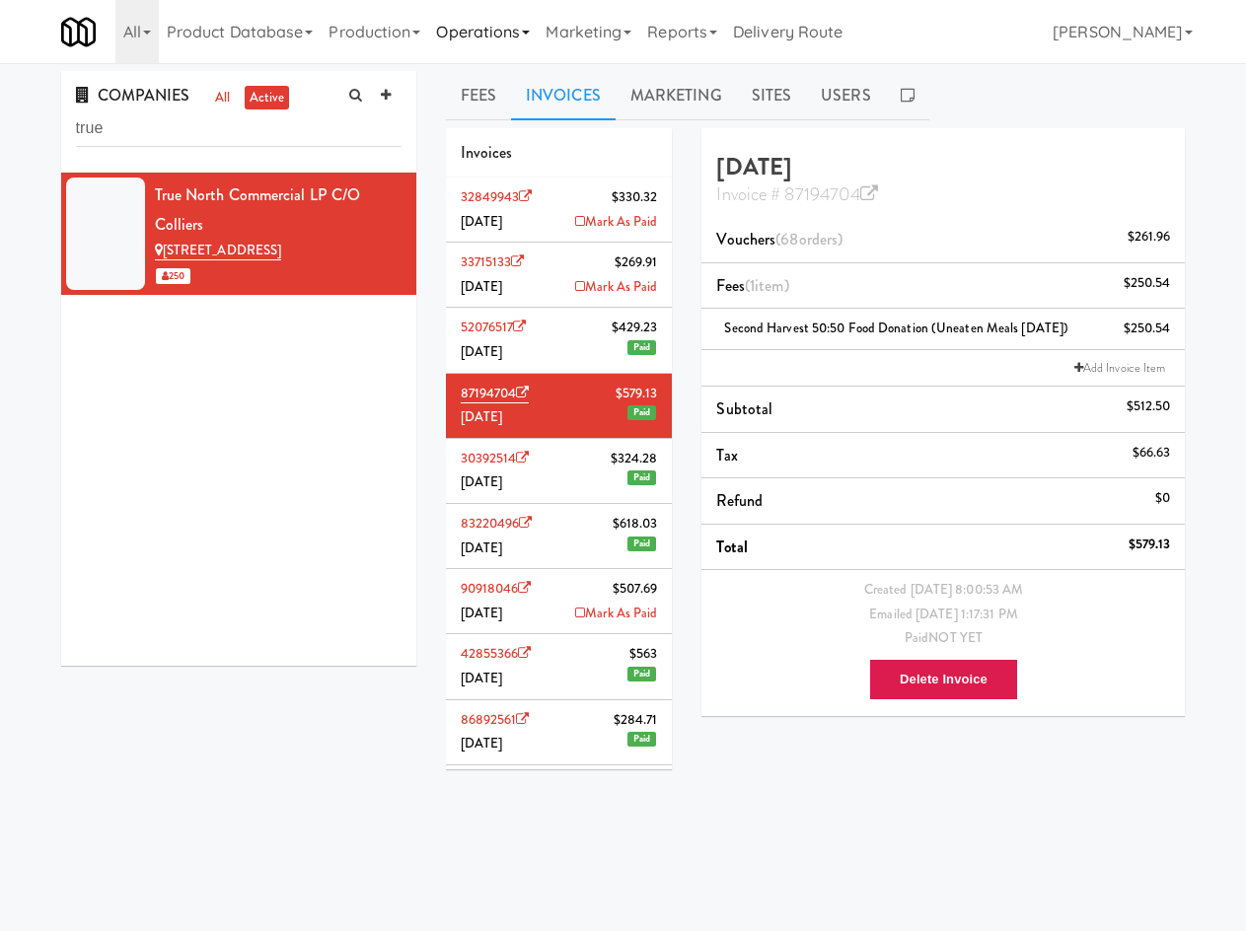
click at [515, 24] on link "Operations" at bounding box center [483, 31] width 110 height 63
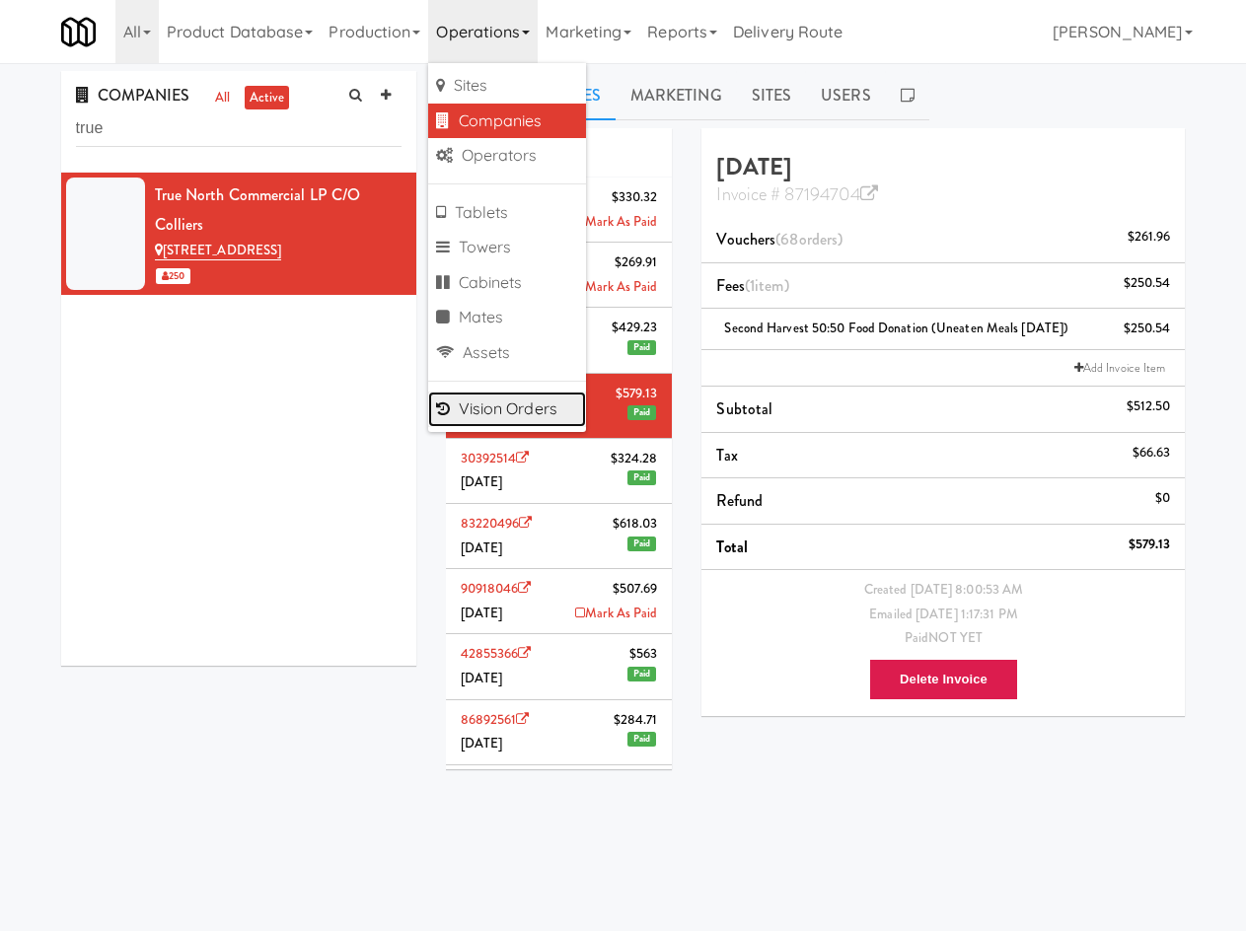
click at [508, 409] on link "Vision Orders" at bounding box center [507, 410] width 158 height 36
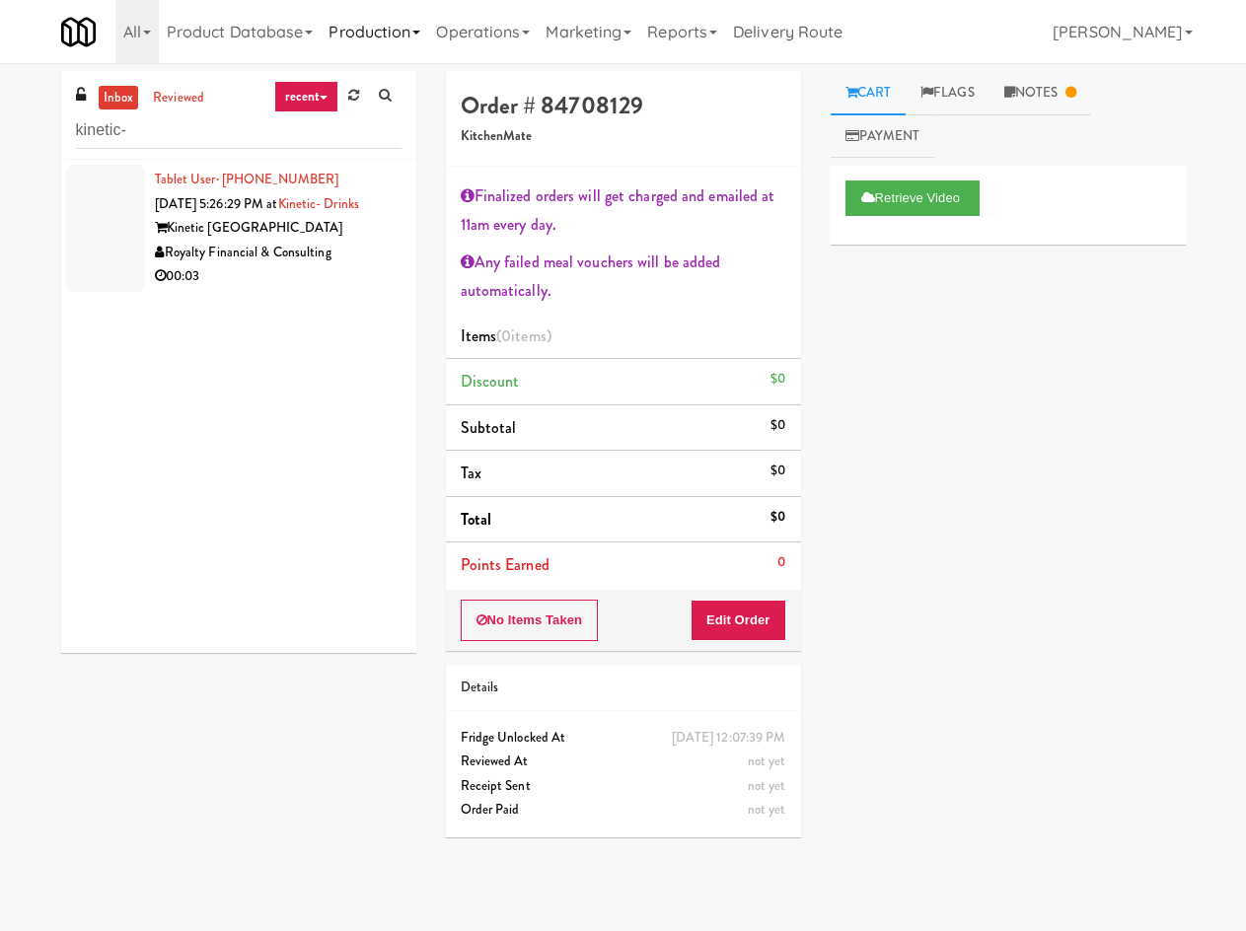
type input "kinetic-"
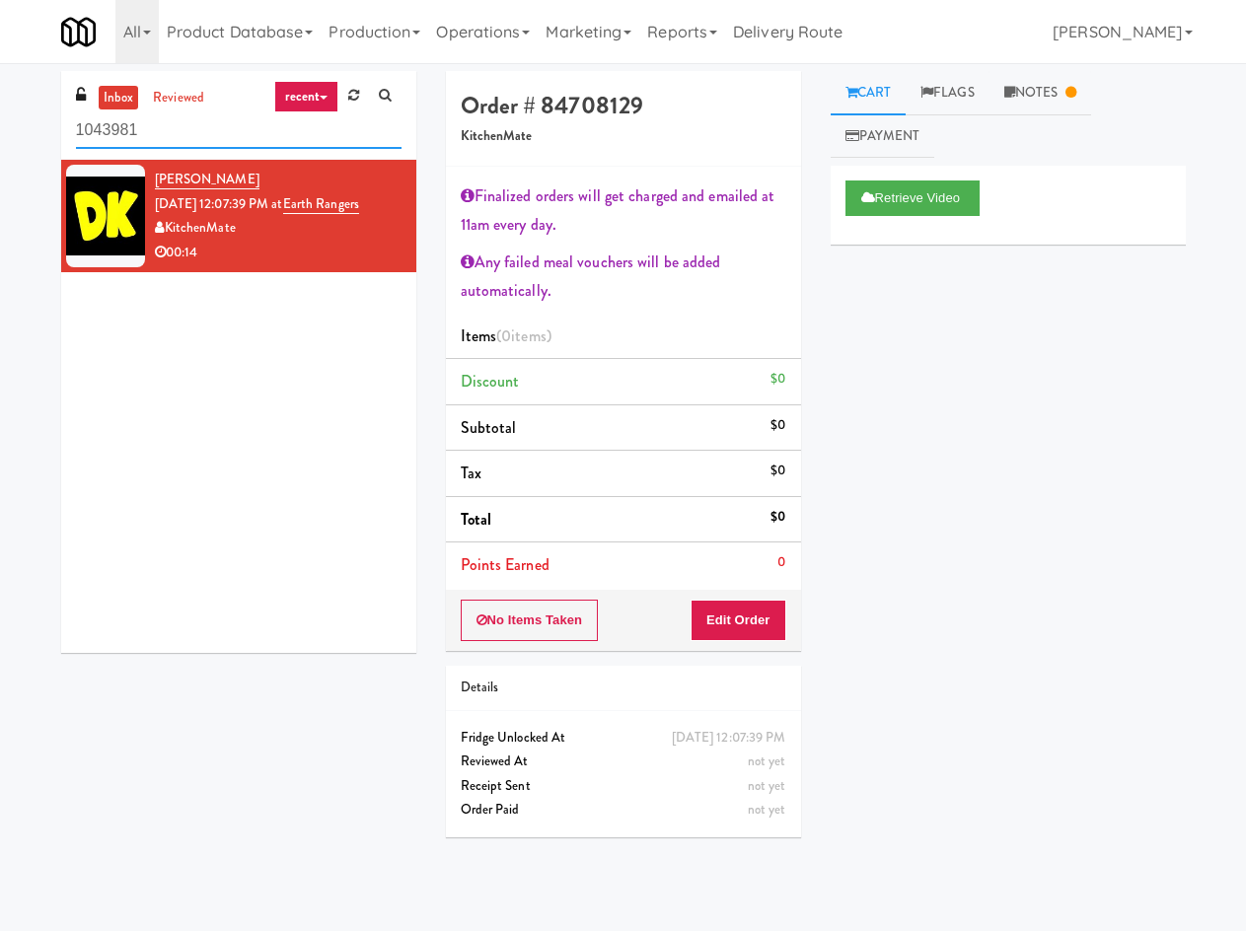
click at [263, 144] on input "1043981" at bounding box center [239, 130] width 326 height 37
paste input "Ventana Combo Machine"
type input "Ventana Combo Machine"
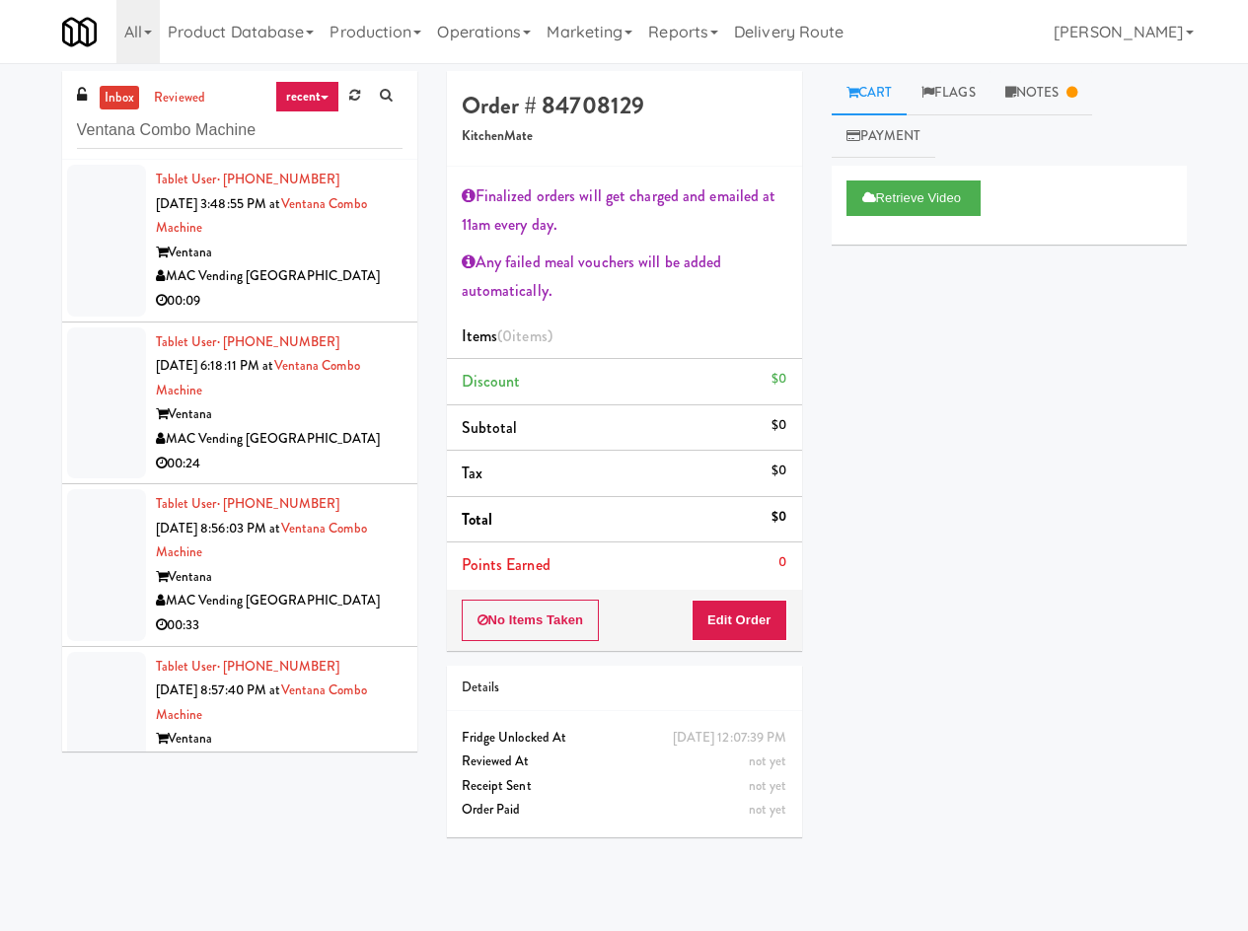
drag, startPoint x: 935, startPoint y: 84, endPoint x: 1225, endPoint y: 301, distance: 362.3
click at [936, 84] on link "Flags" at bounding box center [949, 93] width 84 height 44
